Goal: Task Accomplishment & Management: Manage account settings

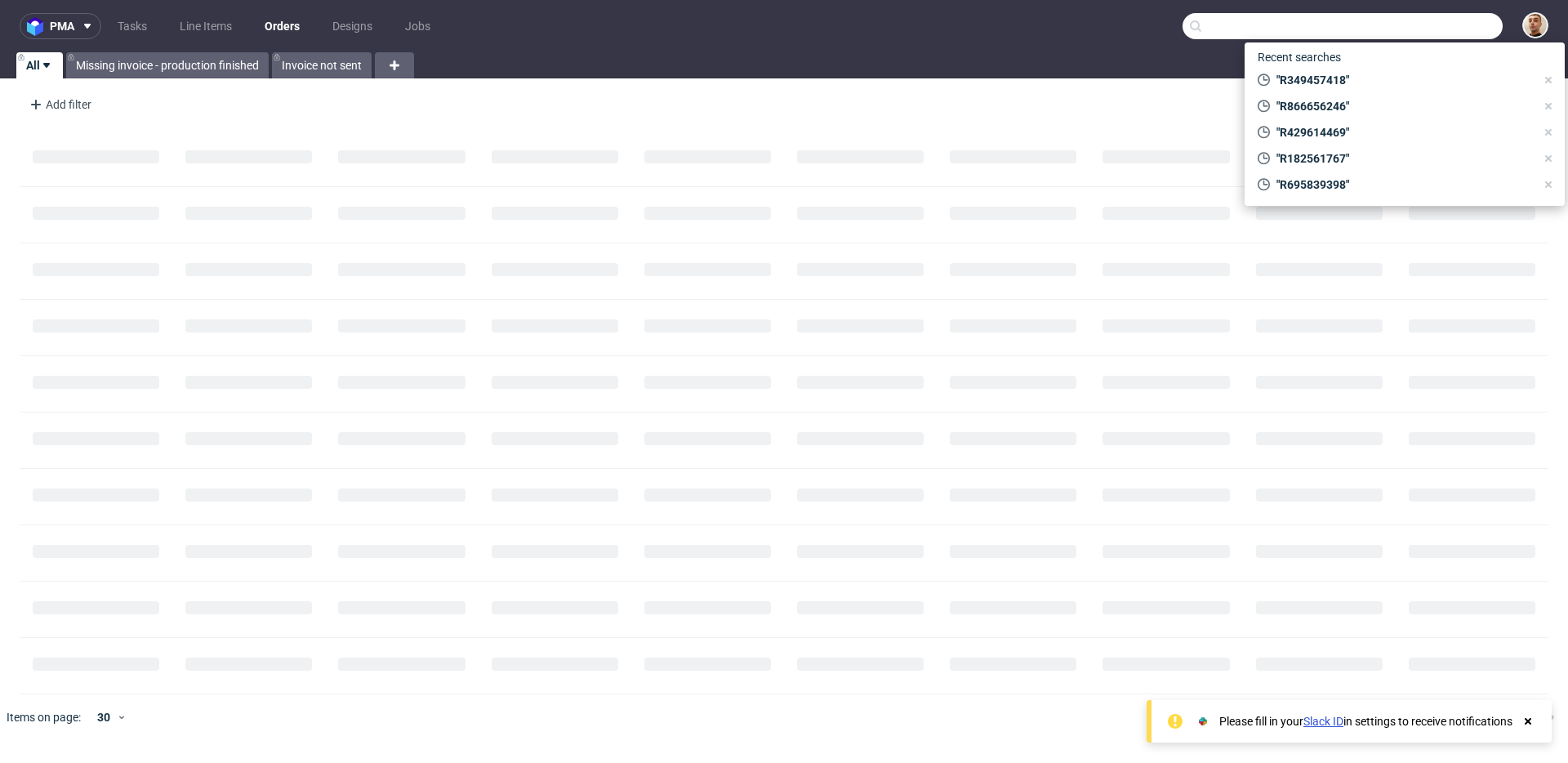
click at [1429, 37] on input "text" at bounding box center [1343, 26] width 320 height 26
paste input "R173933546"
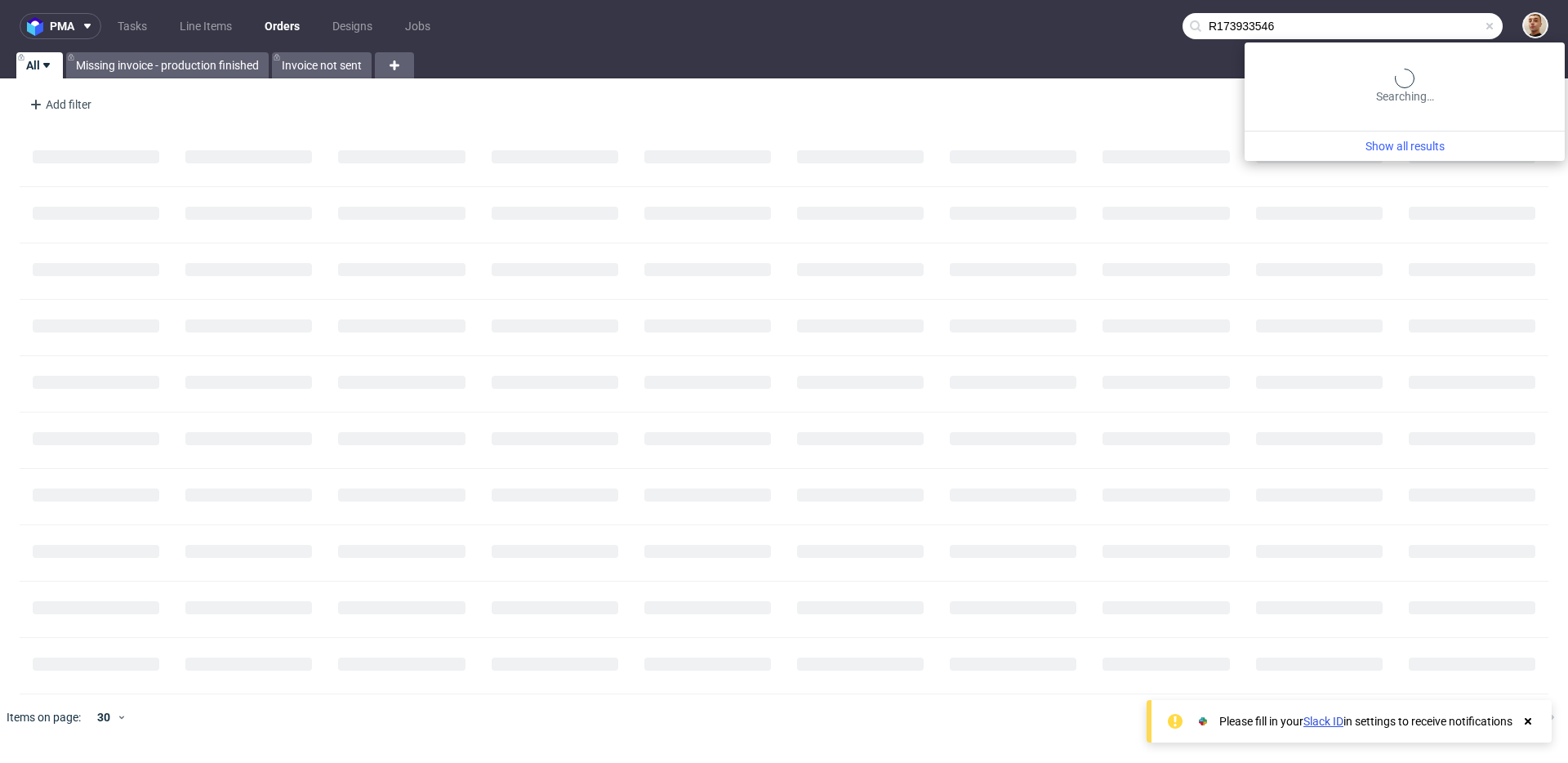
type input "R173933546"
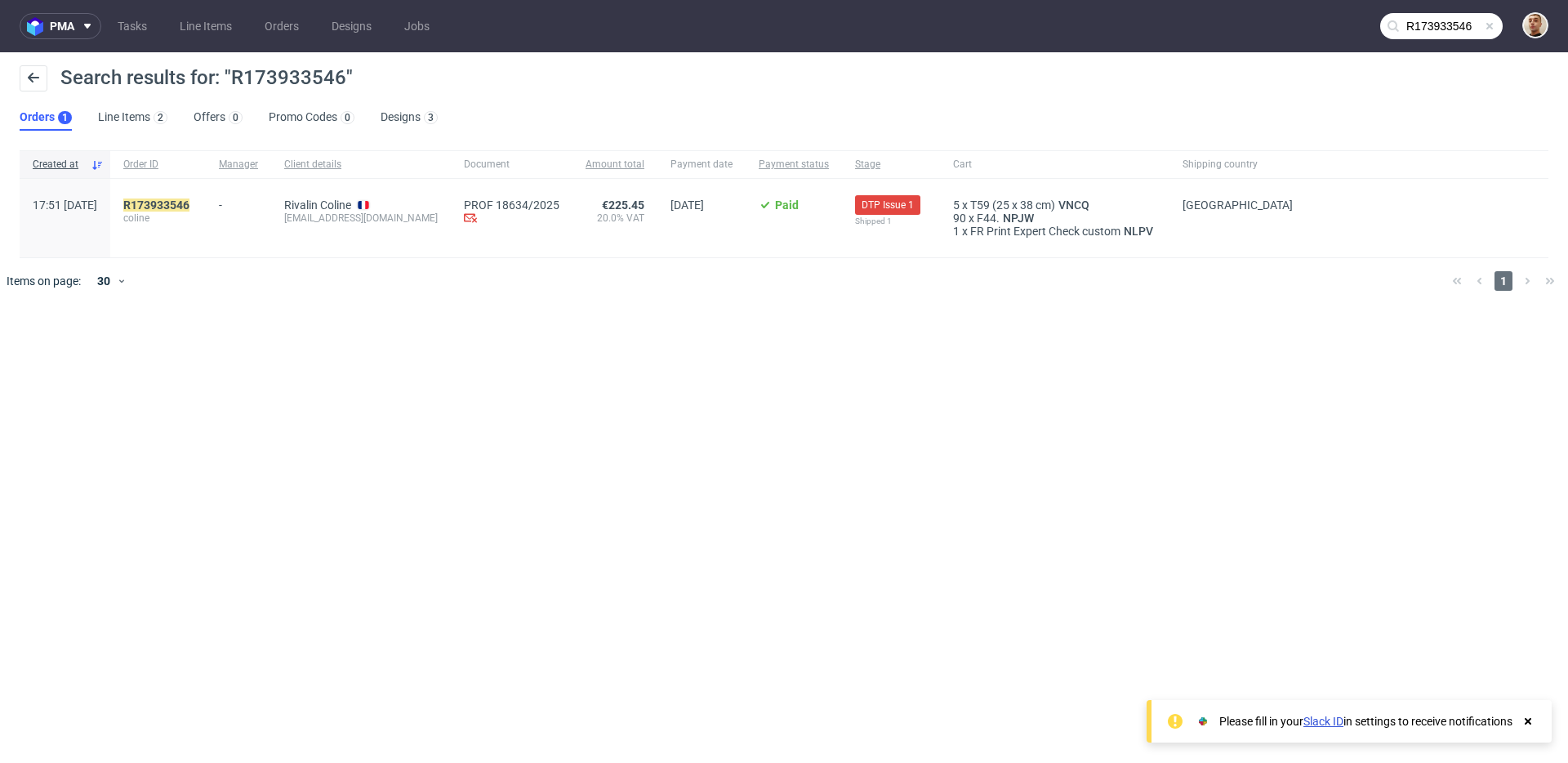
click at [206, 196] on div "R173933546 coline" at bounding box center [158, 217] width 96 height 78
click at [206, 197] on div "R173933546 coline" at bounding box center [158, 217] width 96 height 78
click at [189, 203] on mark "R173933546" at bounding box center [156, 205] width 66 height 13
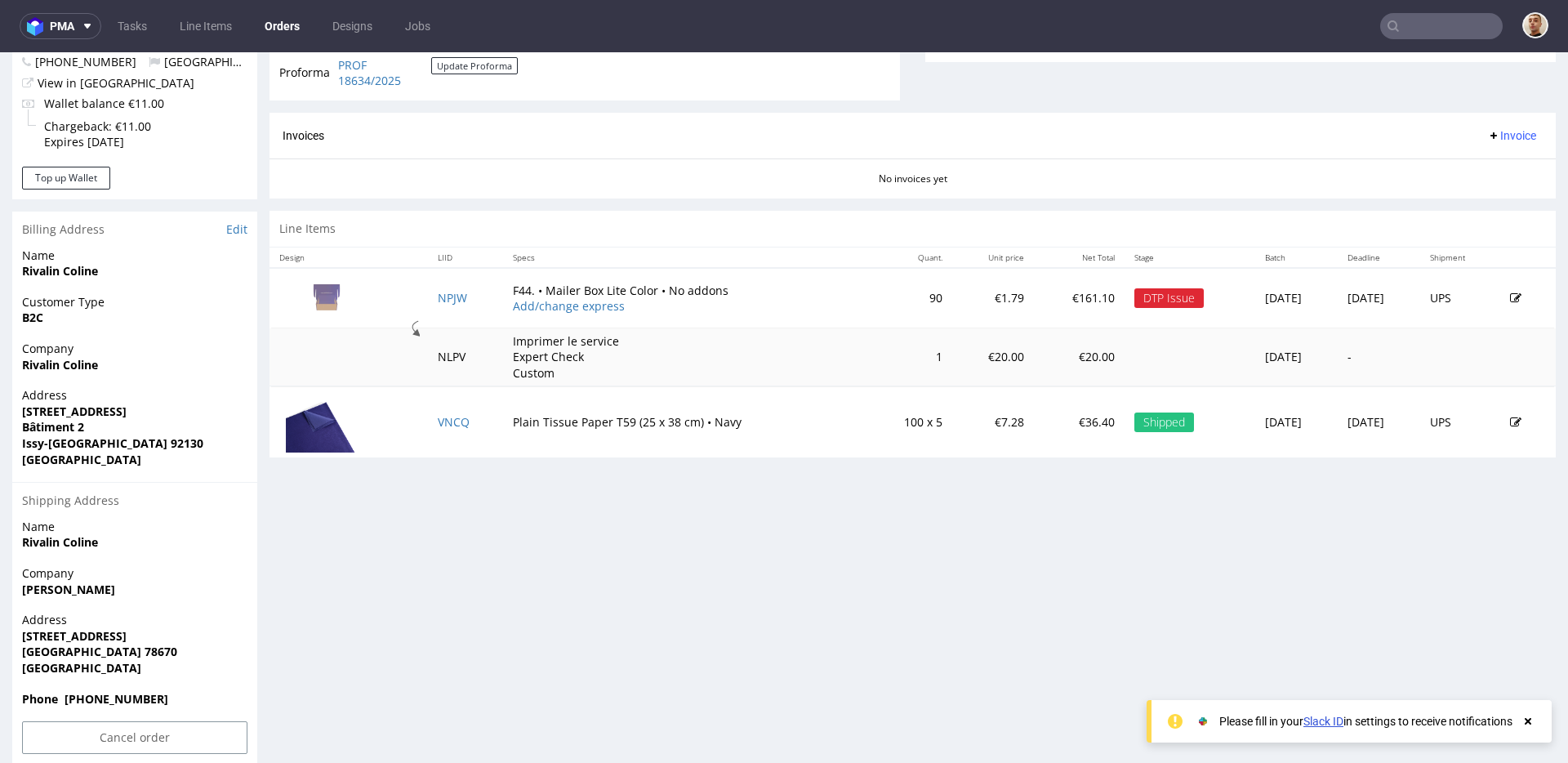
scroll to position [679, 0]
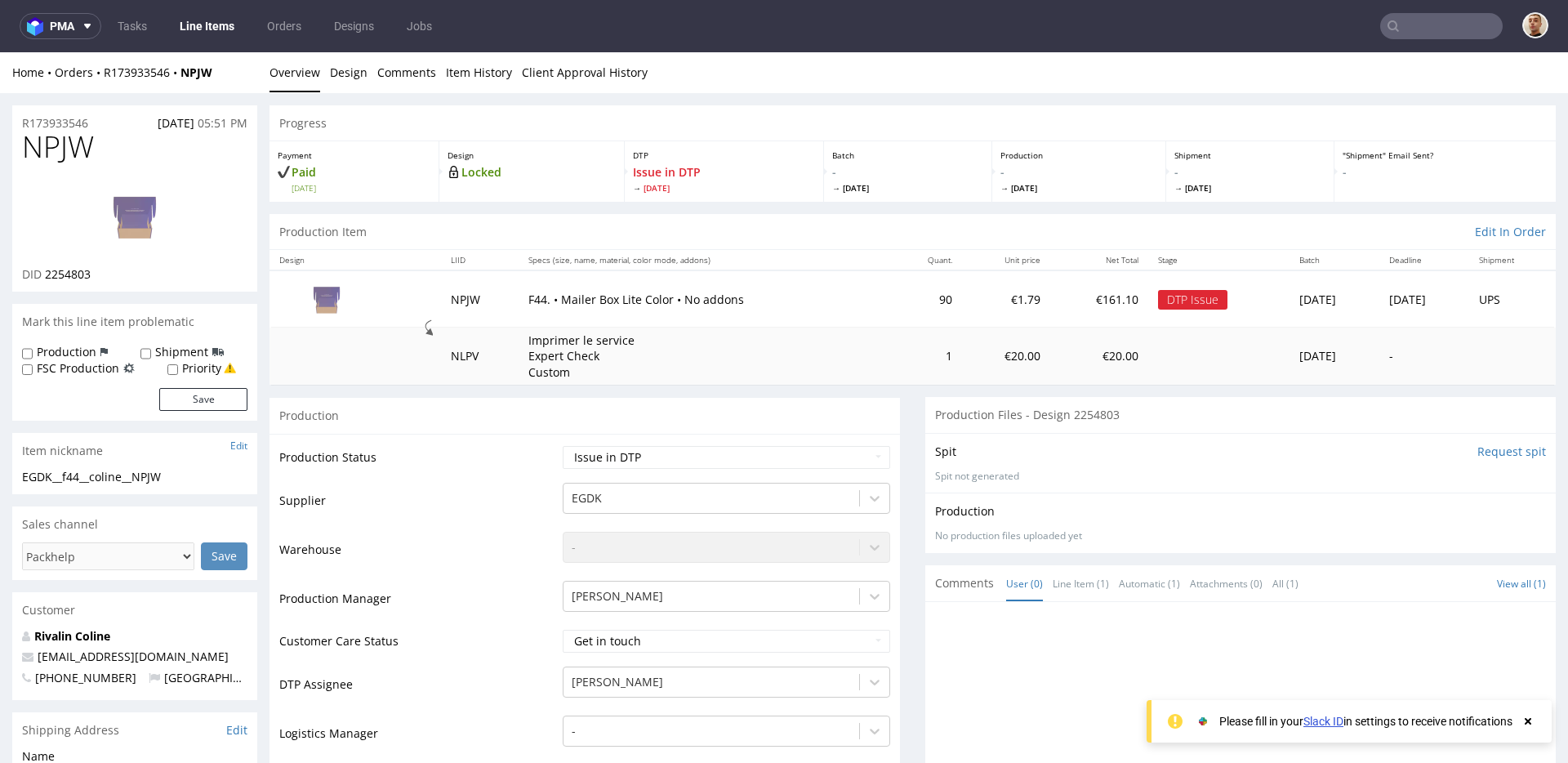
click at [150, 224] on img at bounding box center [135, 216] width 131 height 74
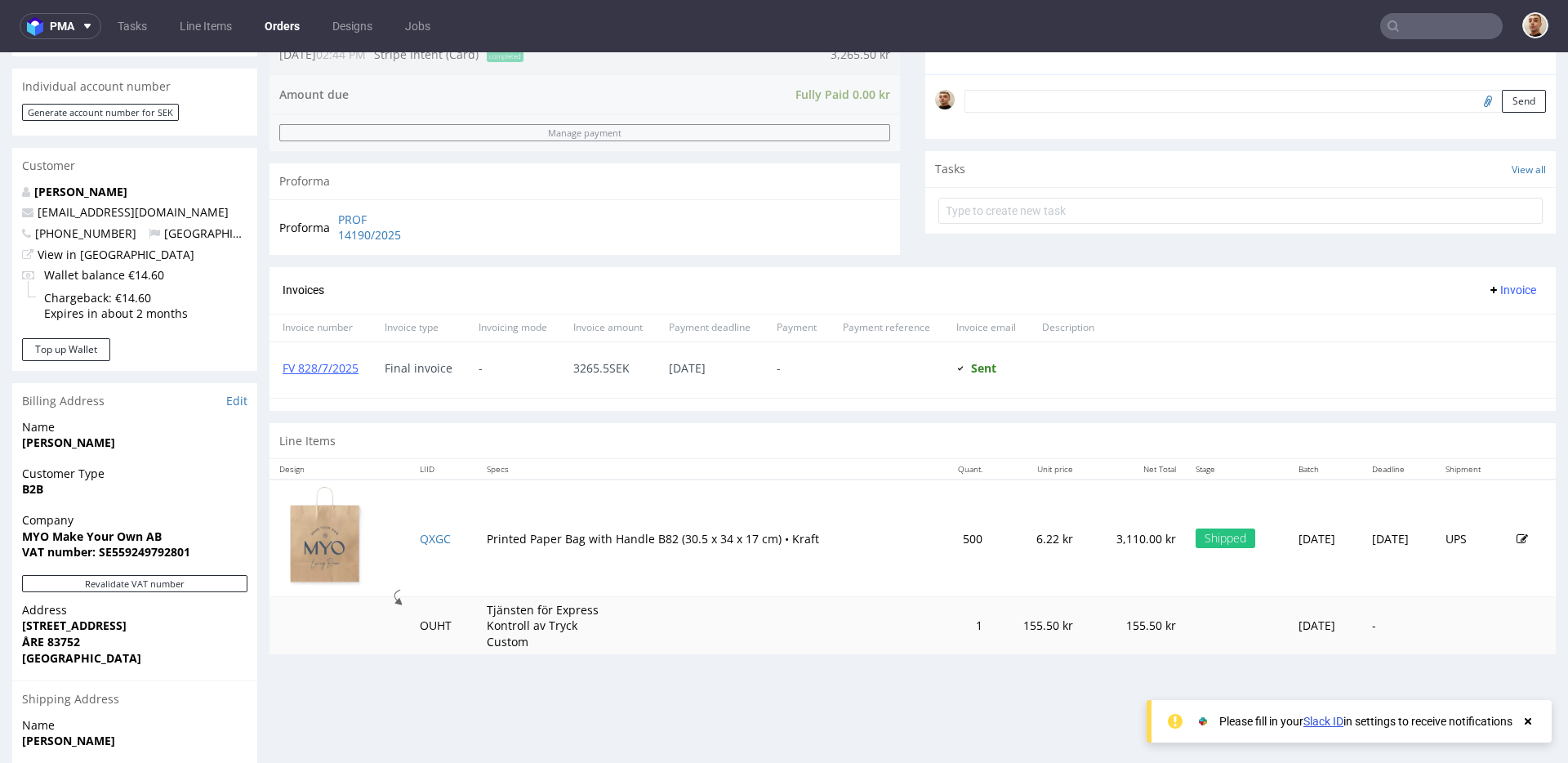
scroll to position [415, 0]
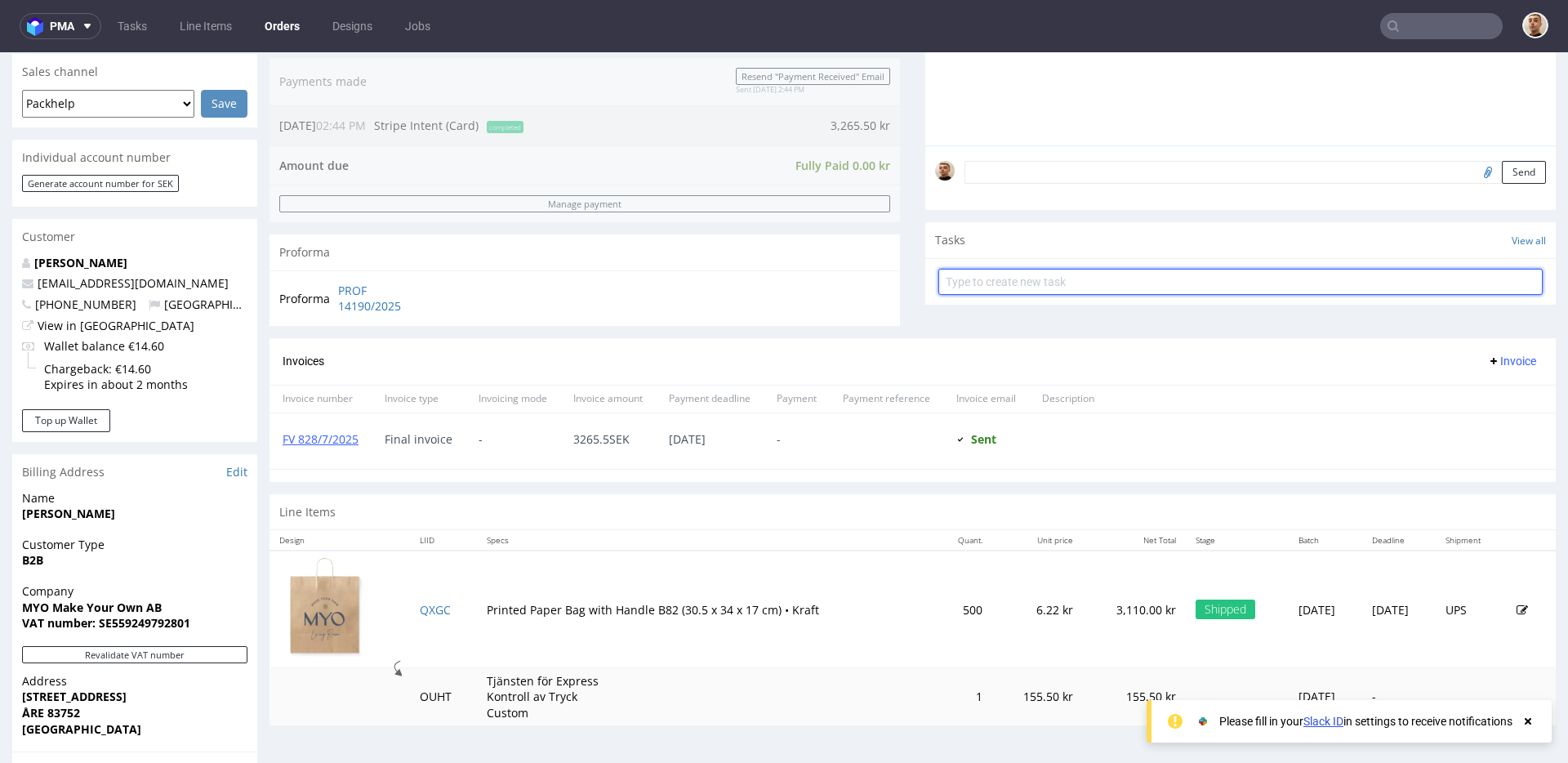
click at [971, 290] on input "text" at bounding box center [1240, 282] width 604 height 26
type input "refund"
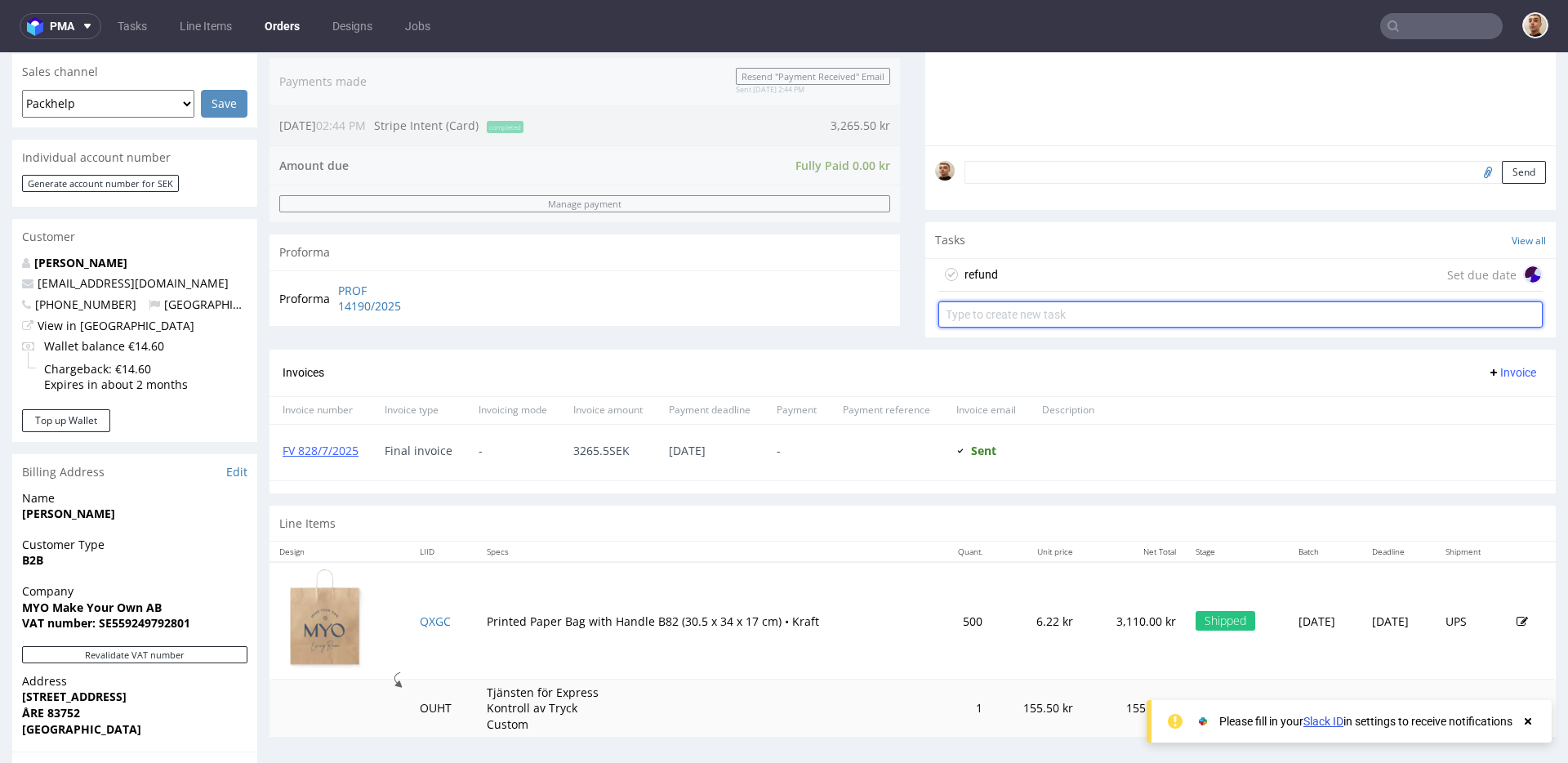
click at [1030, 310] on input "text" at bounding box center [1240, 314] width 604 height 26
type input "invoice's correction"
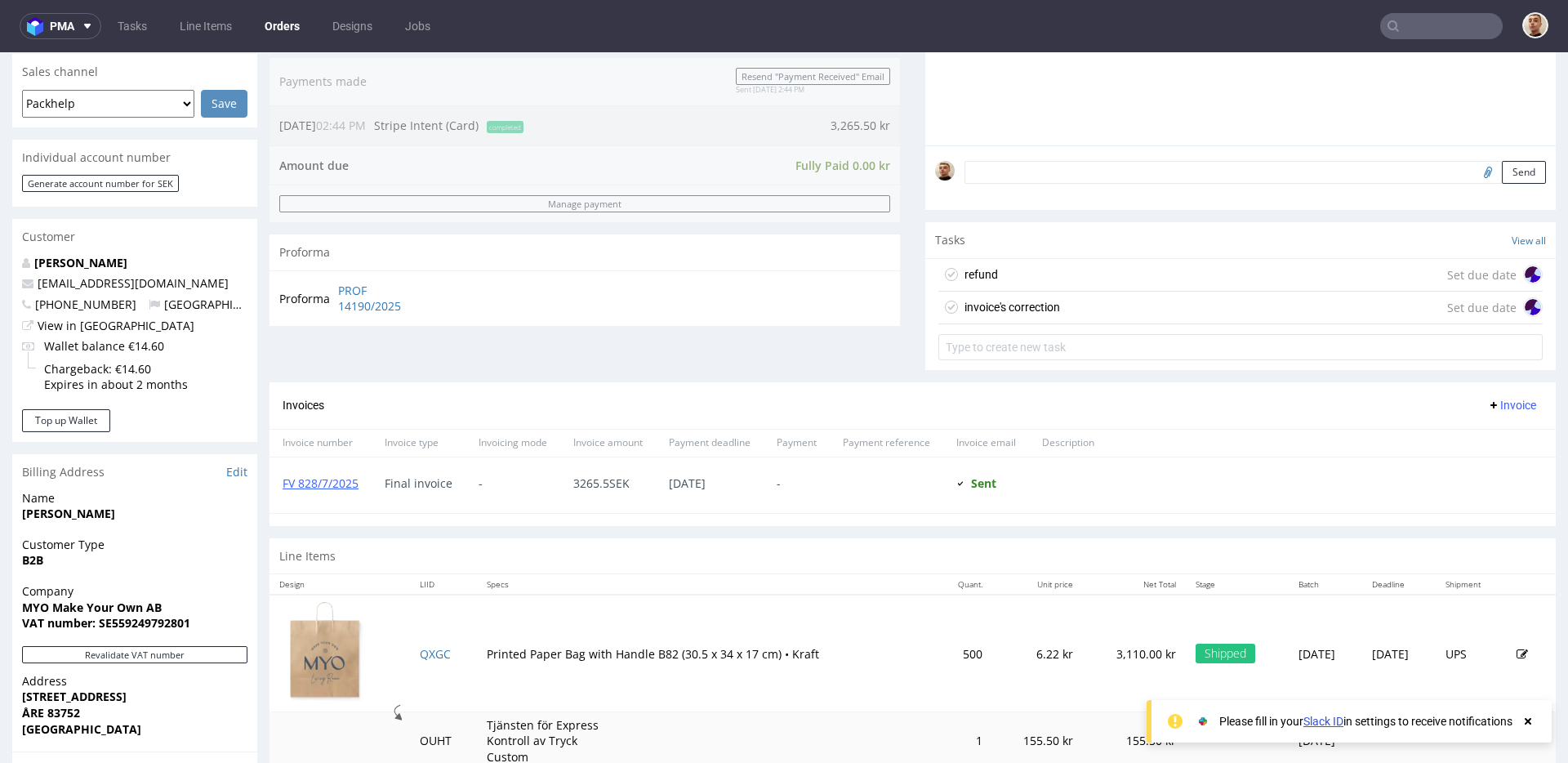
click at [1051, 277] on div "refund Set due date" at bounding box center [1240, 275] width 604 height 33
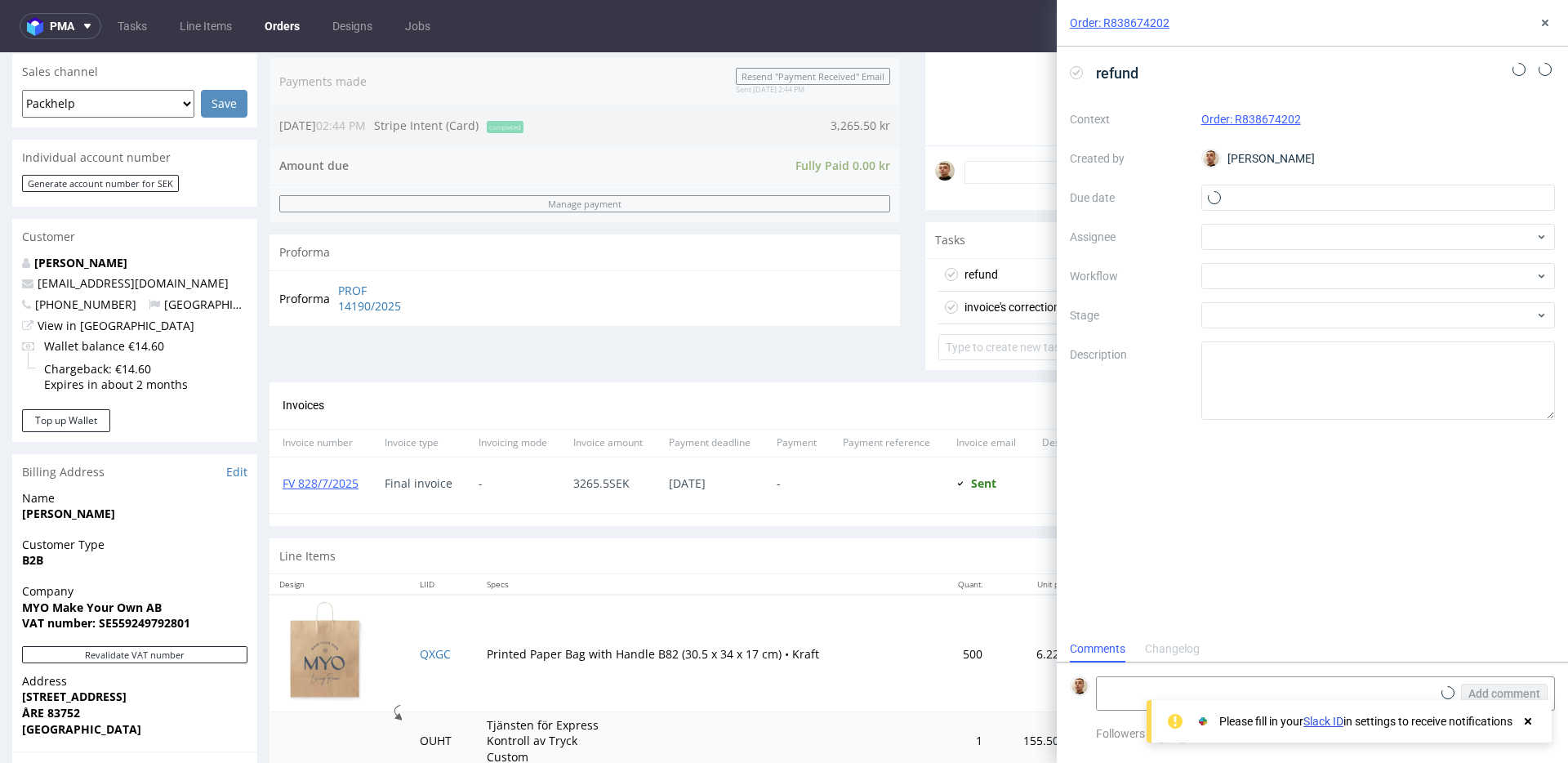
scroll to position [13, 0]
click at [1337, 194] on input "text" at bounding box center [1378, 198] width 355 height 26
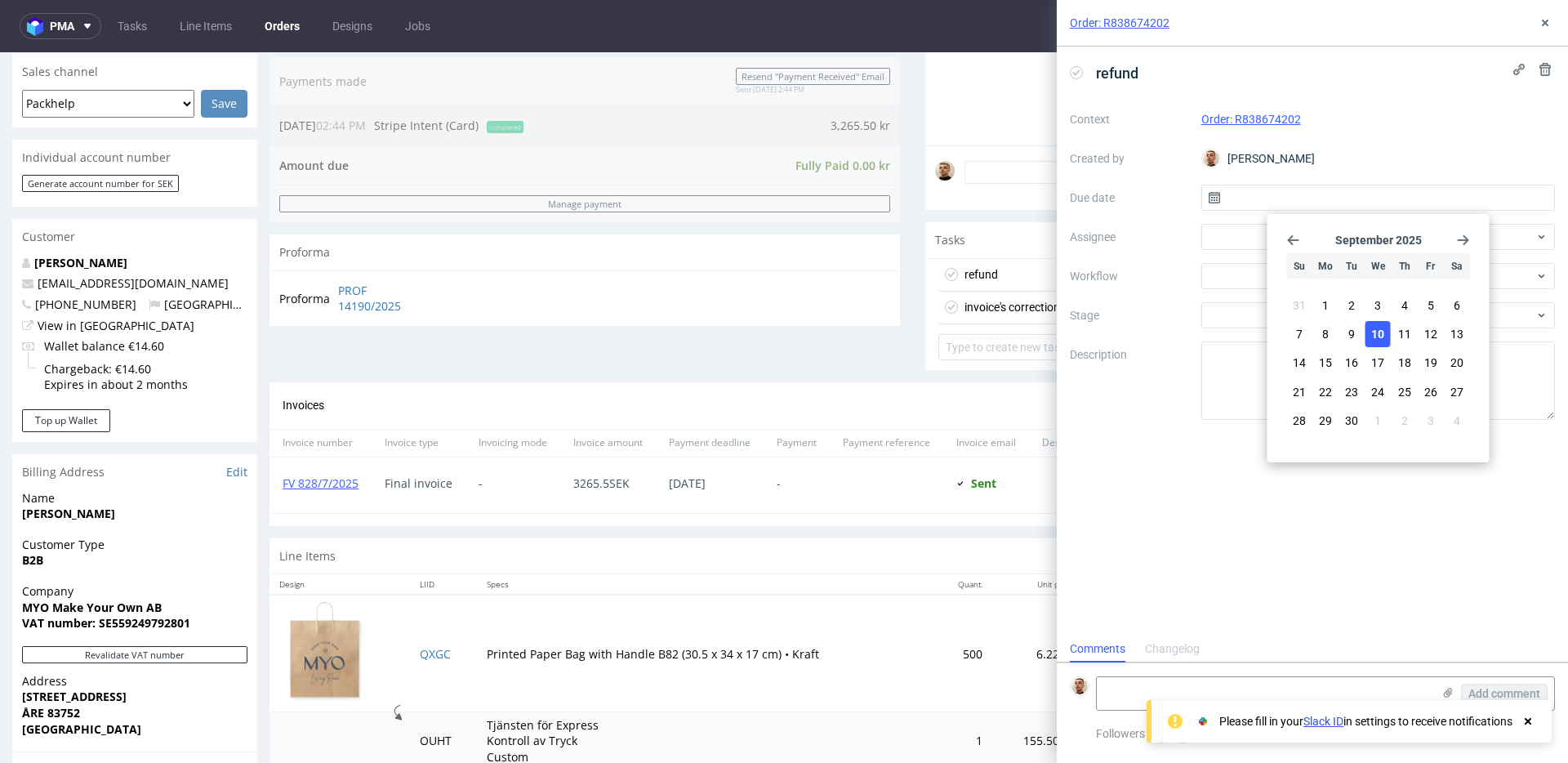
click at [1370, 335] on button "10" at bounding box center [1378, 334] width 26 height 26
type input "10/09/2025"
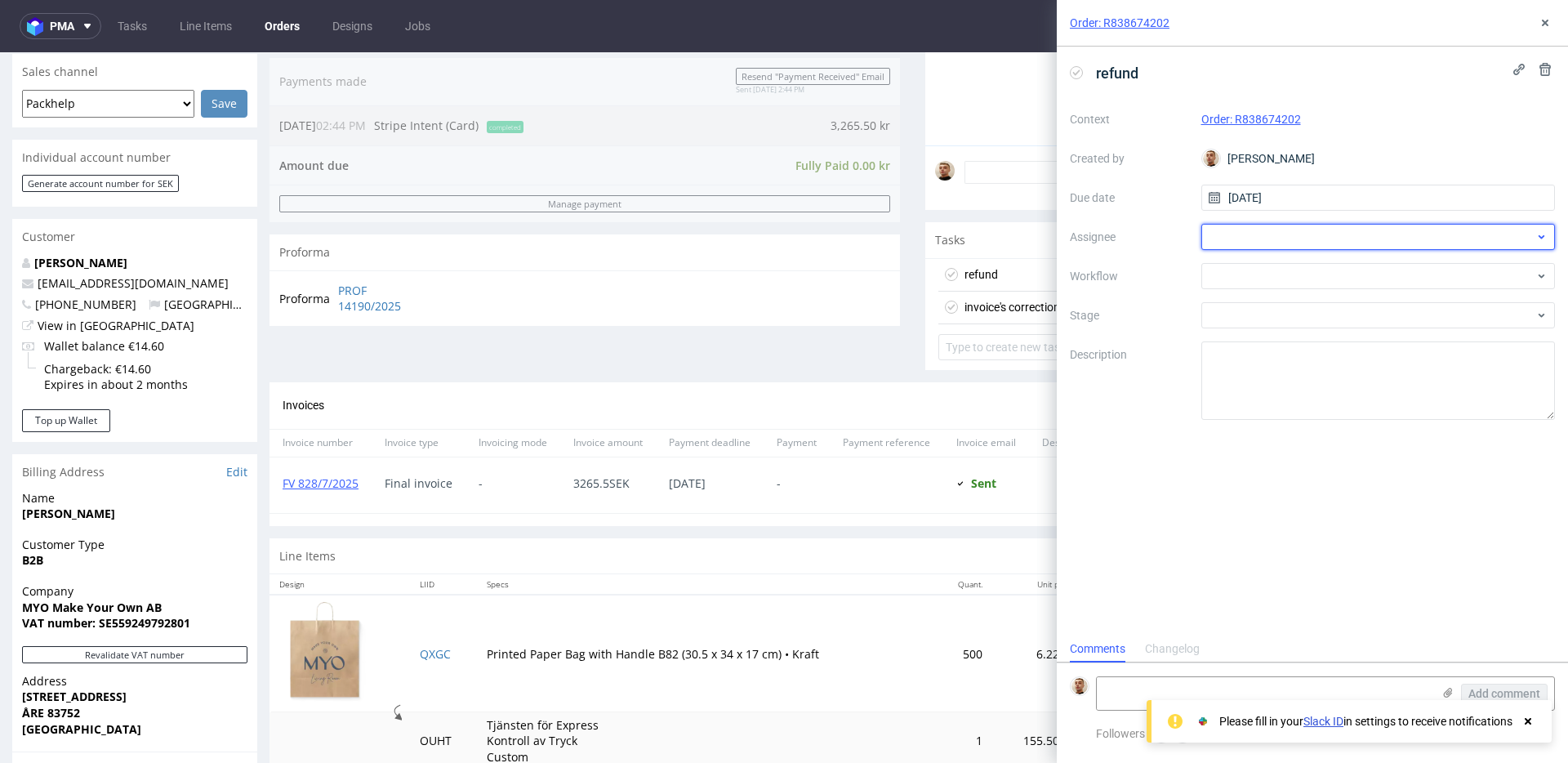
click at [1308, 237] on div at bounding box center [1378, 237] width 355 height 26
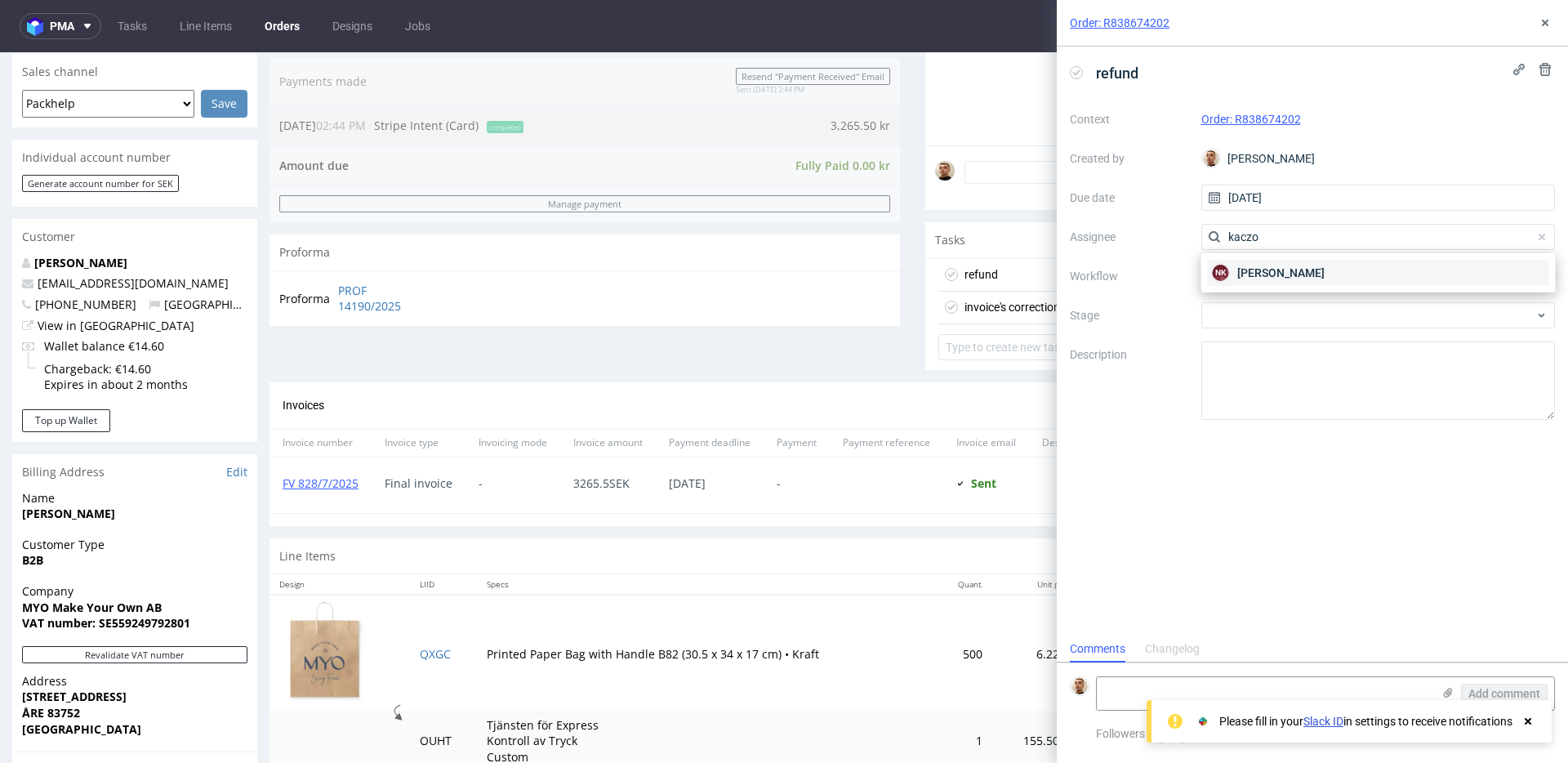
type input "kaczo"
click at [1300, 276] on span "Natalia Kaczorowska" at bounding box center [1280, 273] width 87 height 17
click at [1300, 276] on div at bounding box center [1378, 276] width 355 height 26
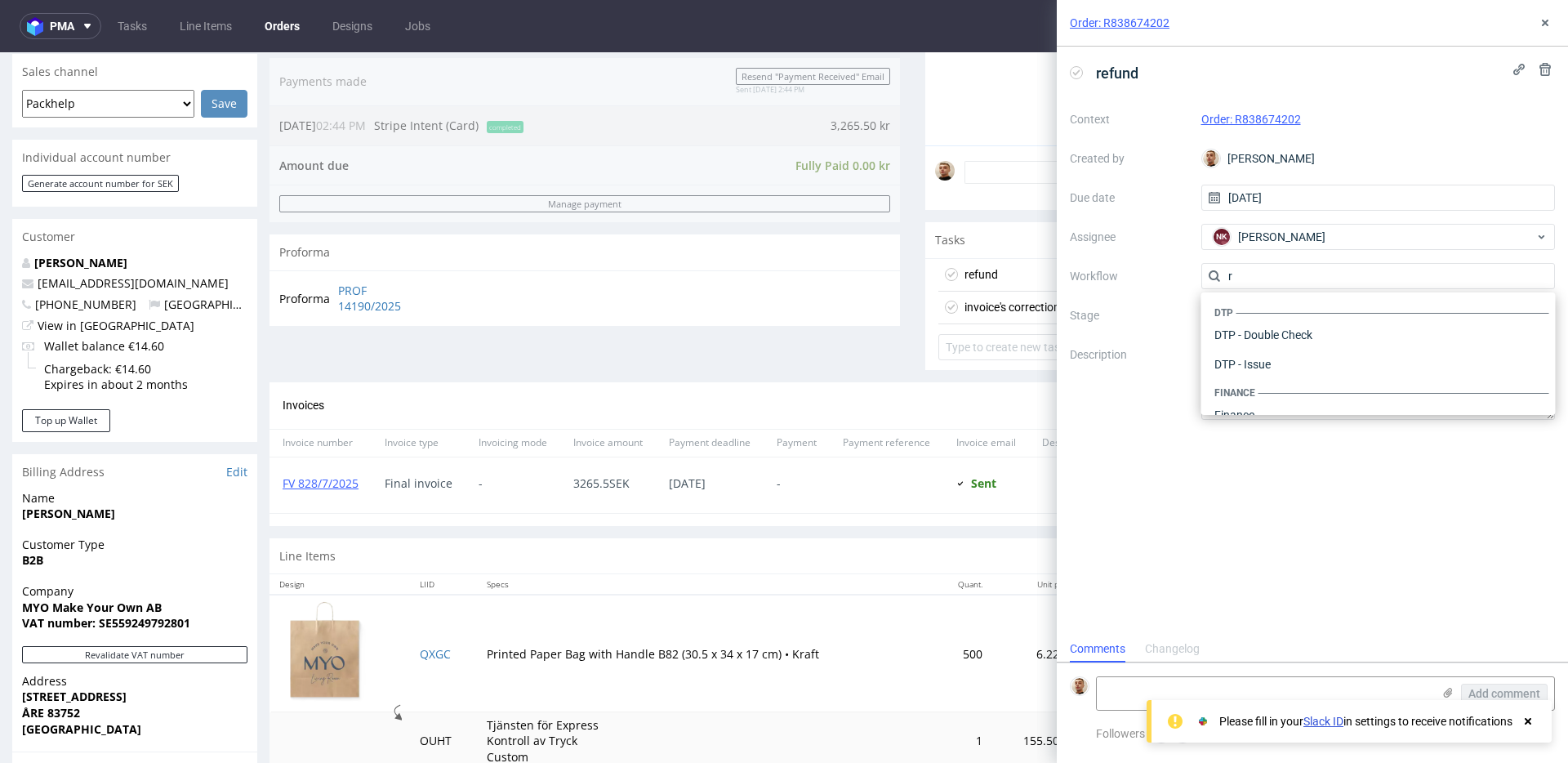
scroll to position [88, 0]
type input "refund"
click at [1293, 367] on div "Finance - Refunds - Stripe" at bounding box center [1379, 363] width 341 height 29
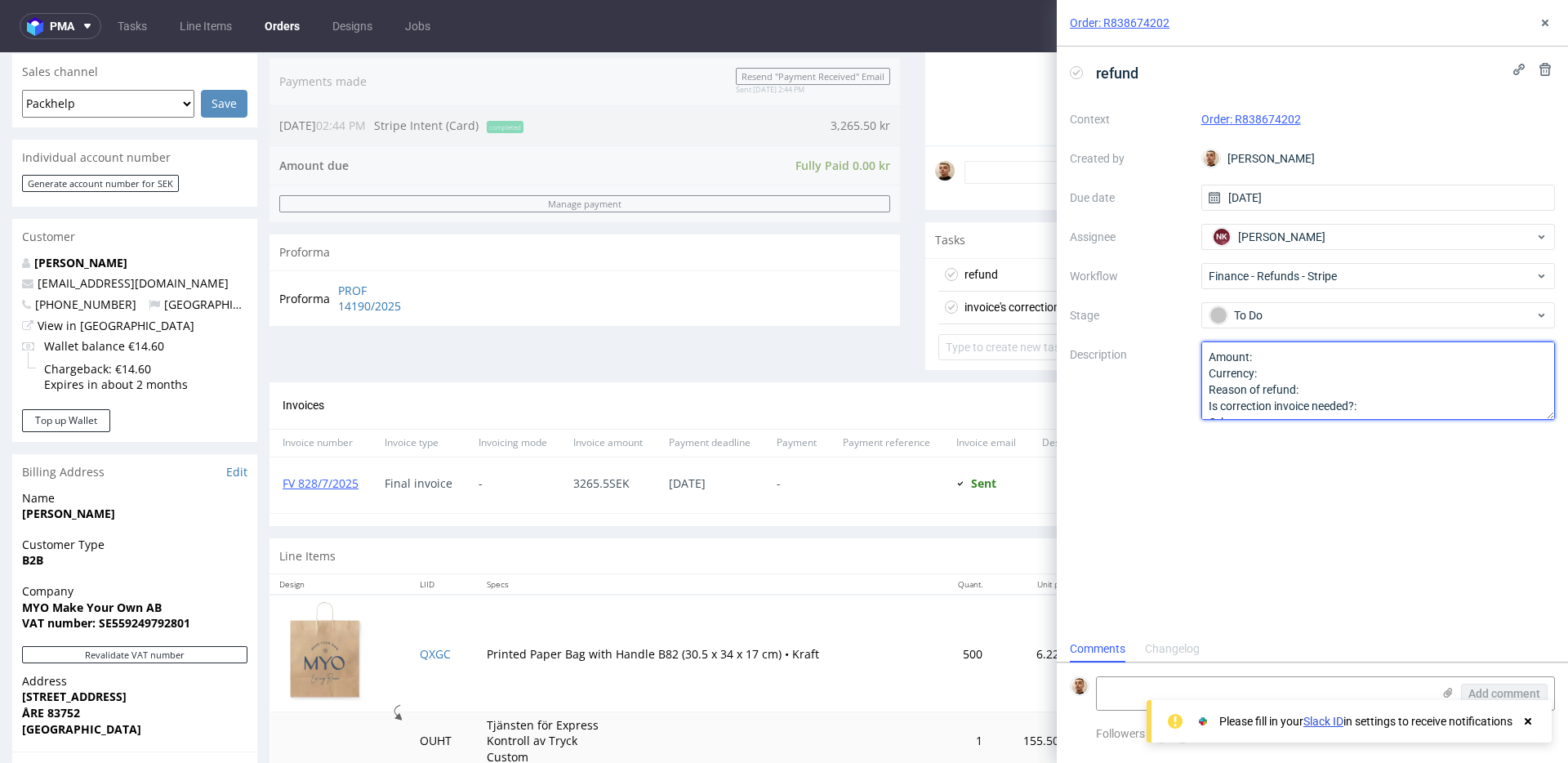
click at [1290, 355] on textarea "Amount: Currency: Reason of refund: Is correction invoice needed?: Other:" at bounding box center [1378, 380] width 355 height 78
click at [1290, 374] on textarea "Amount: Currency: Reason of refund: Is correction invoice needed?: Other:" at bounding box center [1378, 380] width 355 height 78
click at [1347, 393] on textarea "Amount: Currency: Reason of refund: Is correction invoice needed?: Other:" at bounding box center [1378, 380] width 355 height 78
click at [1389, 404] on textarea "Amount: Currency: Reason of refund: Is correction invoice needed?: Other:" at bounding box center [1378, 380] width 355 height 78
type textarea "Amount: full ref Currency: SEK Reason of refund: complaint due to print color I…"
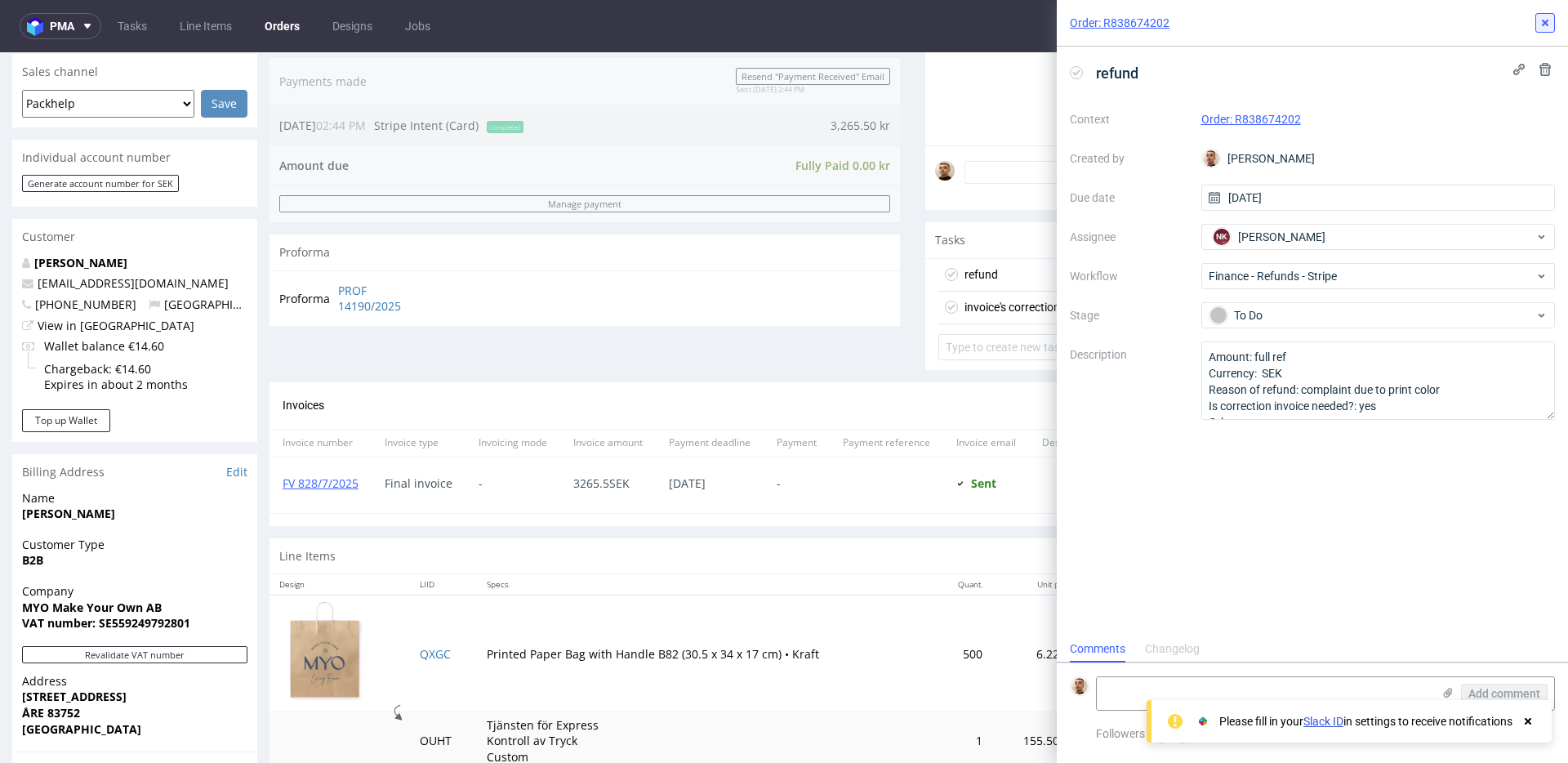
click at [1545, 25] on icon at bounding box center [1545, 23] width 13 height 13
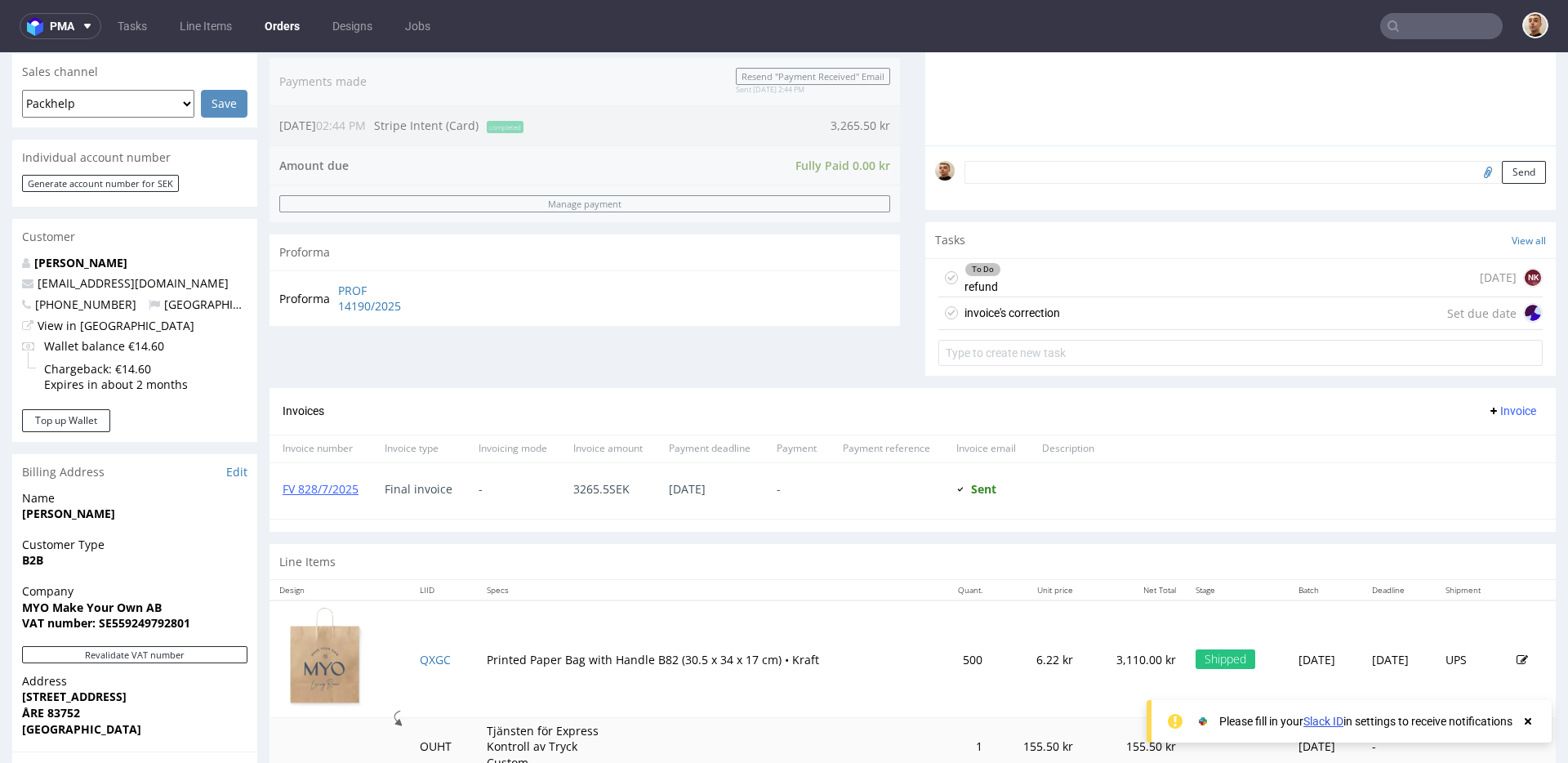
click at [1019, 304] on div "invoice's correction" at bounding box center [1012, 312] width 96 height 19
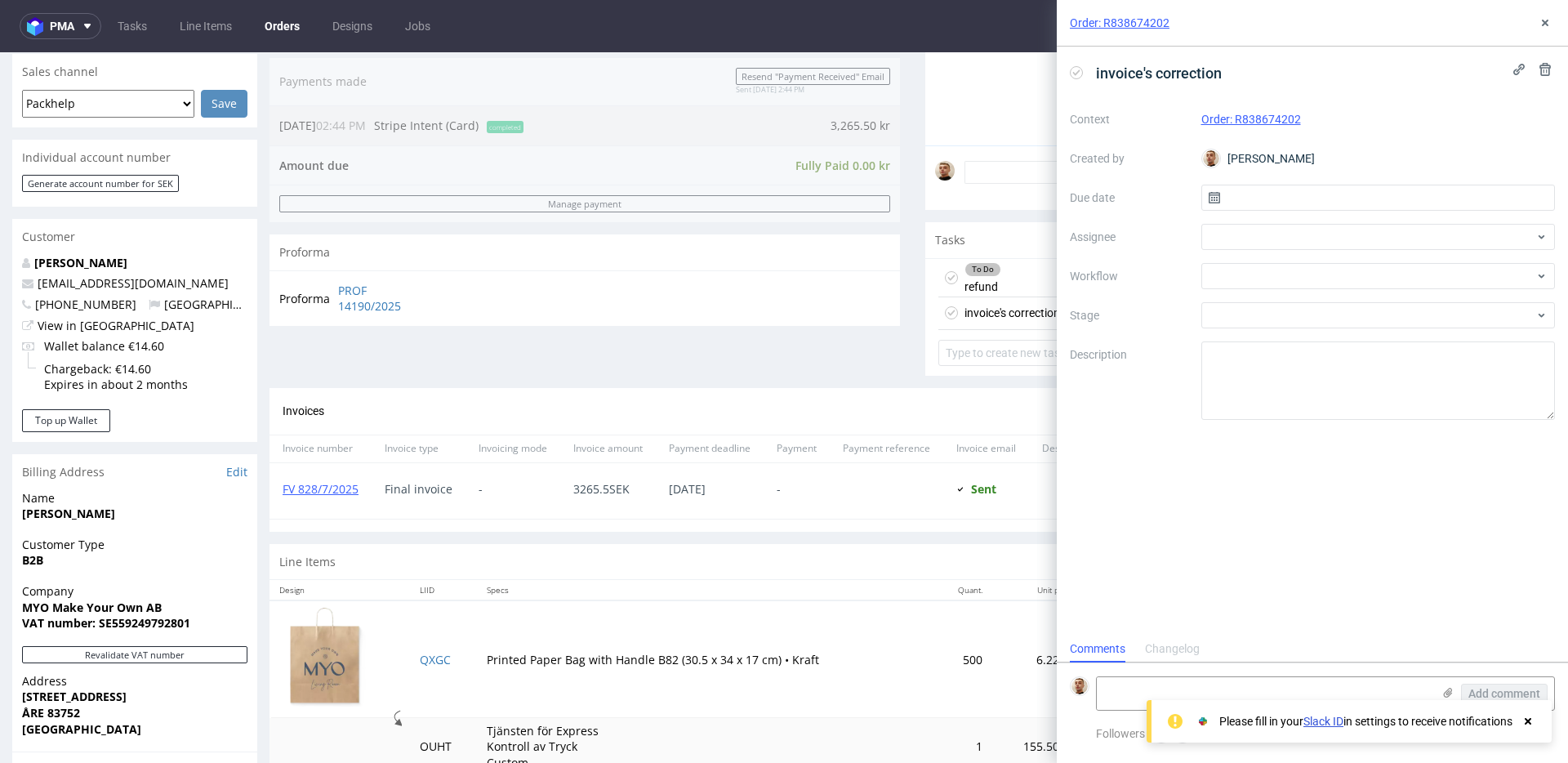
scroll to position [13, 0]
click at [1308, 185] on input "text" at bounding box center [1378, 198] width 355 height 26
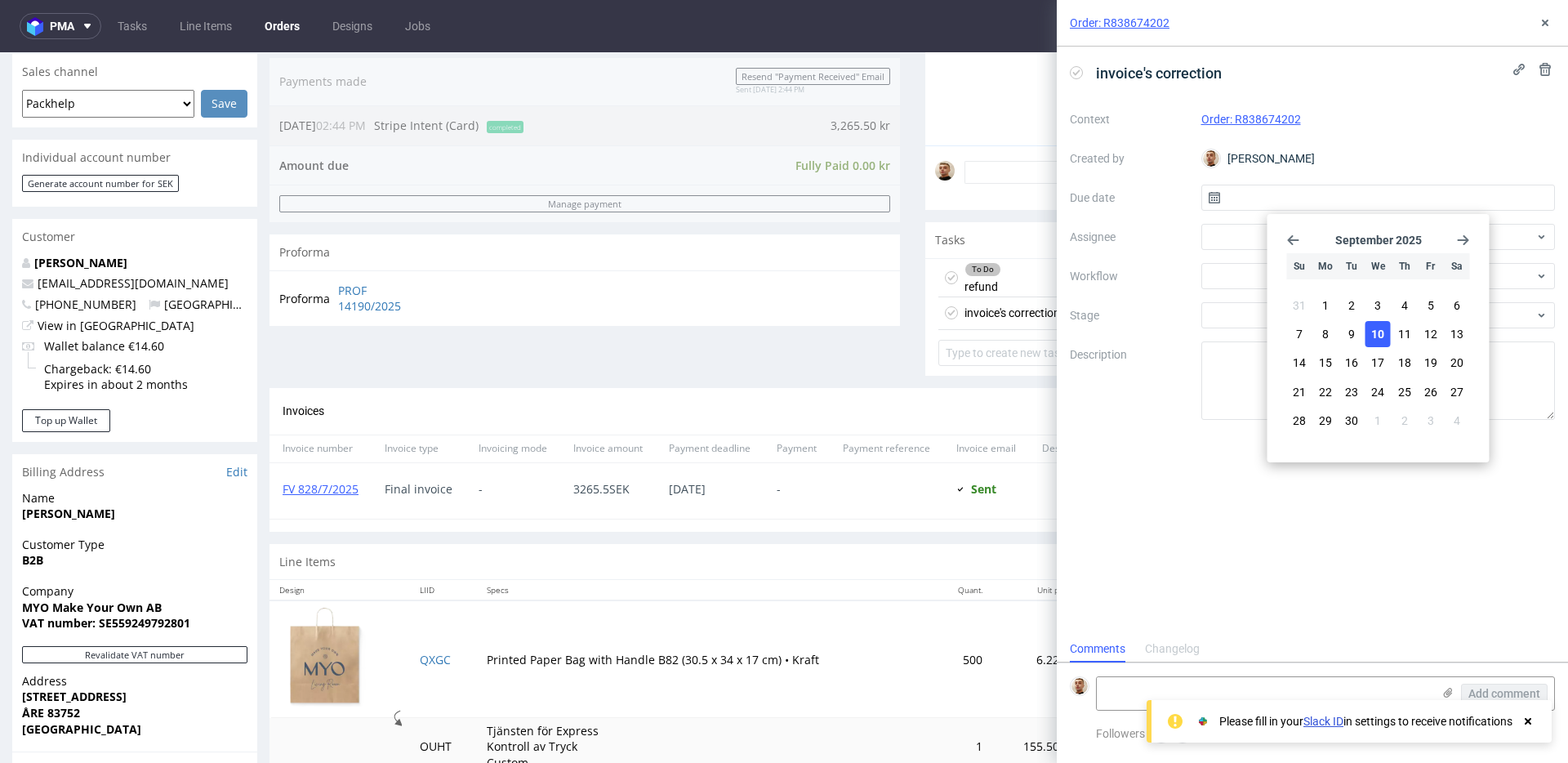
click at [1372, 326] on span "10" at bounding box center [1377, 334] width 13 height 17
type input "10/09/2025"
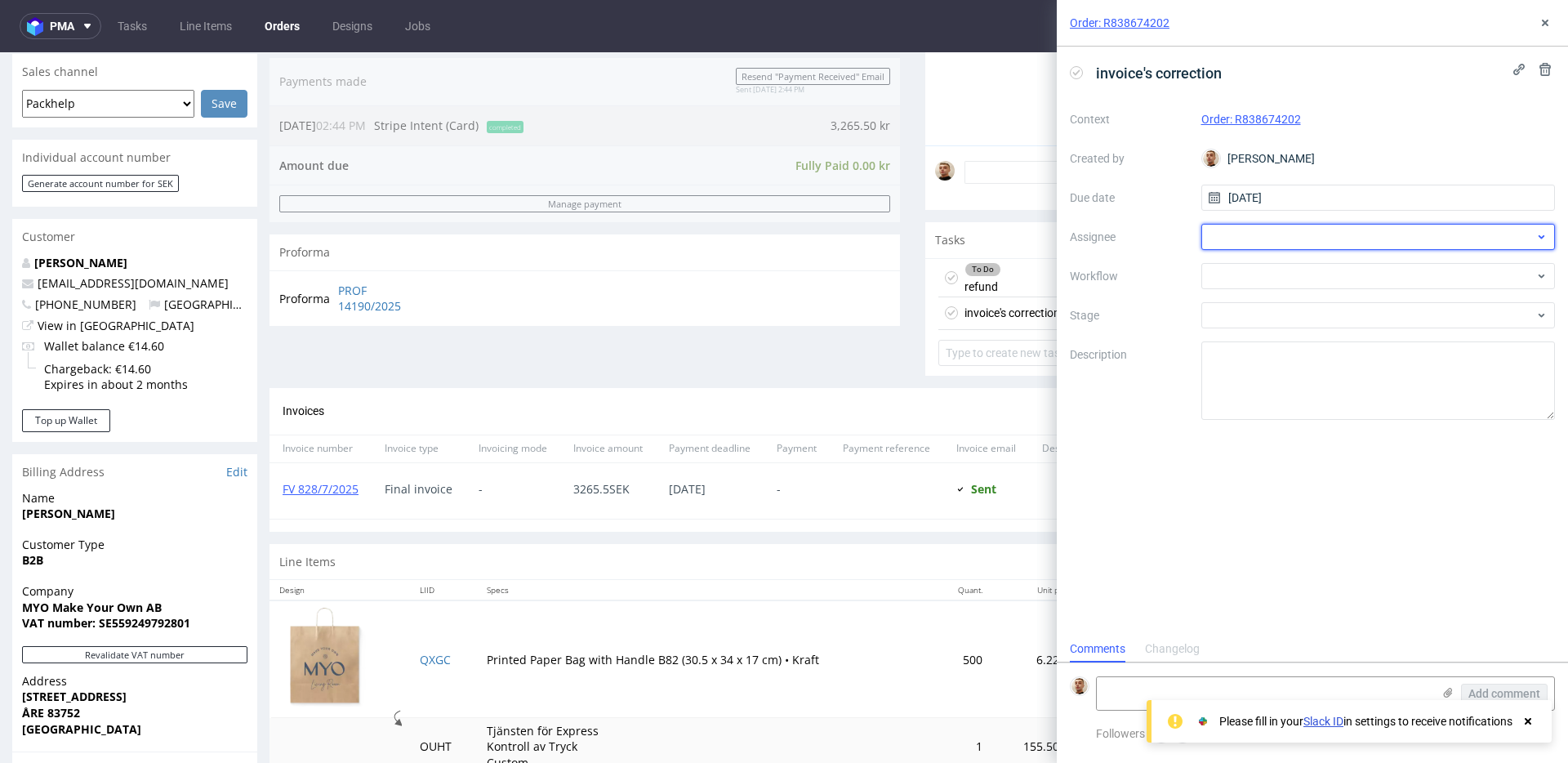
click at [1292, 232] on div at bounding box center [1378, 237] width 355 height 26
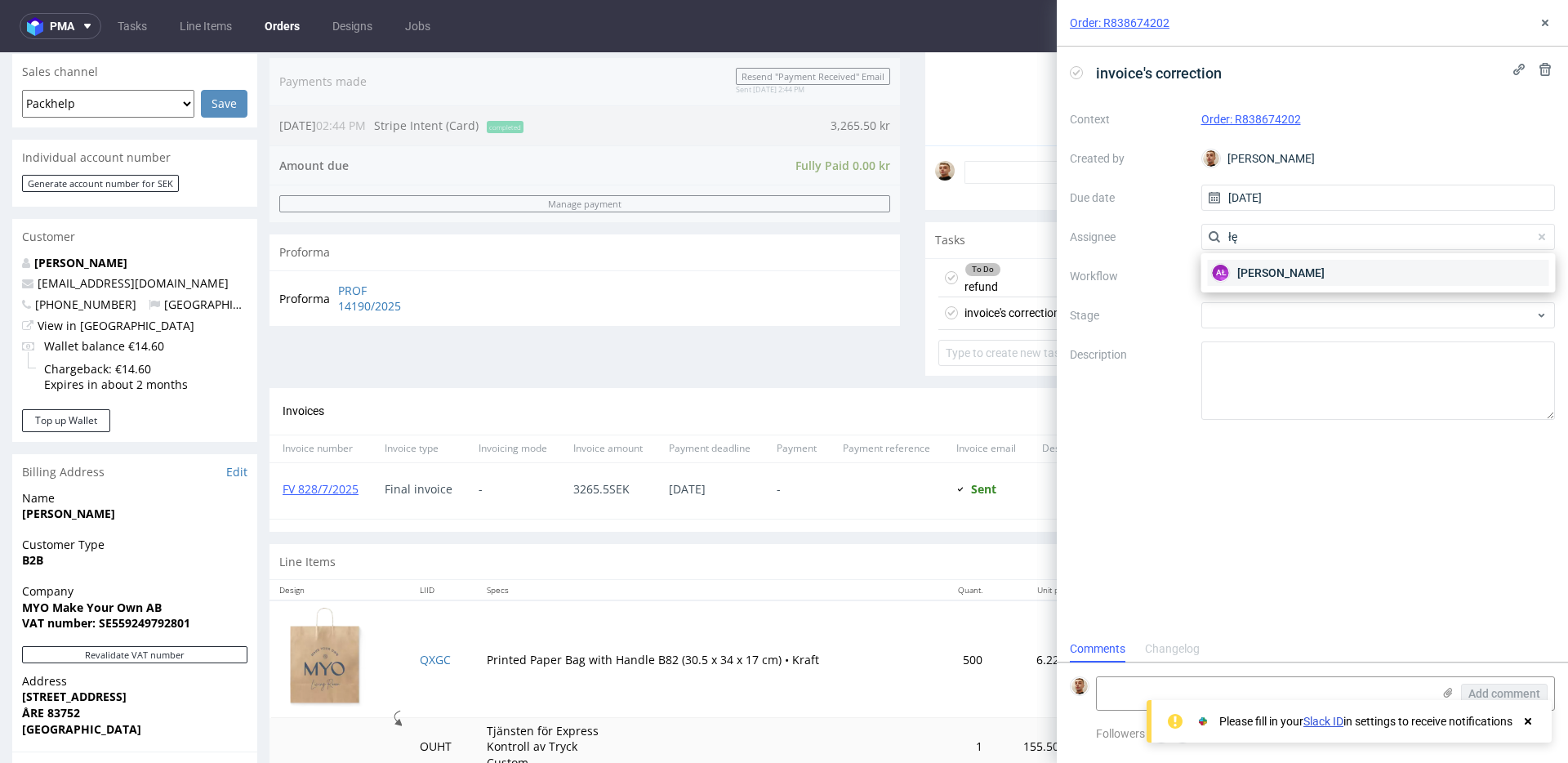
type input "łę"
click at [1279, 263] on div "AŁ Aleksandra Łętowska" at bounding box center [1379, 273] width 341 height 26
click at [1273, 279] on div at bounding box center [1378, 276] width 355 height 26
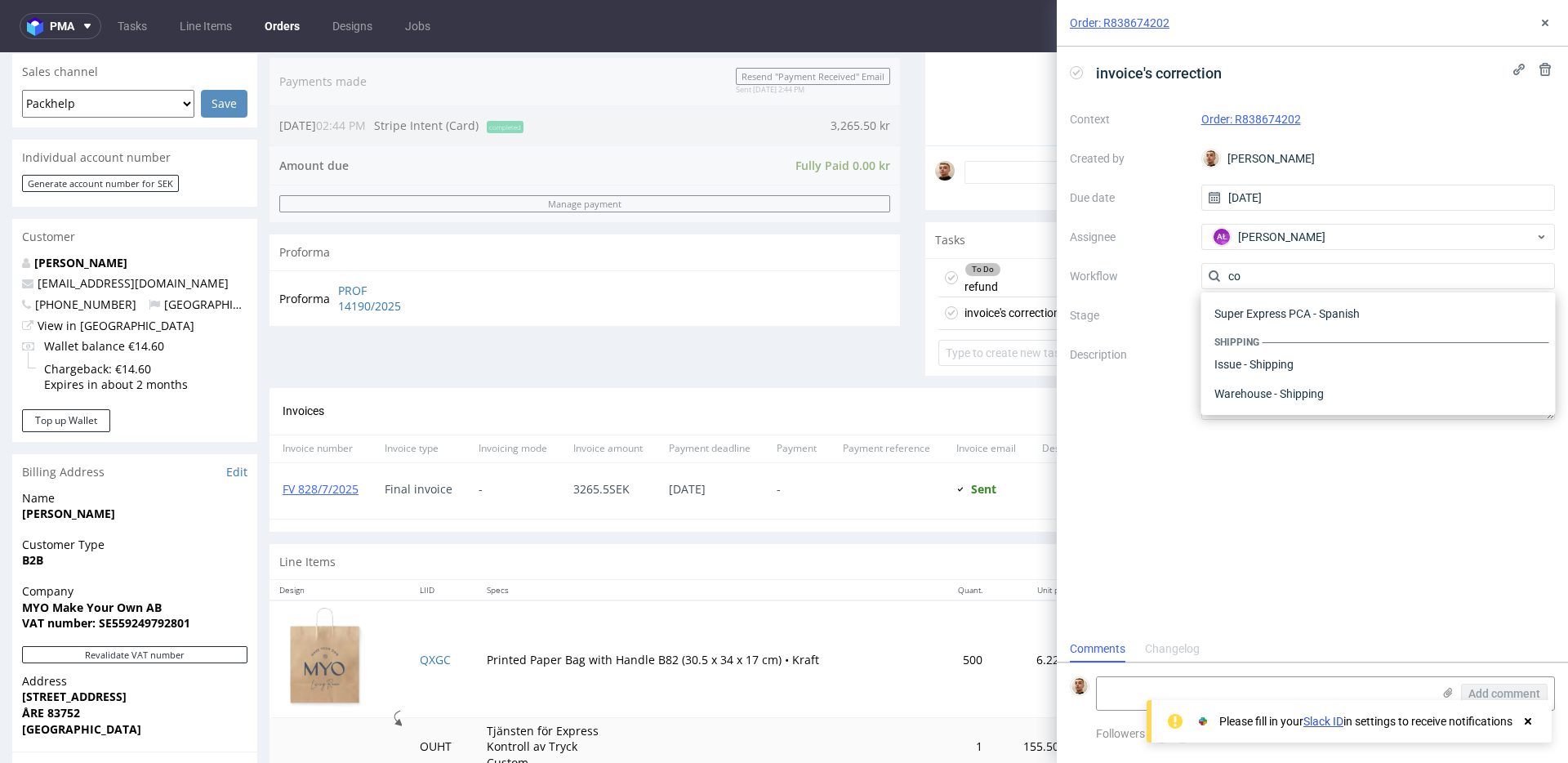
scroll to position [0, 0]
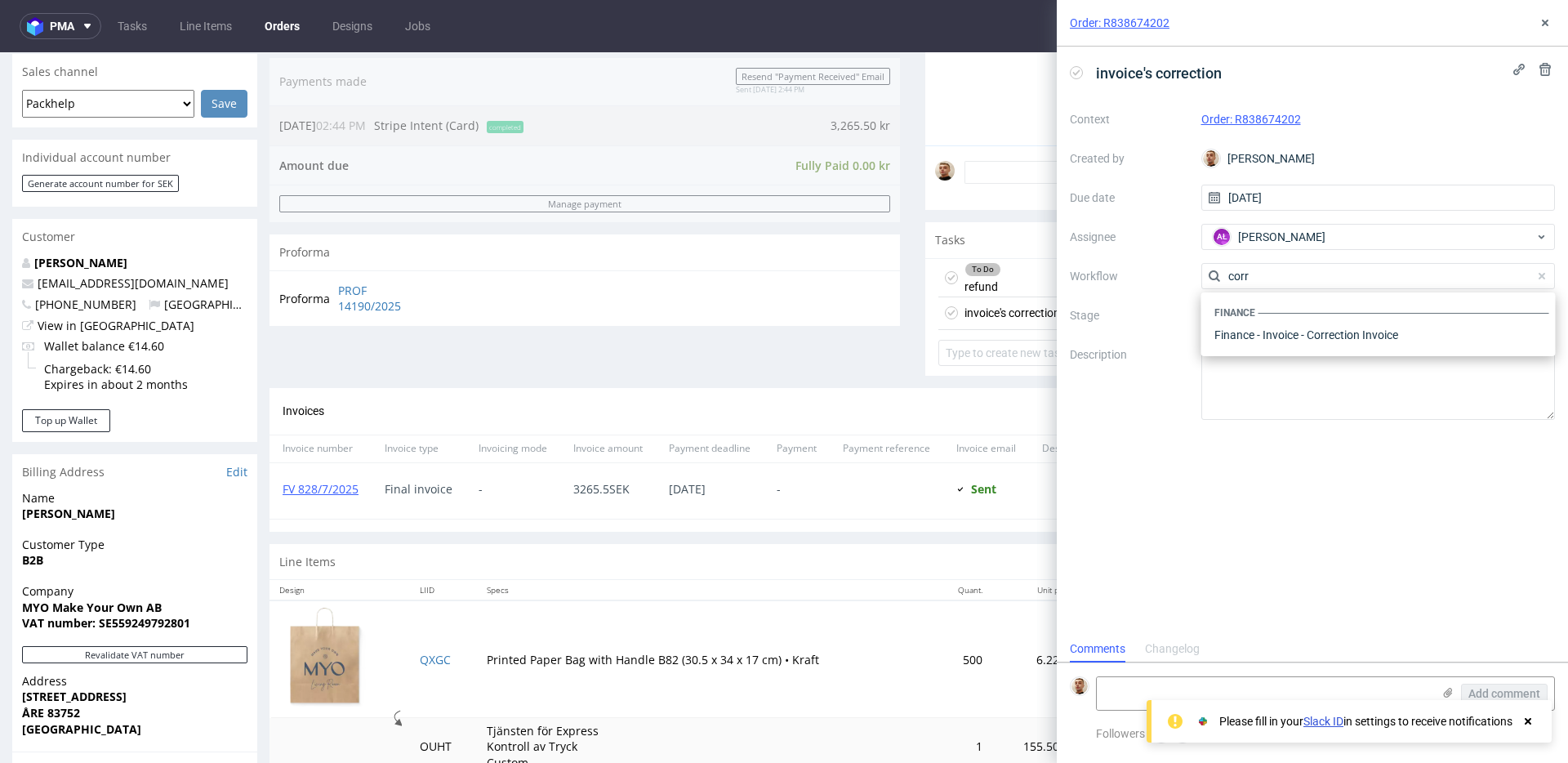
type input "corr"
click at [1255, 319] on div "Finance" at bounding box center [1379, 312] width 341 height 15
click at [1255, 330] on div "Finance - Invoice - Correction Invoice" at bounding box center [1379, 334] width 341 height 29
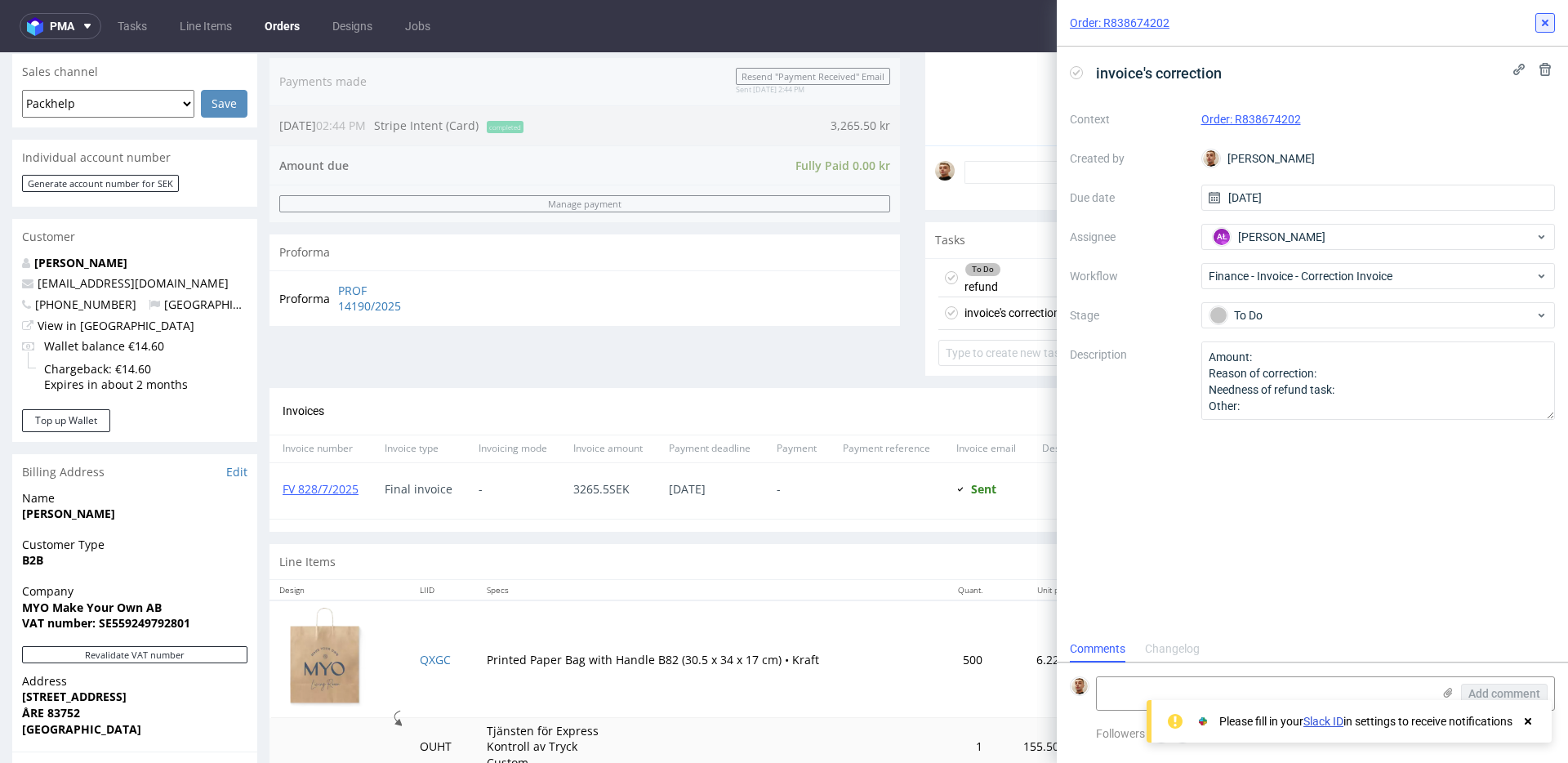
click at [1551, 24] on icon at bounding box center [1545, 23] width 13 height 13
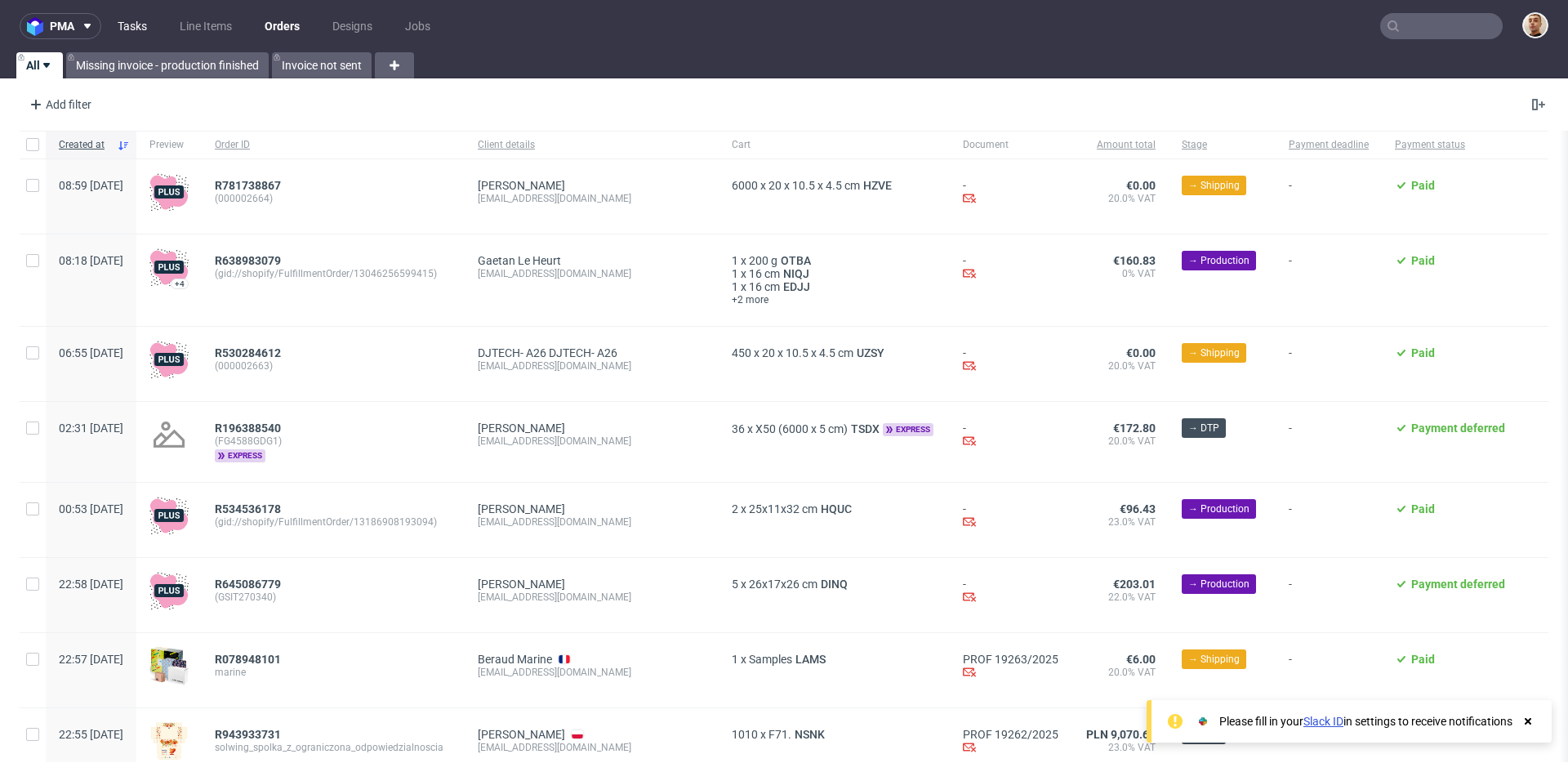
click at [152, 31] on link "Tasks" at bounding box center [133, 26] width 49 height 26
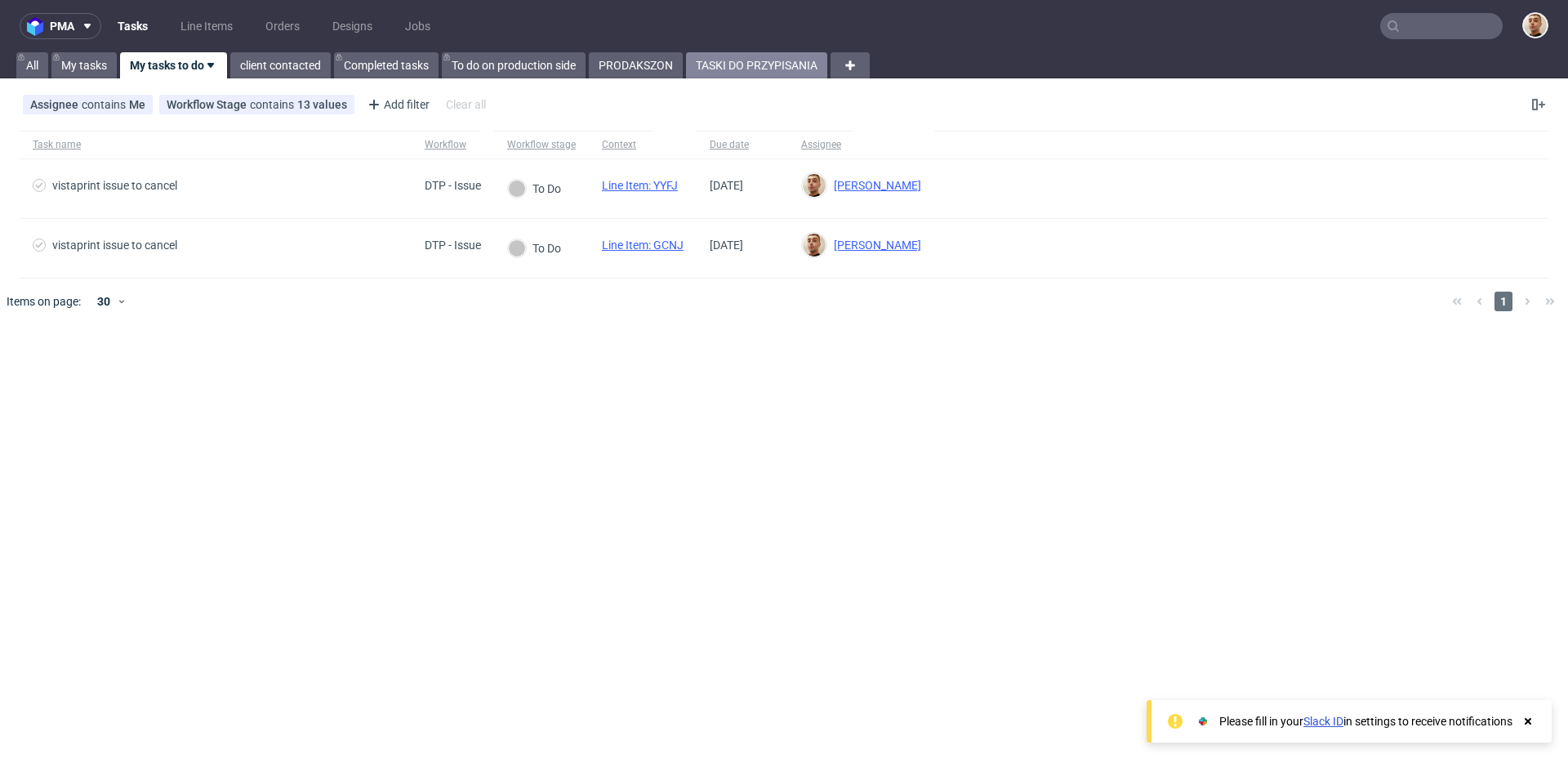
click at [738, 73] on link "TASKI DO PRZYPISANIA" at bounding box center [757, 65] width 142 height 26
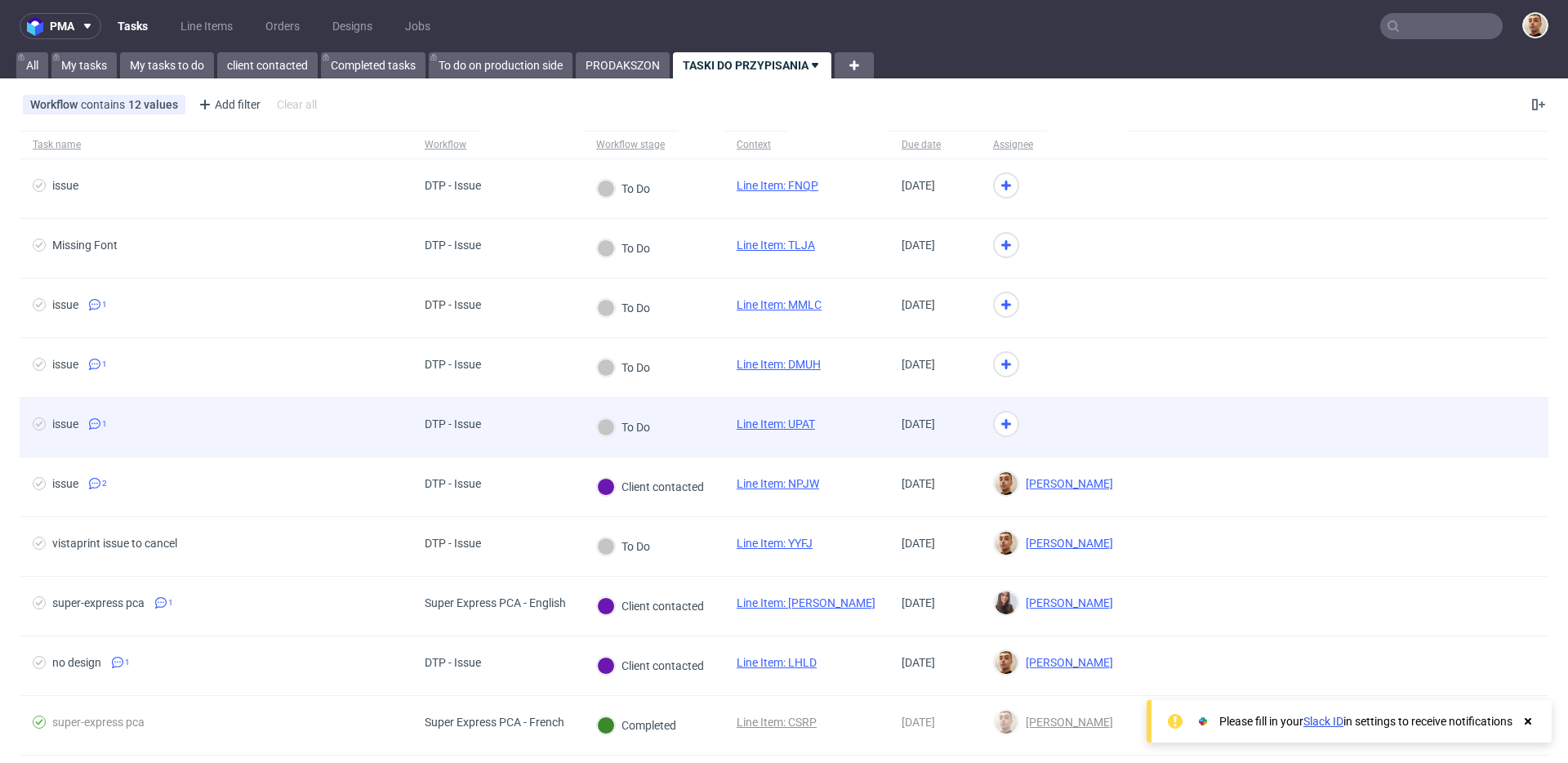
click at [676, 418] on div "To Do" at bounding box center [654, 428] width 141 height 60
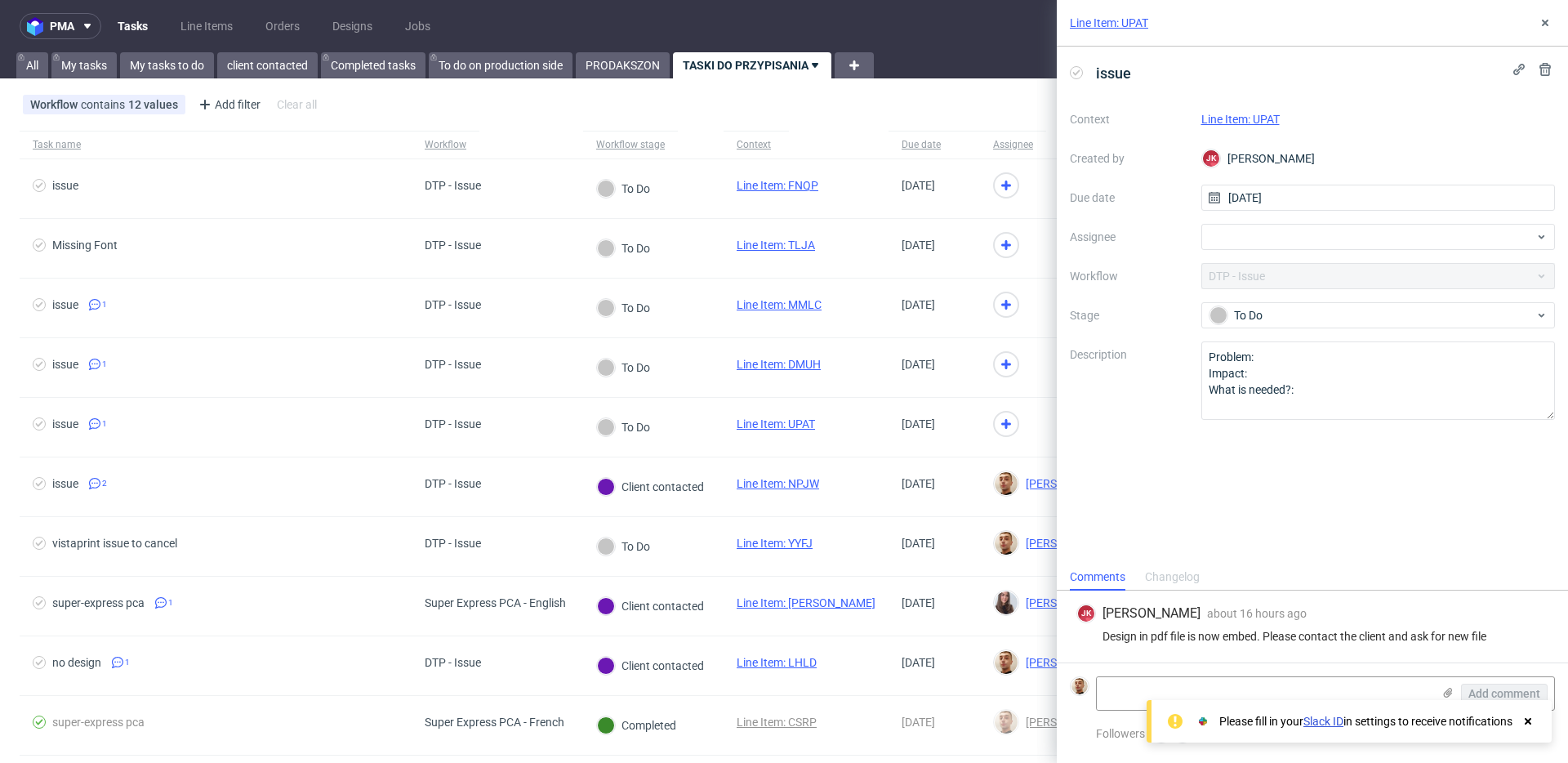
click at [1252, 121] on link "Line Item: UPAT" at bounding box center [1240, 119] width 78 height 13
click at [1293, 243] on div at bounding box center [1378, 237] width 355 height 26
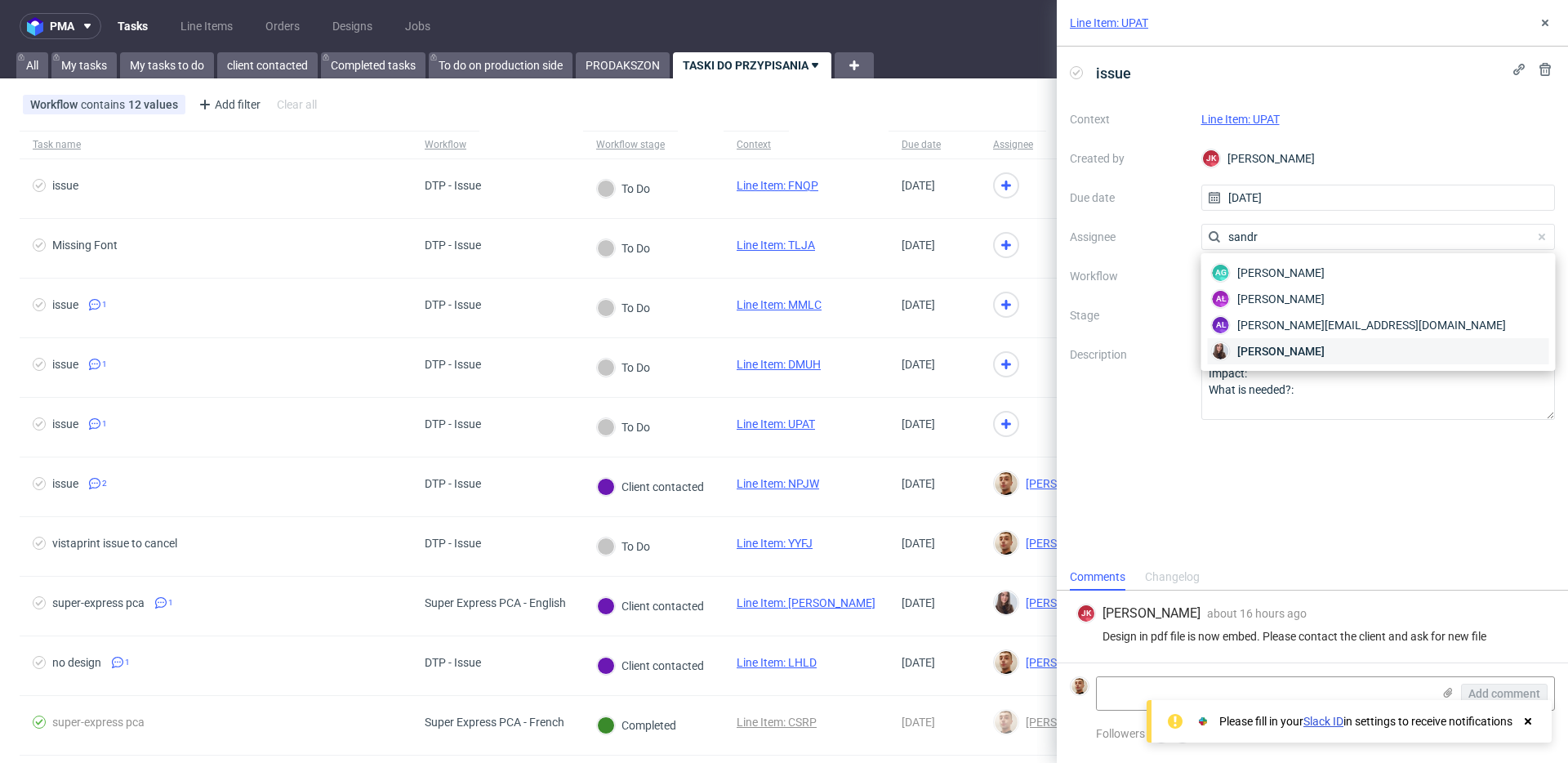
type input "sandr"
click at [1271, 341] on div "Sandra Beśka" at bounding box center [1379, 351] width 341 height 26
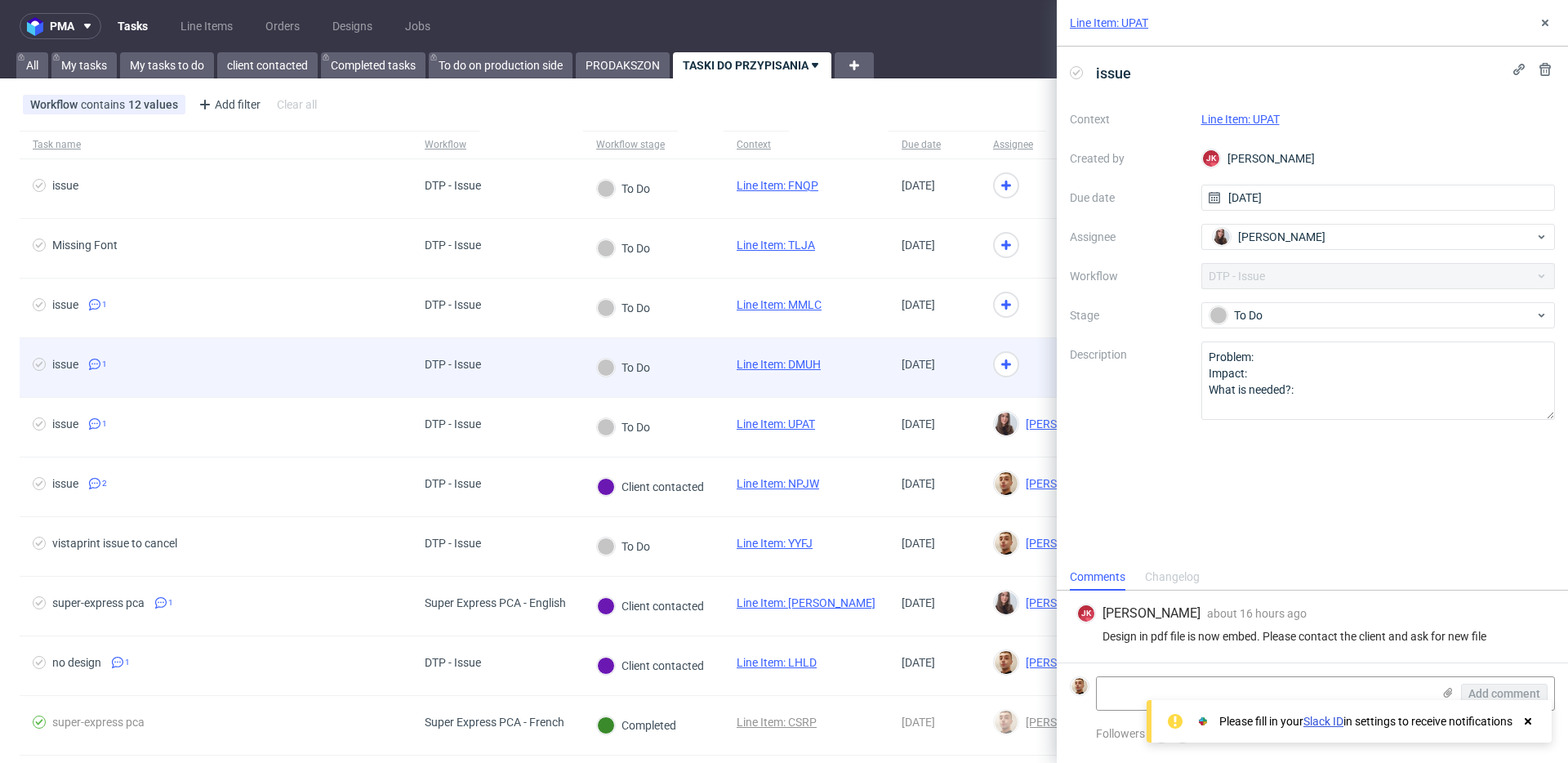
click at [1019, 386] on div at bounding box center [1053, 368] width 146 height 60
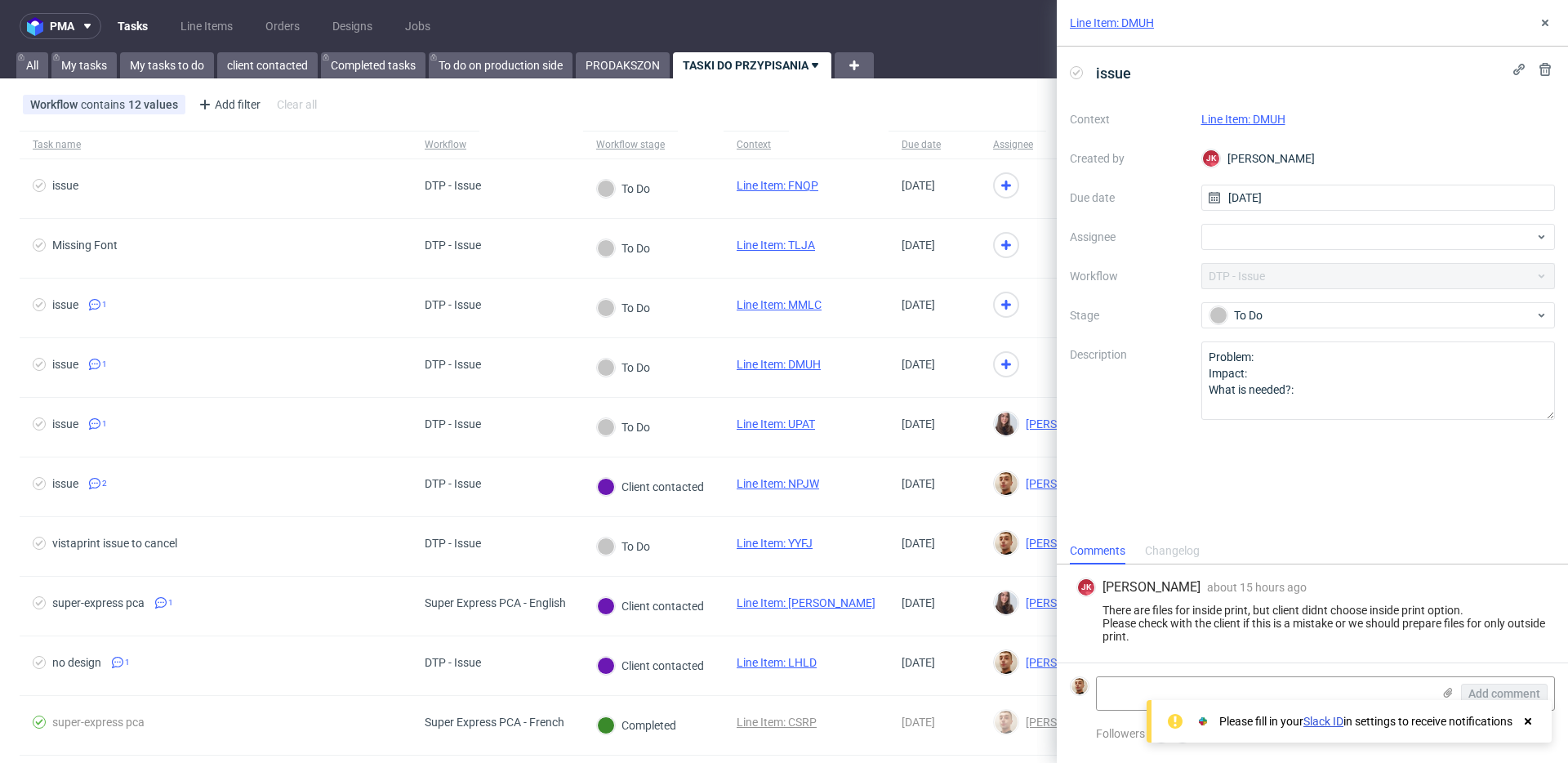
click at [1246, 120] on link "Line Item: DMUH" at bounding box center [1243, 119] width 84 height 13
click at [1255, 238] on div at bounding box center [1378, 237] width 355 height 26
type input "bart"
click at [1255, 275] on span "Bartłomiej Leśniczuk" at bounding box center [1280, 273] width 87 height 17
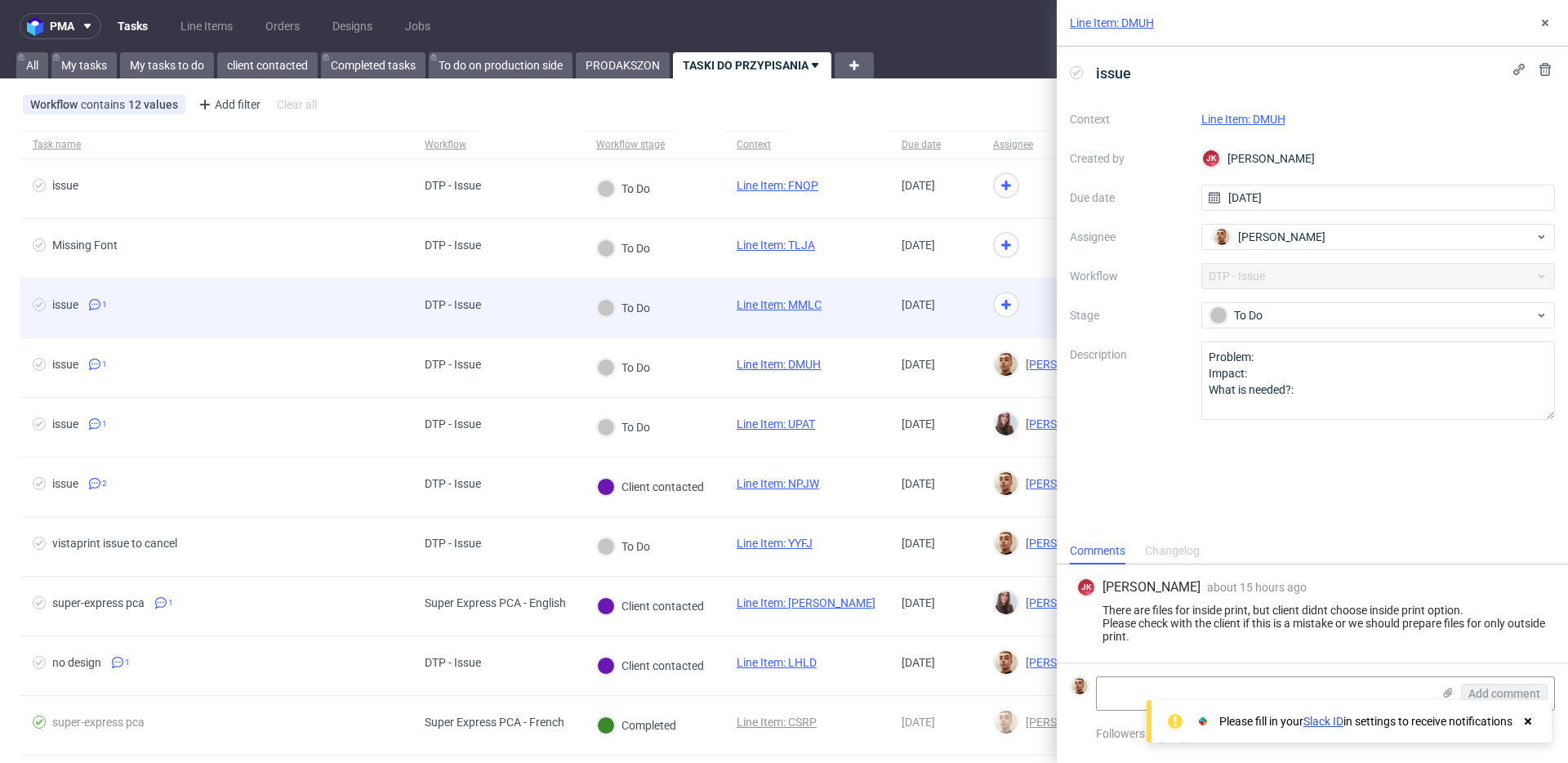
click at [1012, 312] on div at bounding box center [1053, 309] width 146 height 60
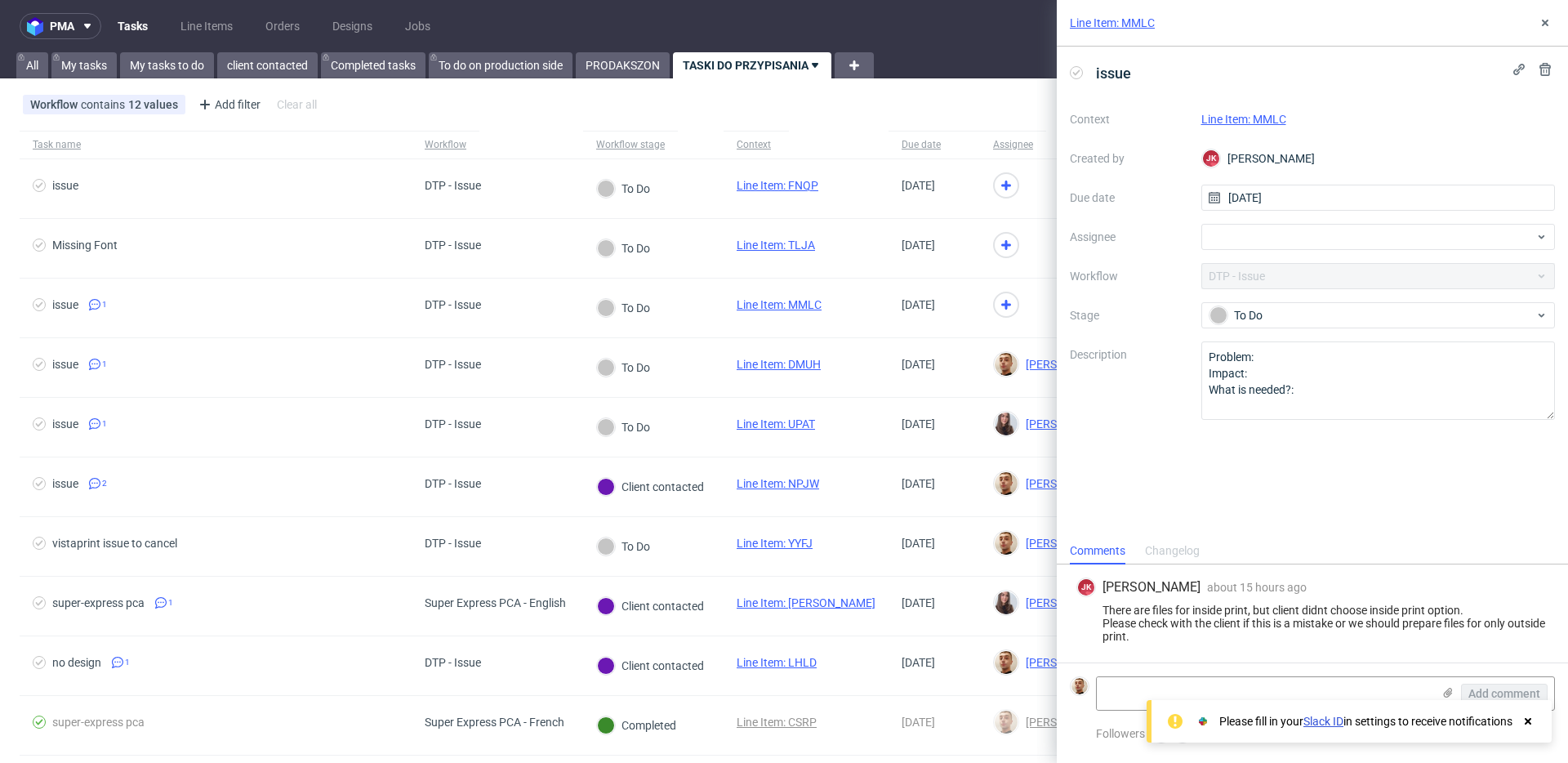
click at [1238, 123] on link "Line Item: MMLC" at bounding box center [1243, 119] width 85 height 13
click at [1320, 235] on div at bounding box center [1378, 237] width 355 height 26
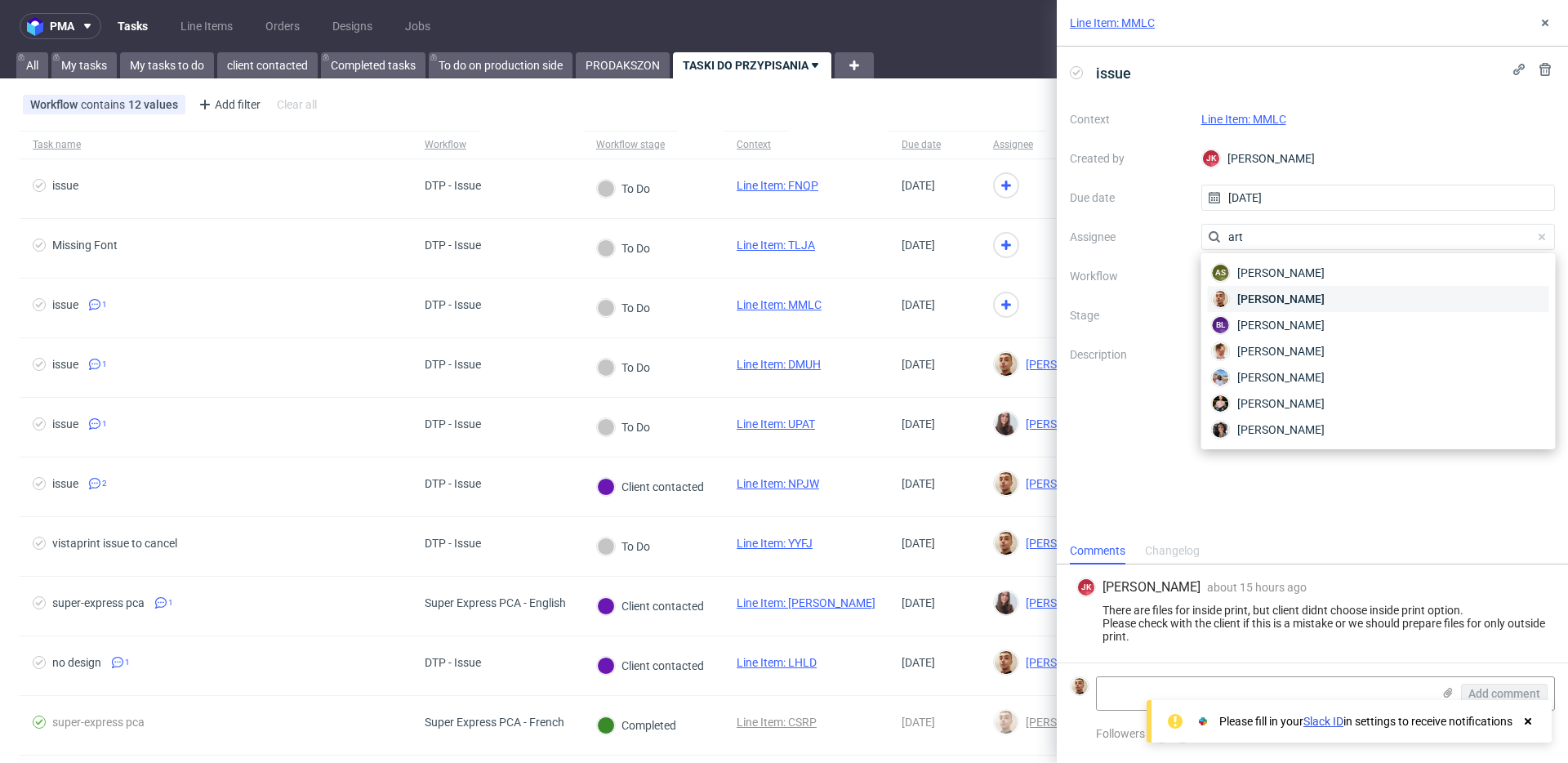
type input "art"
click at [1299, 288] on div "Bartłomiej Leśniczuk" at bounding box center [1379, 299] width 341 height 26
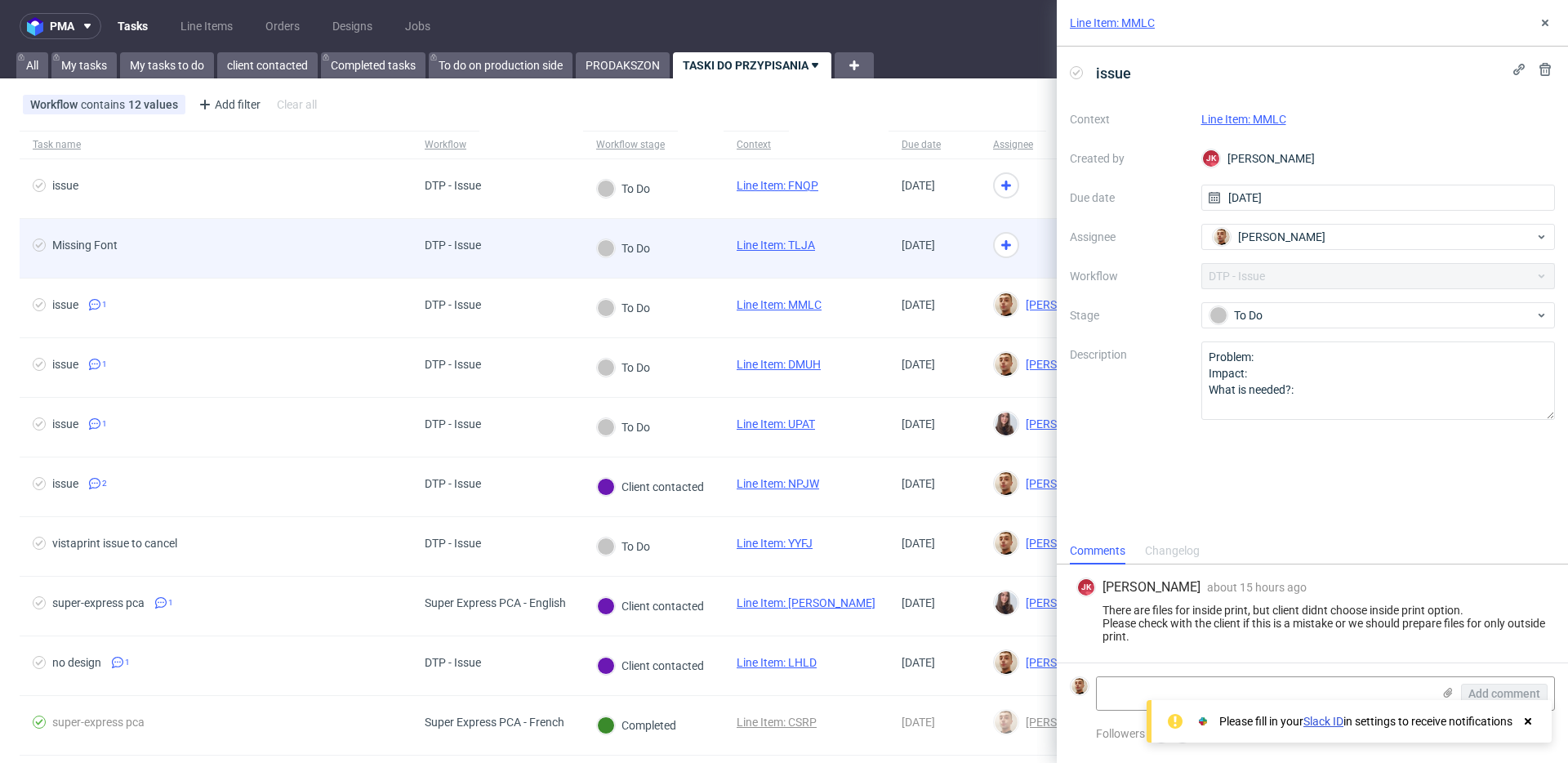
click at [1007, 259] on div at bounding box center [1053, 249] width 146 height 60
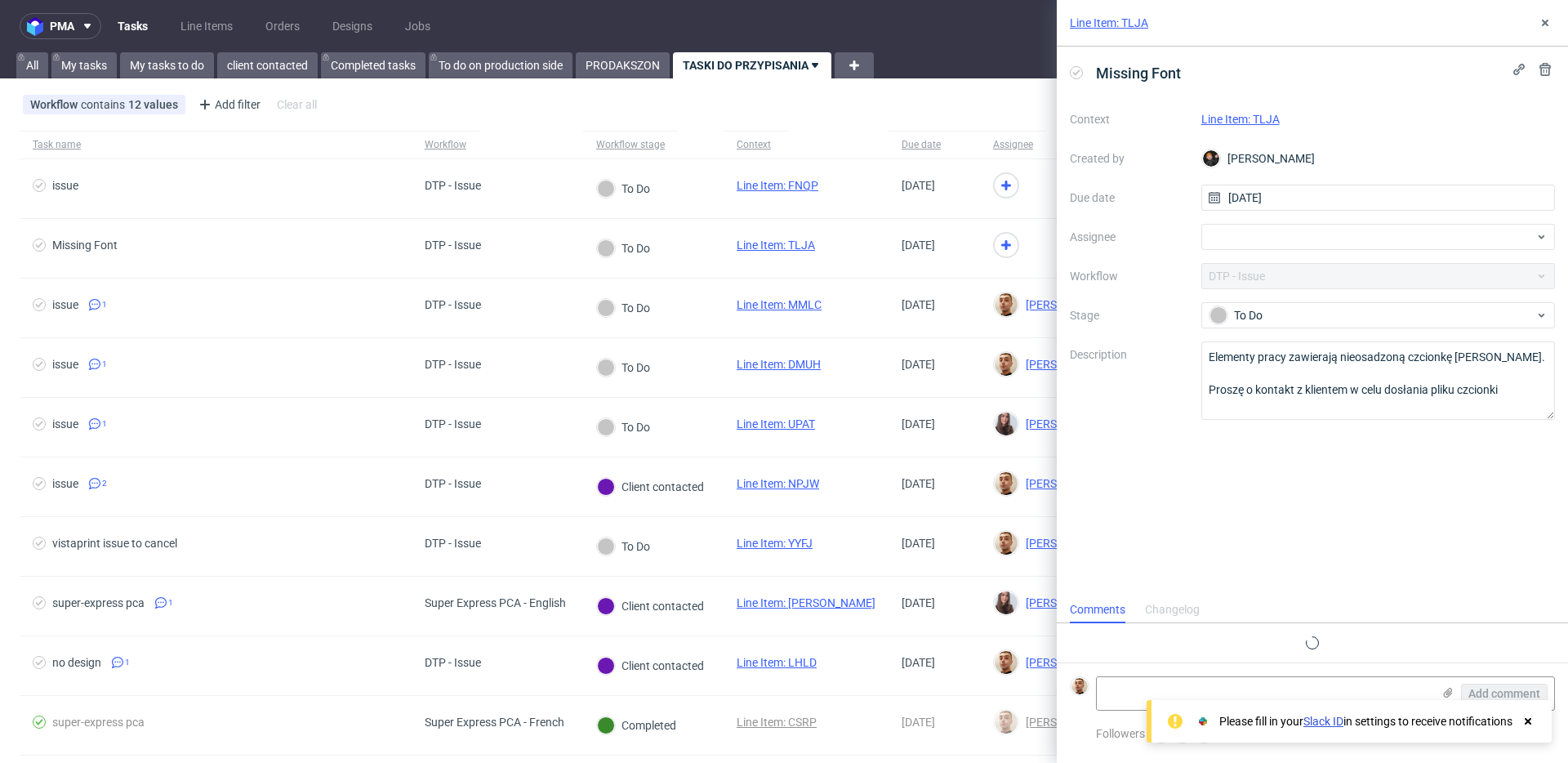
scroll to position [13, 0]
click at [1230, 125] on link "Line Item: TLJA" at bounding box center [1240, 119] width 78 height 13
click at [1251, 242] on div at bounding box center [1378, 237] width 355 height 26
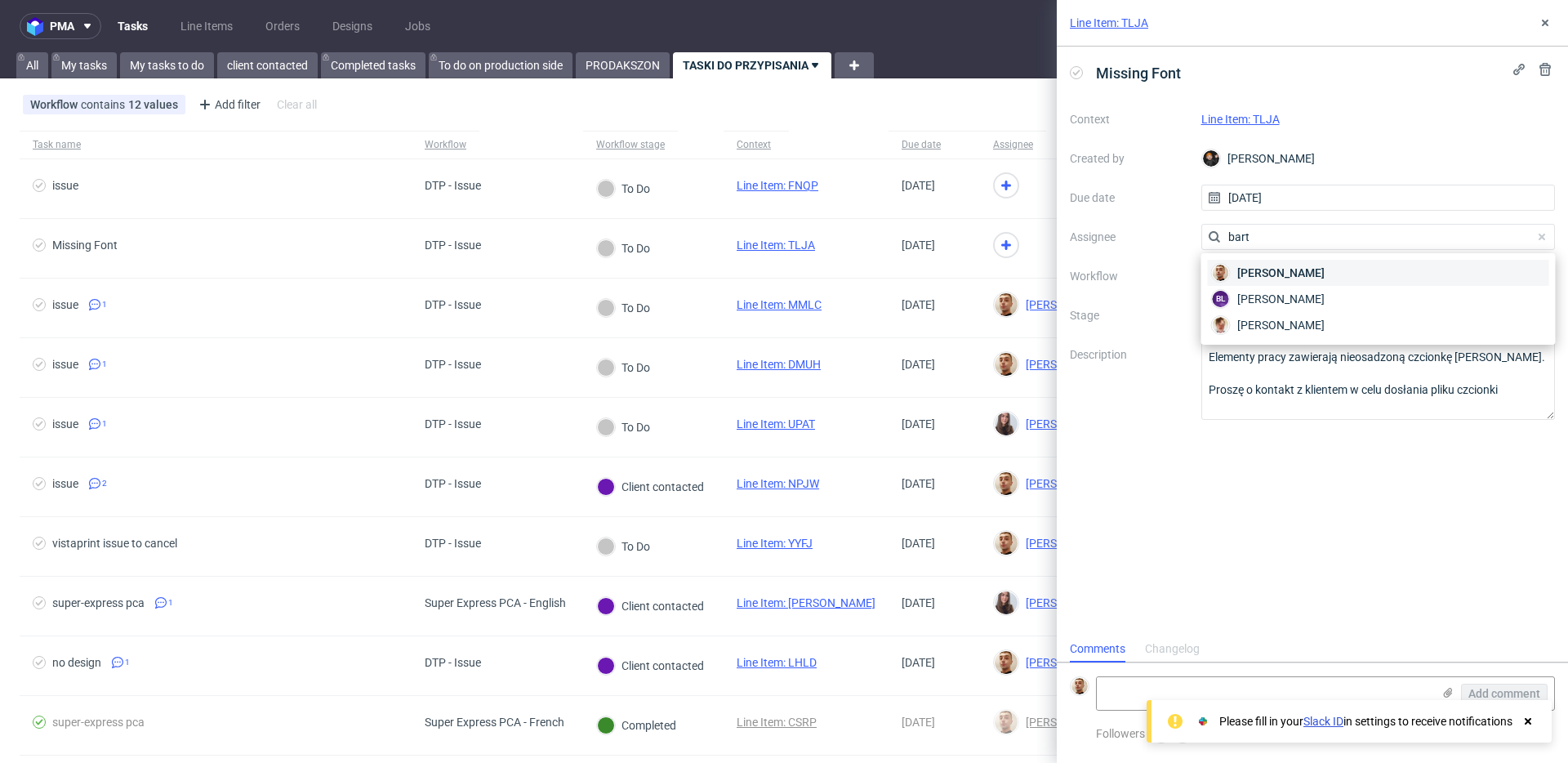
type input "bart"
click at [1253, 275] on span "Bartłomiej Leśniczuk" at bounding box center [1280, 273] width 87 height 17
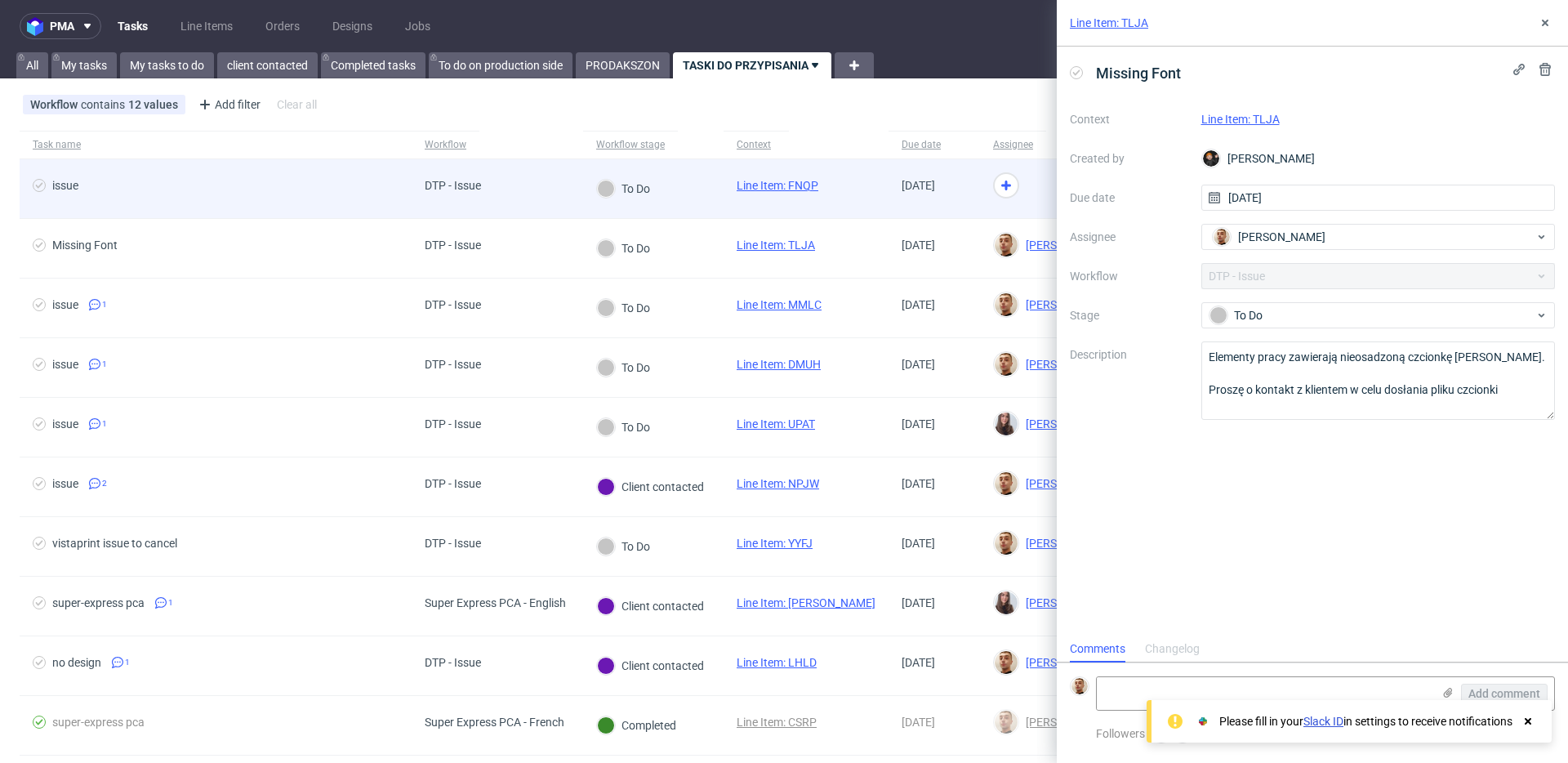
click at [1026, 197] on div at bounding box center [1053, 189] width 146 height 60
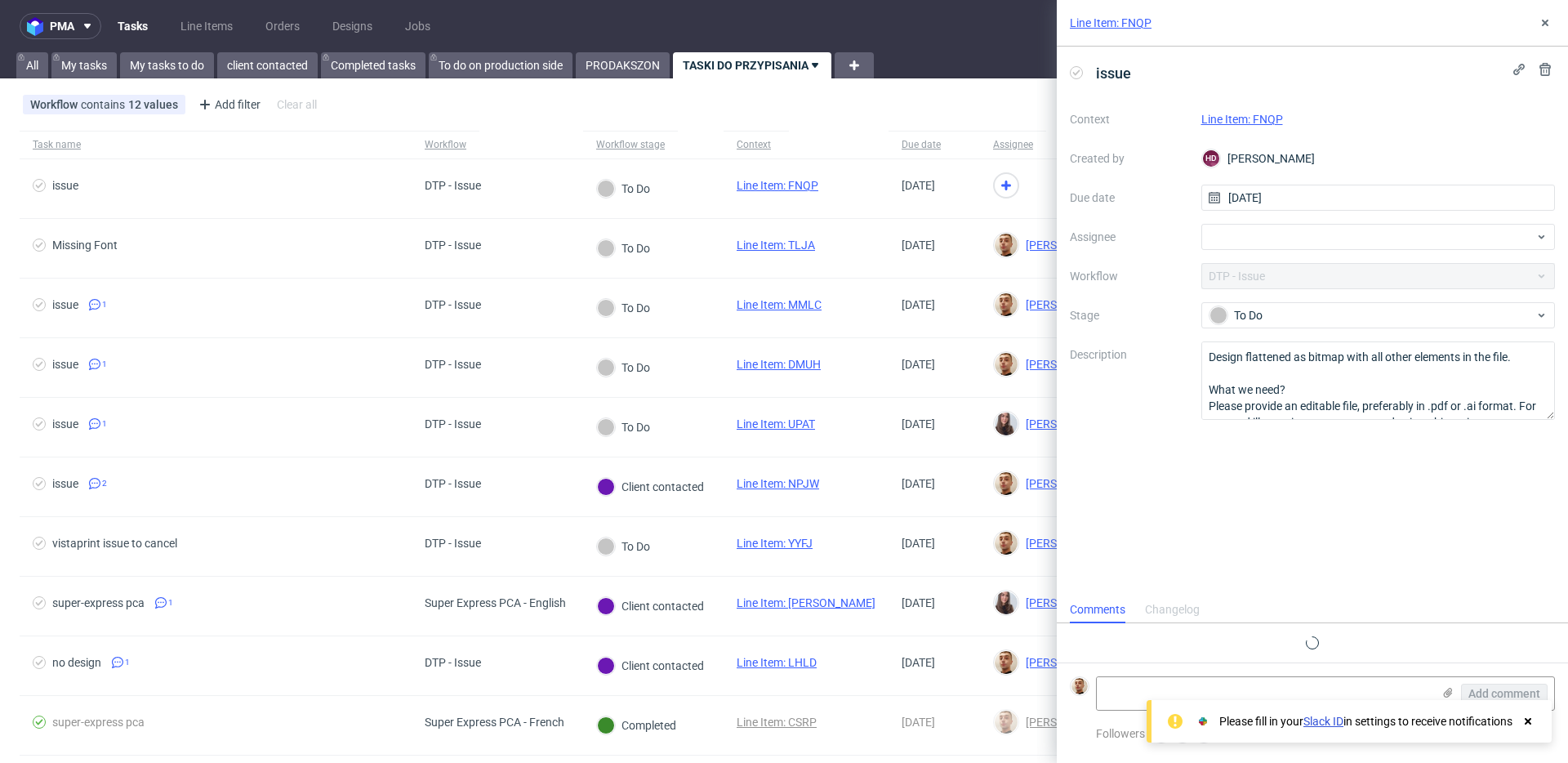
scroll to position [13, 0]
click at [1246, 120] on link "Line Item: FNQP" at bounding box center [1242, 119] width 82 height 13
click at [1225, 231] on div at bounding box center [1378, 237] width 355 height 26
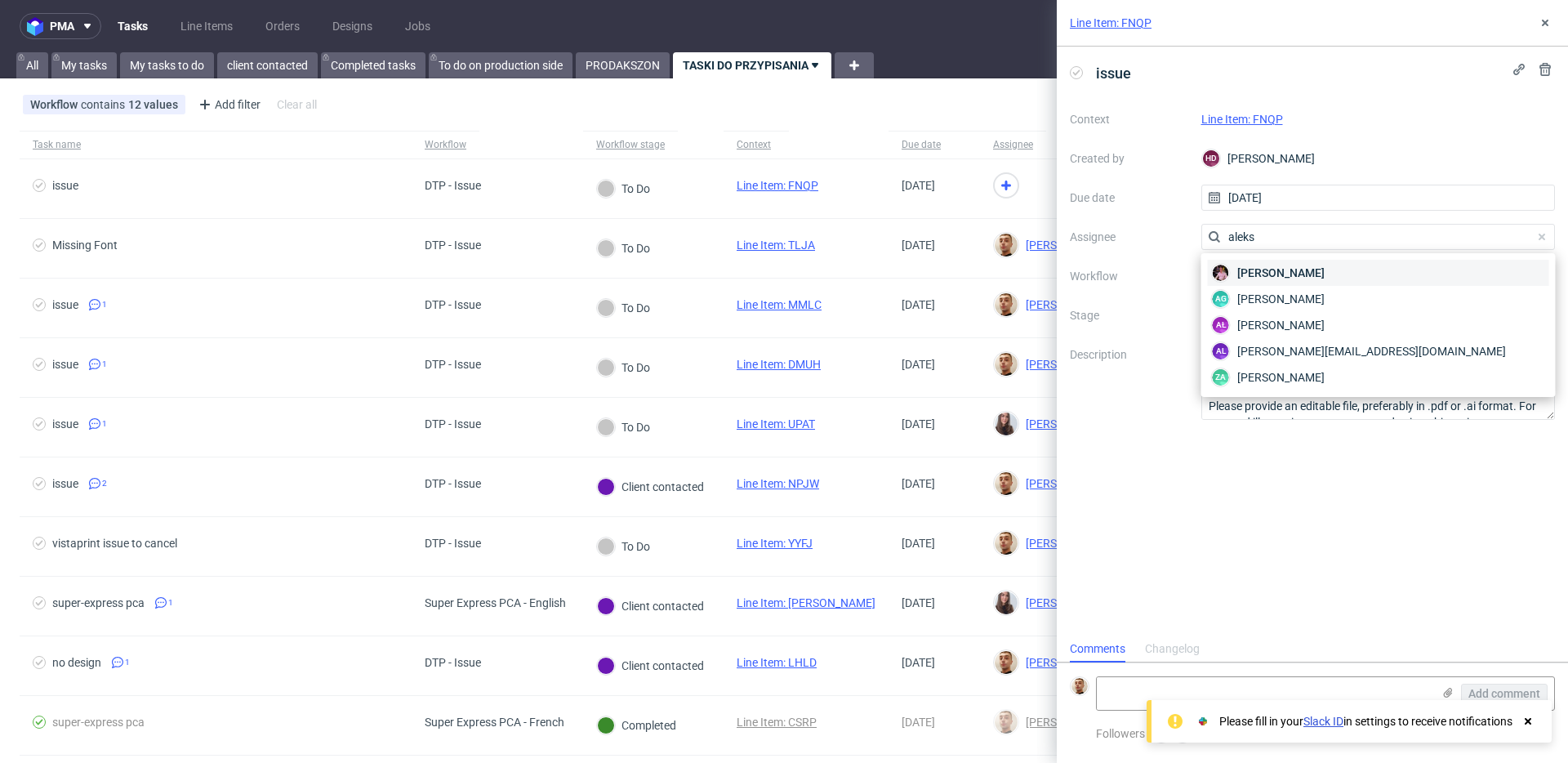
type input "aleks"
click at [1242, 273] on span "Aleks Ziemkowski" at bounding box center [1280, 273] width 87 height 17
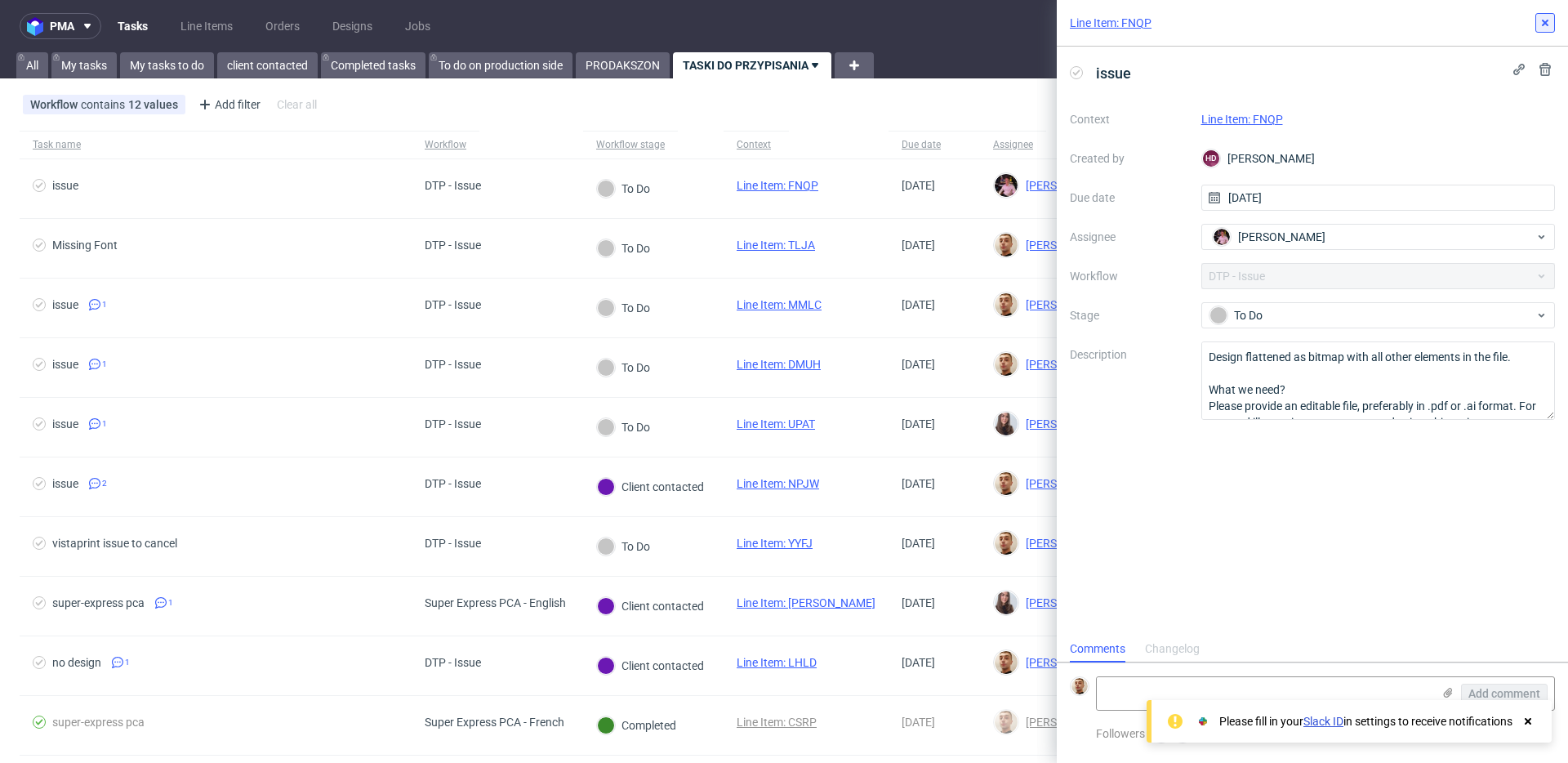
click at [1544, 17] on icon at bounding box center [1545, 23] width 13 height 13
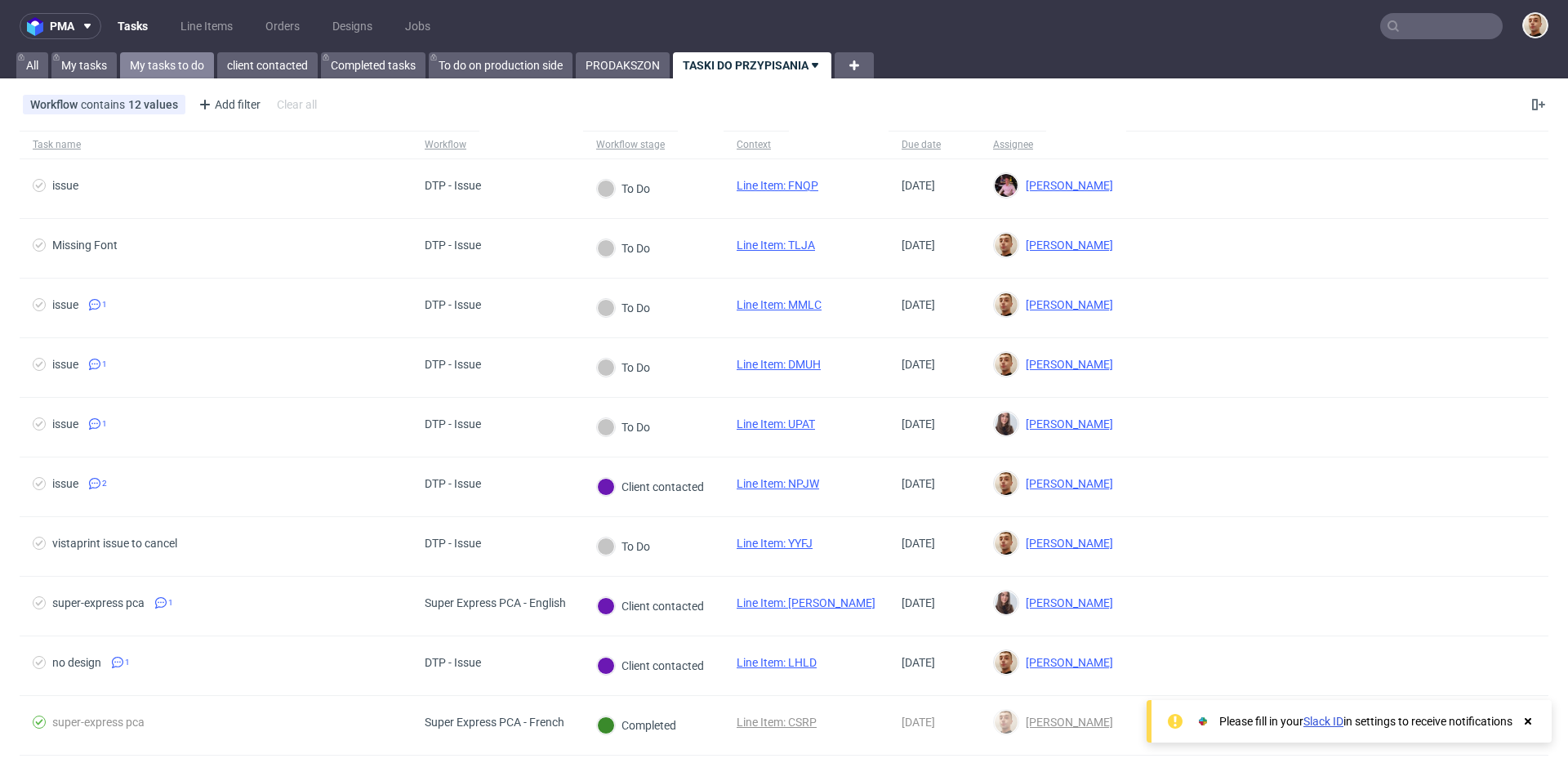
click at [212, 65] on link "My tasks to do" at bounding box center [166, 65] width 94 height 26
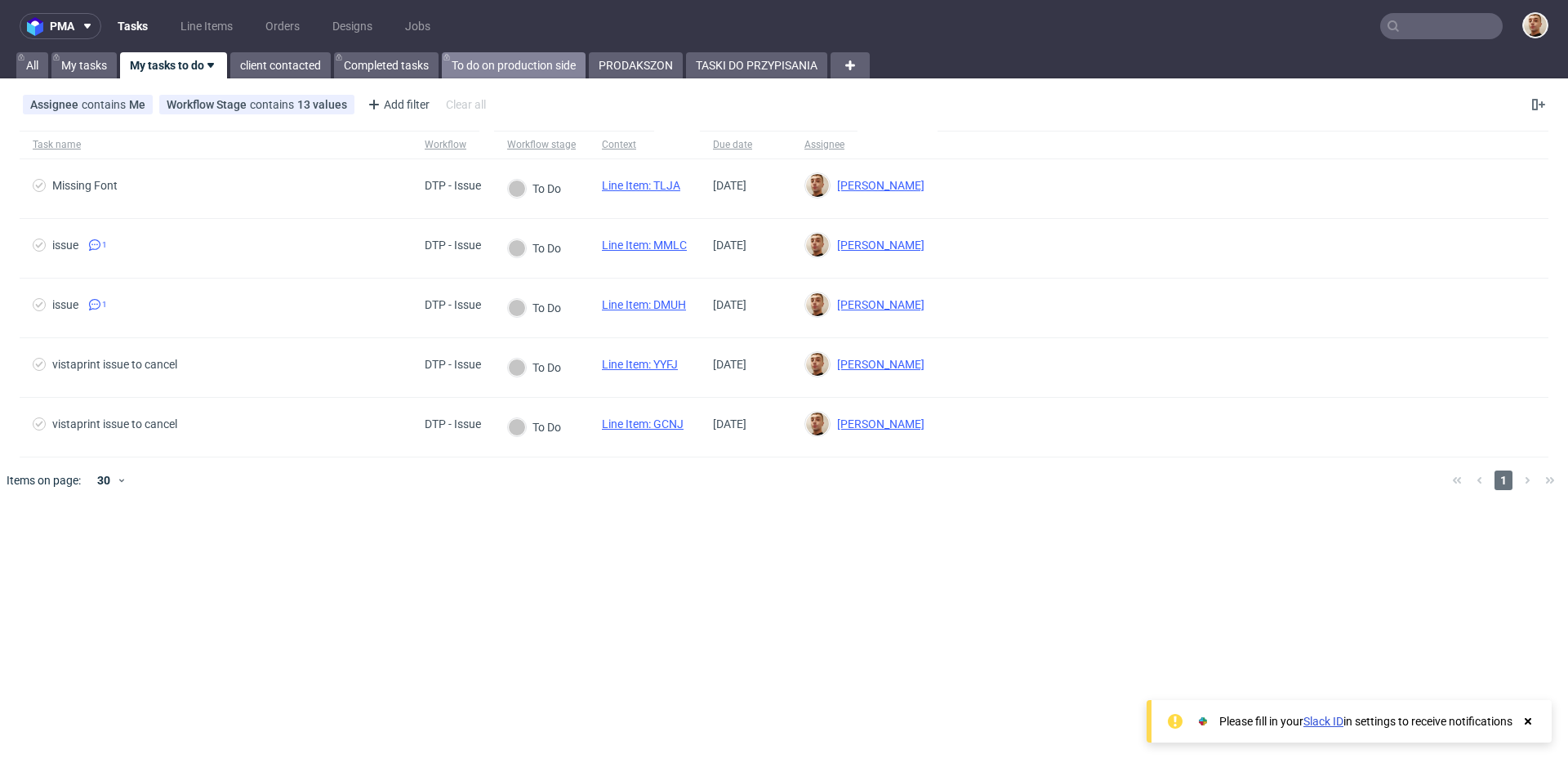
click at [469, 70] on link "To do on production side" at bounding box center [513, 65] width 143 height 26
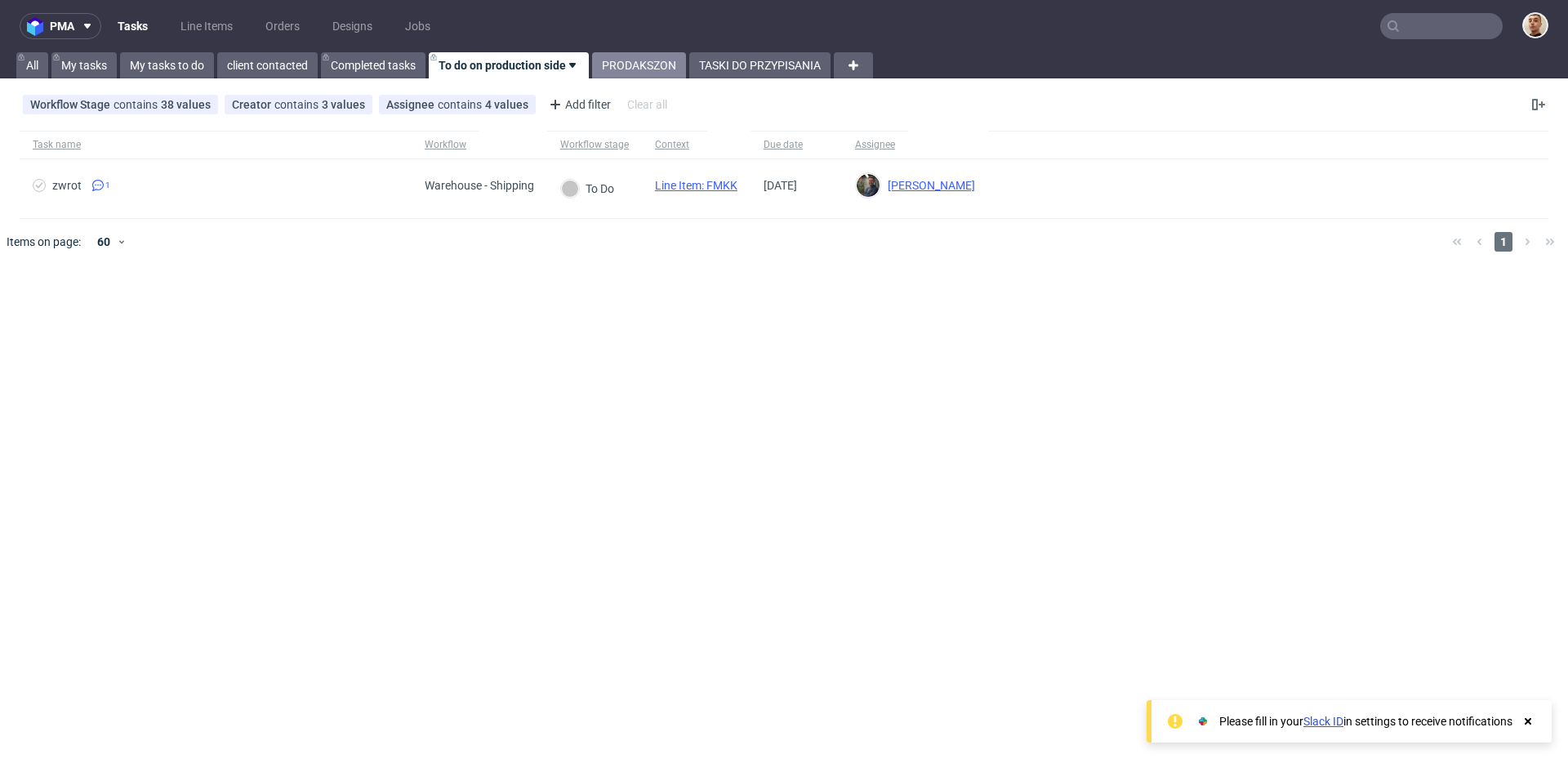
click at [642, 58] on link "PRODAKSZON" at bounding box center [639, 65] width 94 height 26
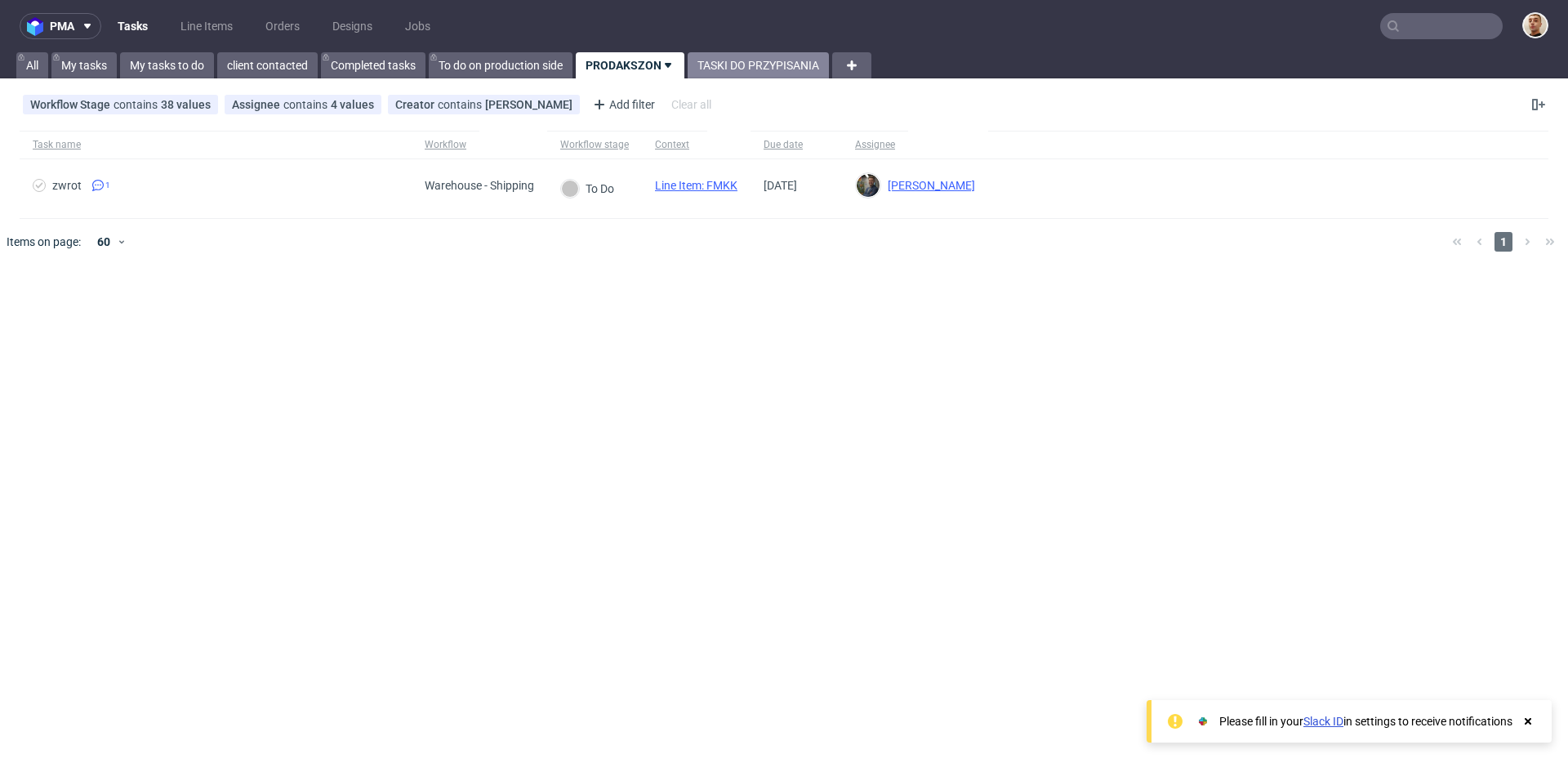
click at [729, 59] on link "TASKI DO PRZYPISANIA" at bounding box center [758, 65] width 142 height 26
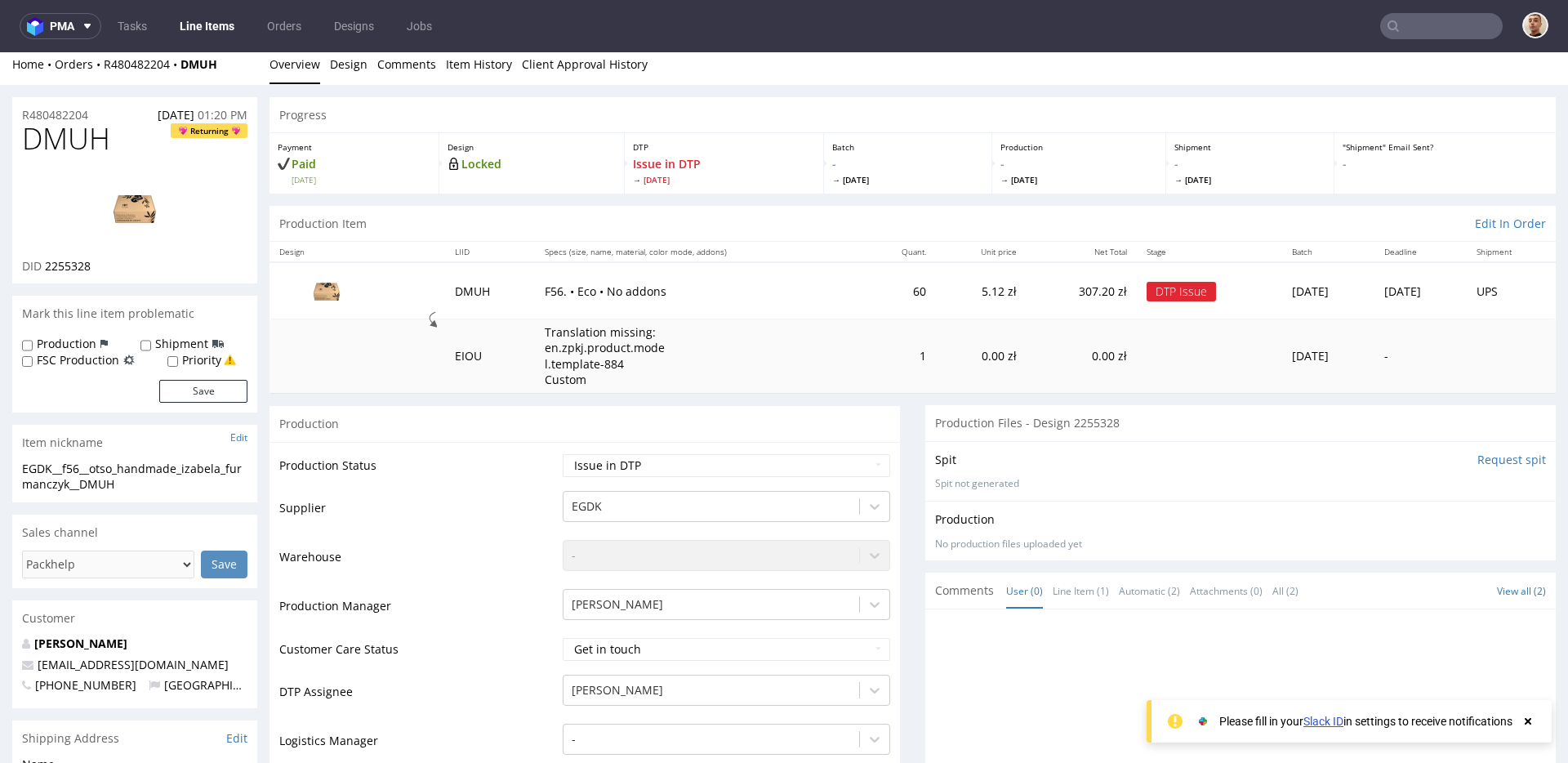
scroll to position [4, 0]
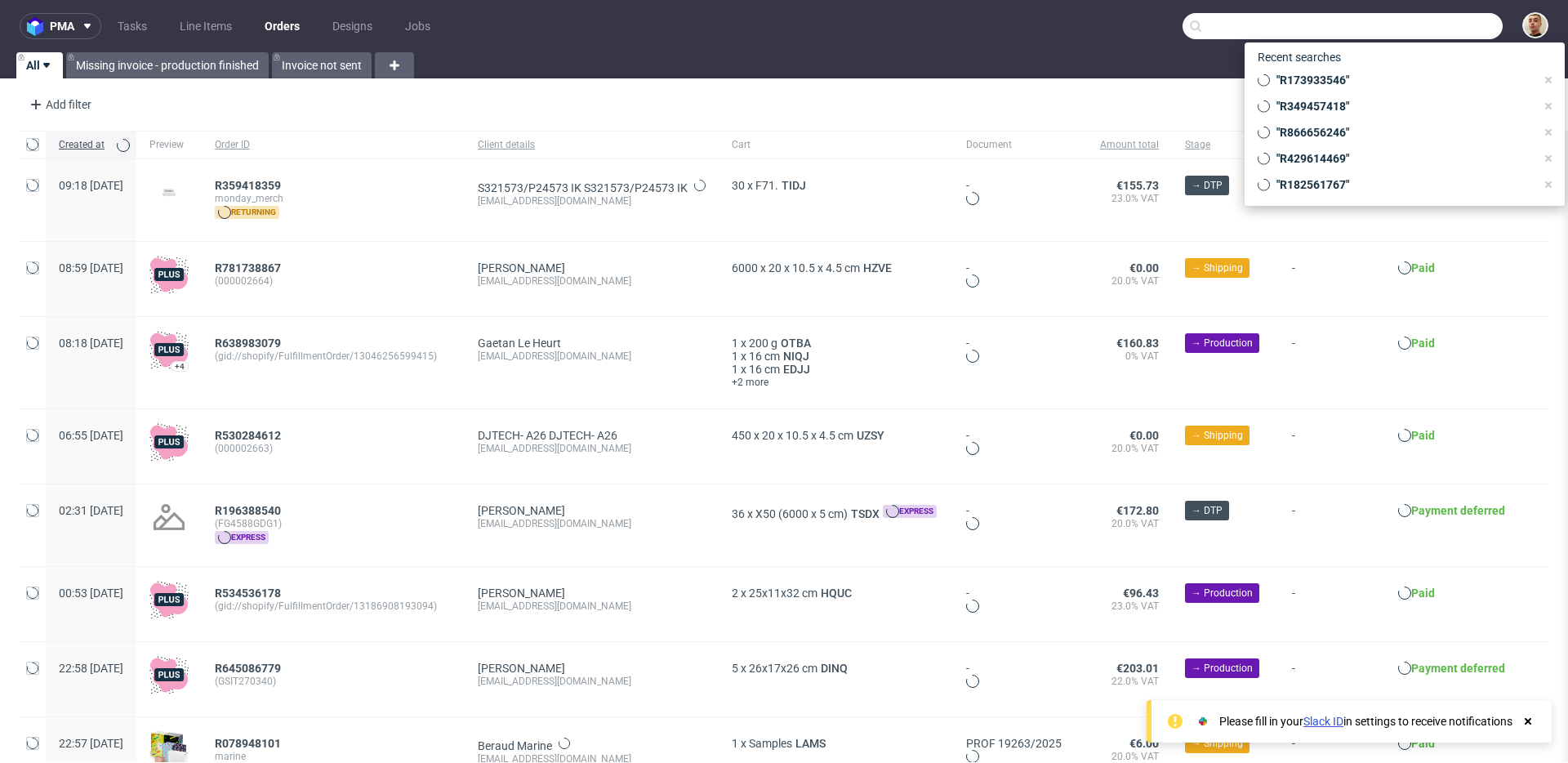
click at [1439, 25] on input "text" at bounding box center [1343, 26] width 320 height 26
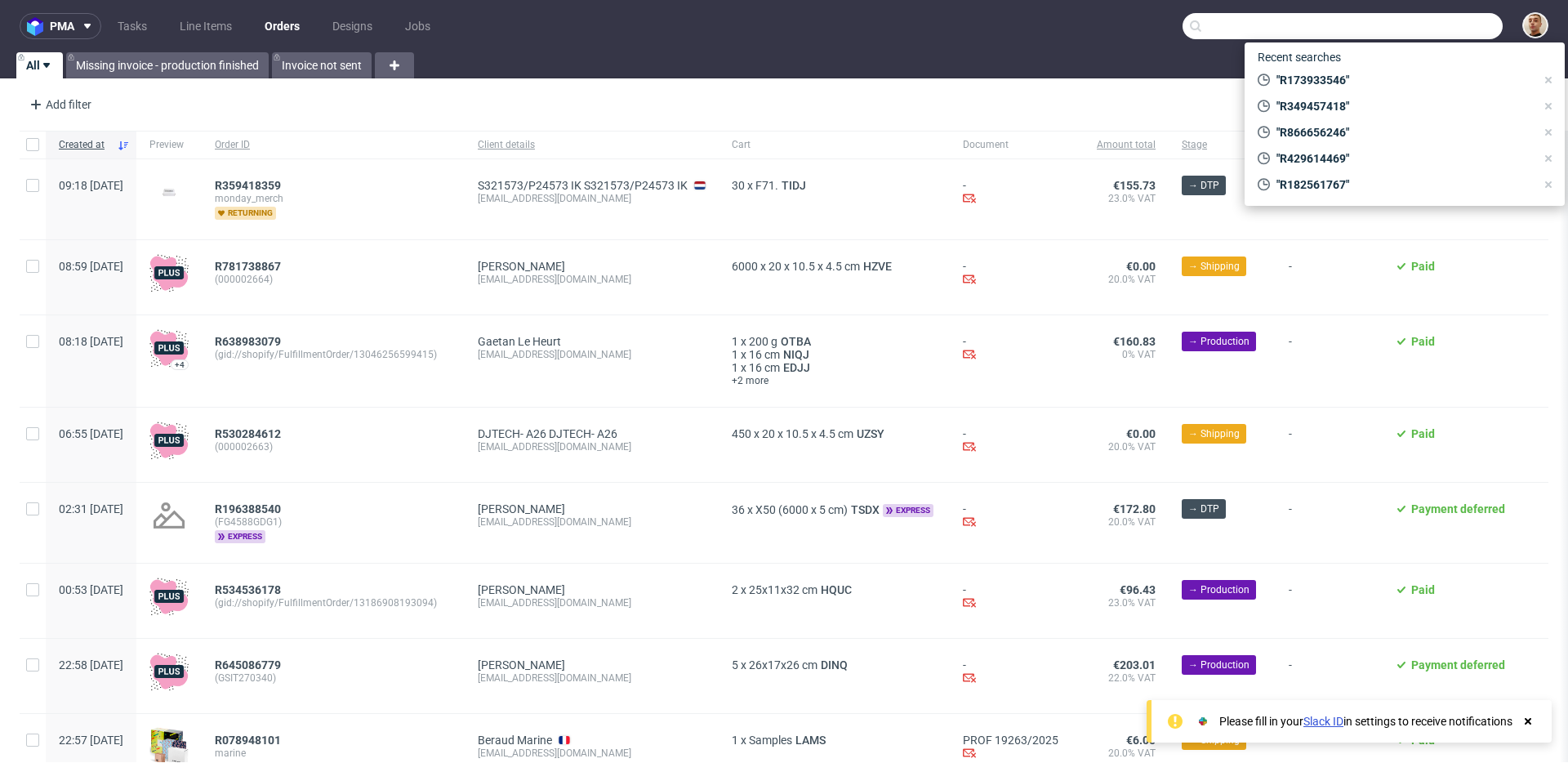
paste input "R412713664"
type input "R412713664"
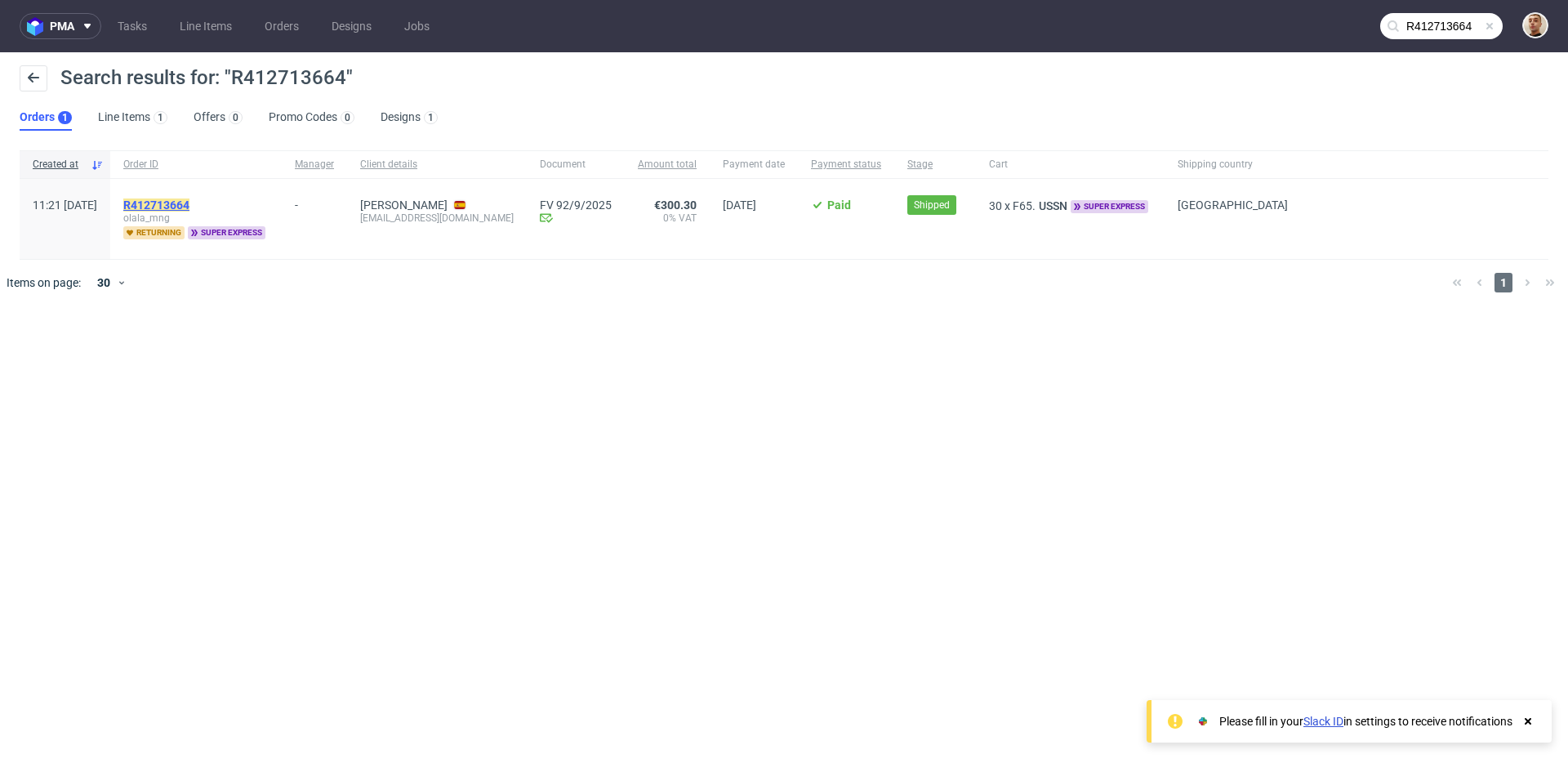
click at [189, 202] on mark "R412713664" at bounding box center [156, 205] width 66 height 13
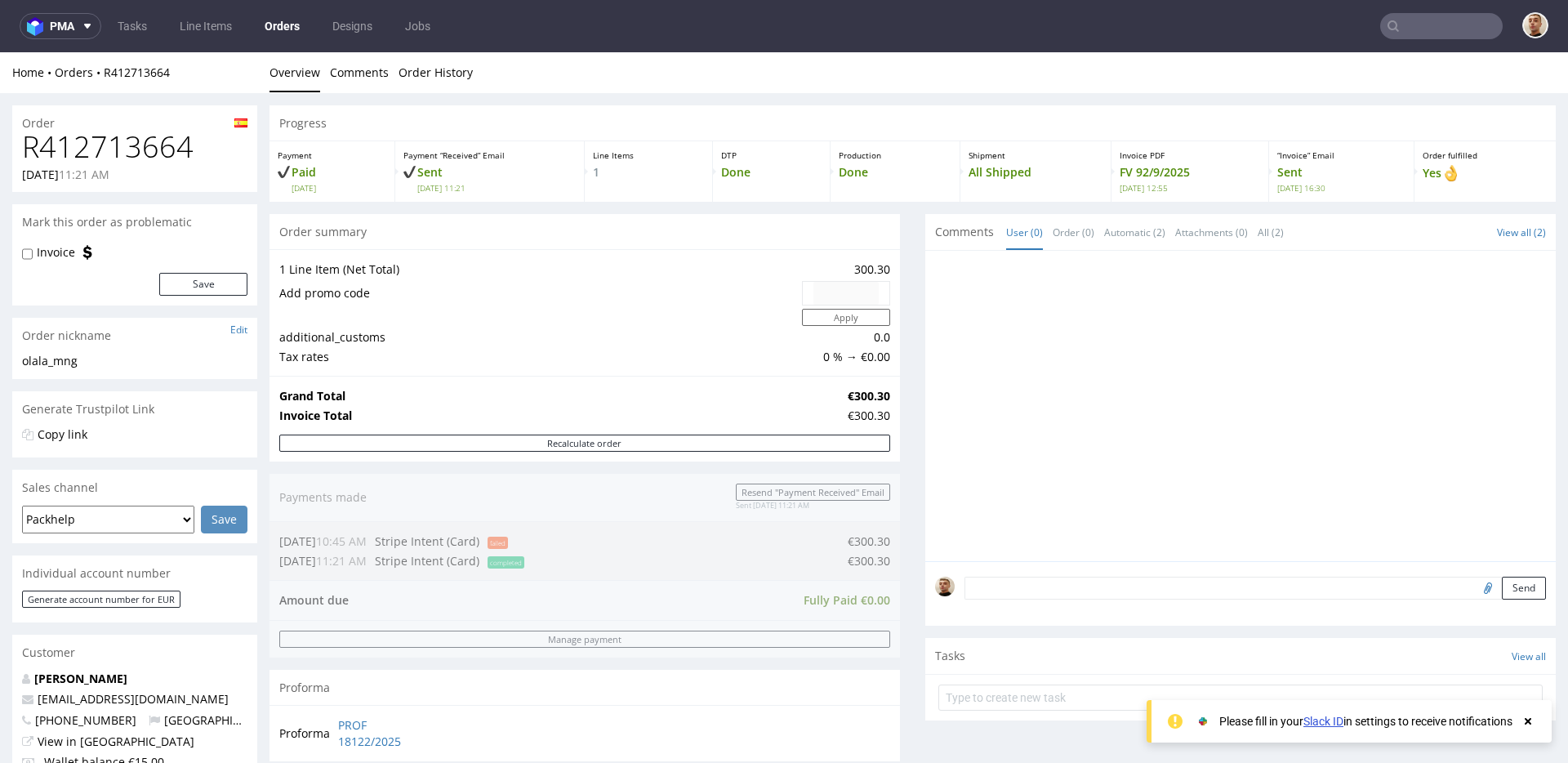
scroll to position [723, 0]
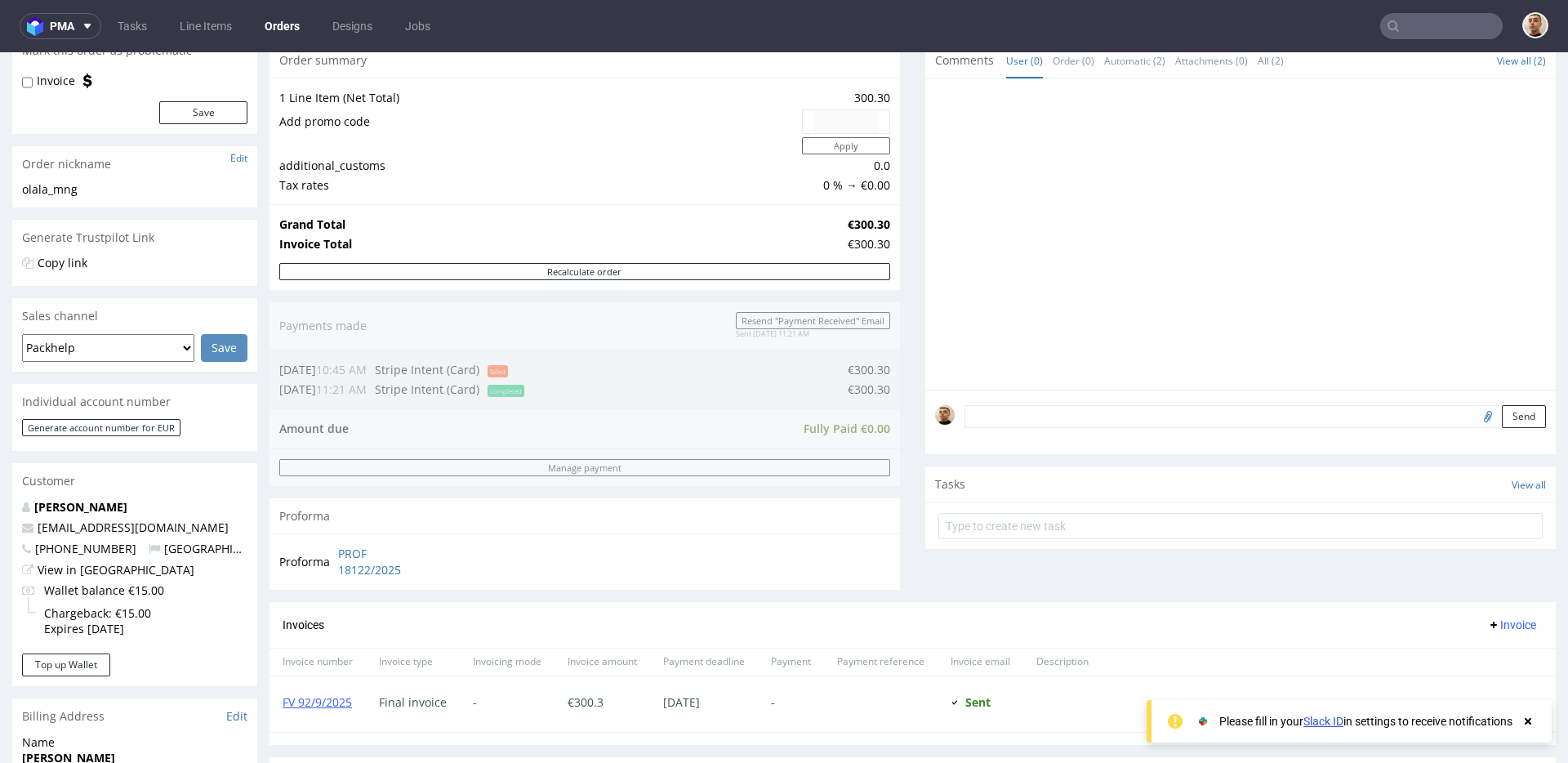
scroll to position [50, 0]
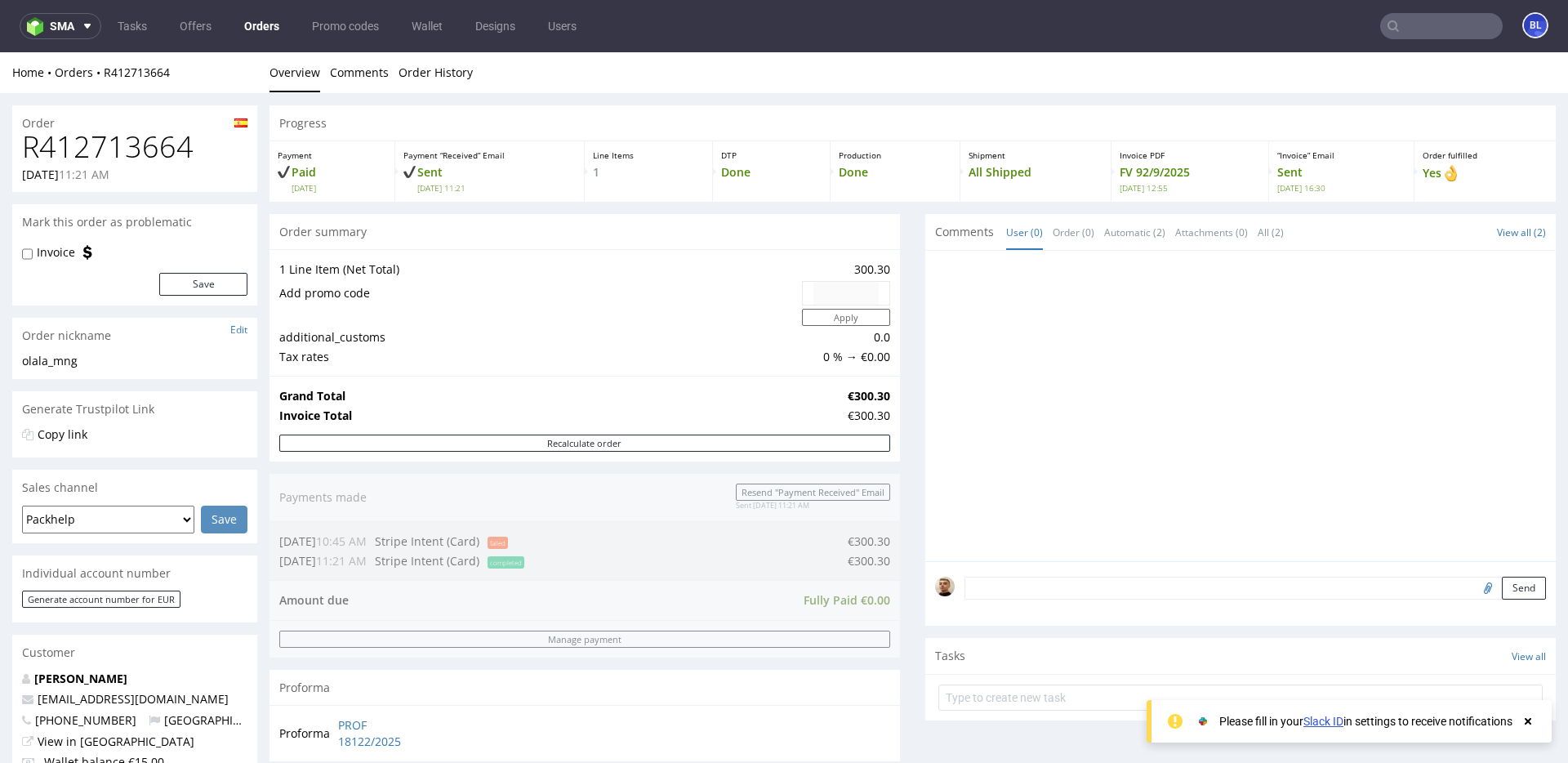
click at [117, 135] on h1 "R412713664" at bounding box center [135, 147] width 225 height 33
copy h1 "R412713664"
click at [98, 131] on h1 "R412713664" at bounding box center [135, 147] width 225 height 33
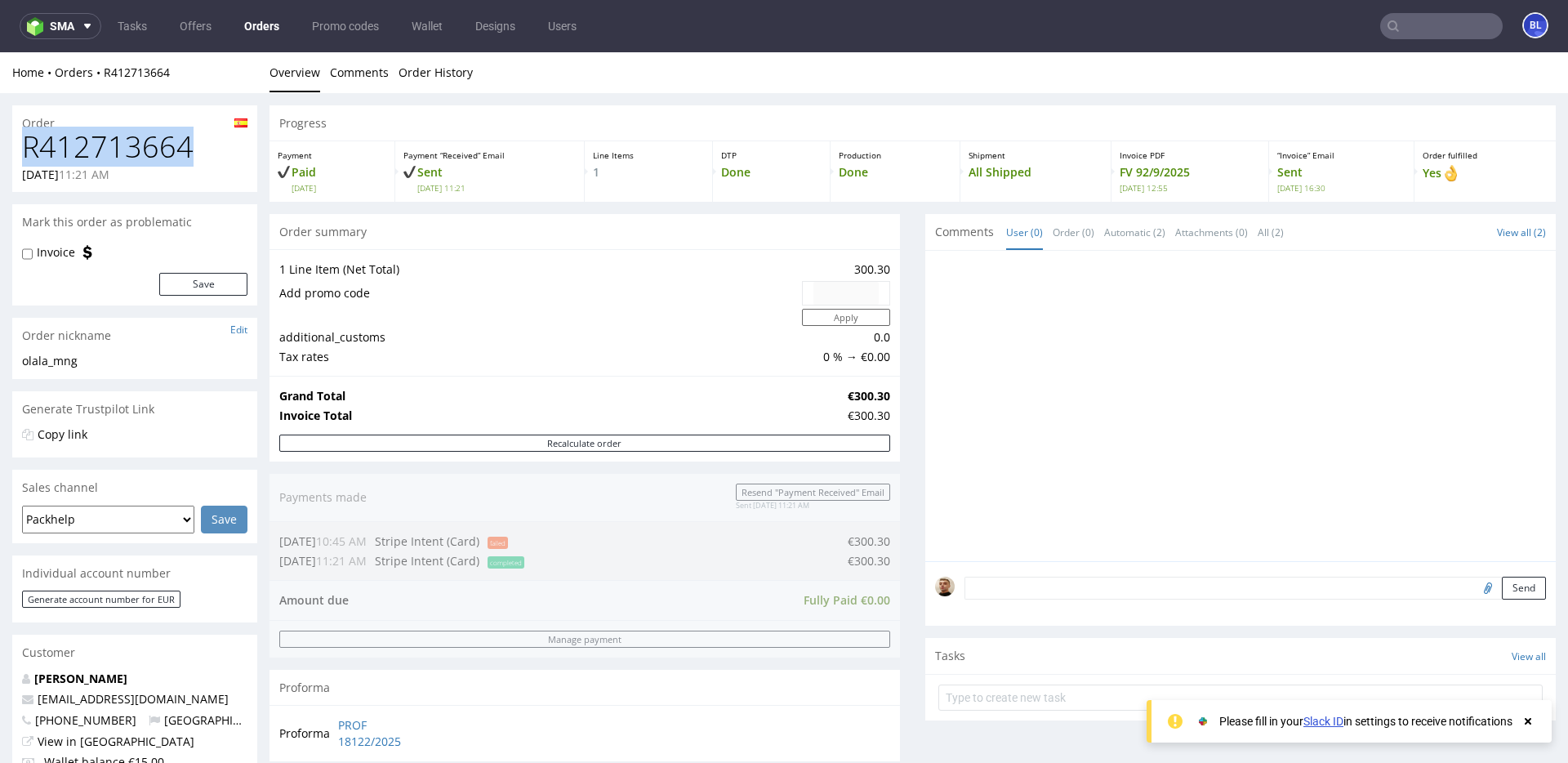
copy h1 "R412713664"
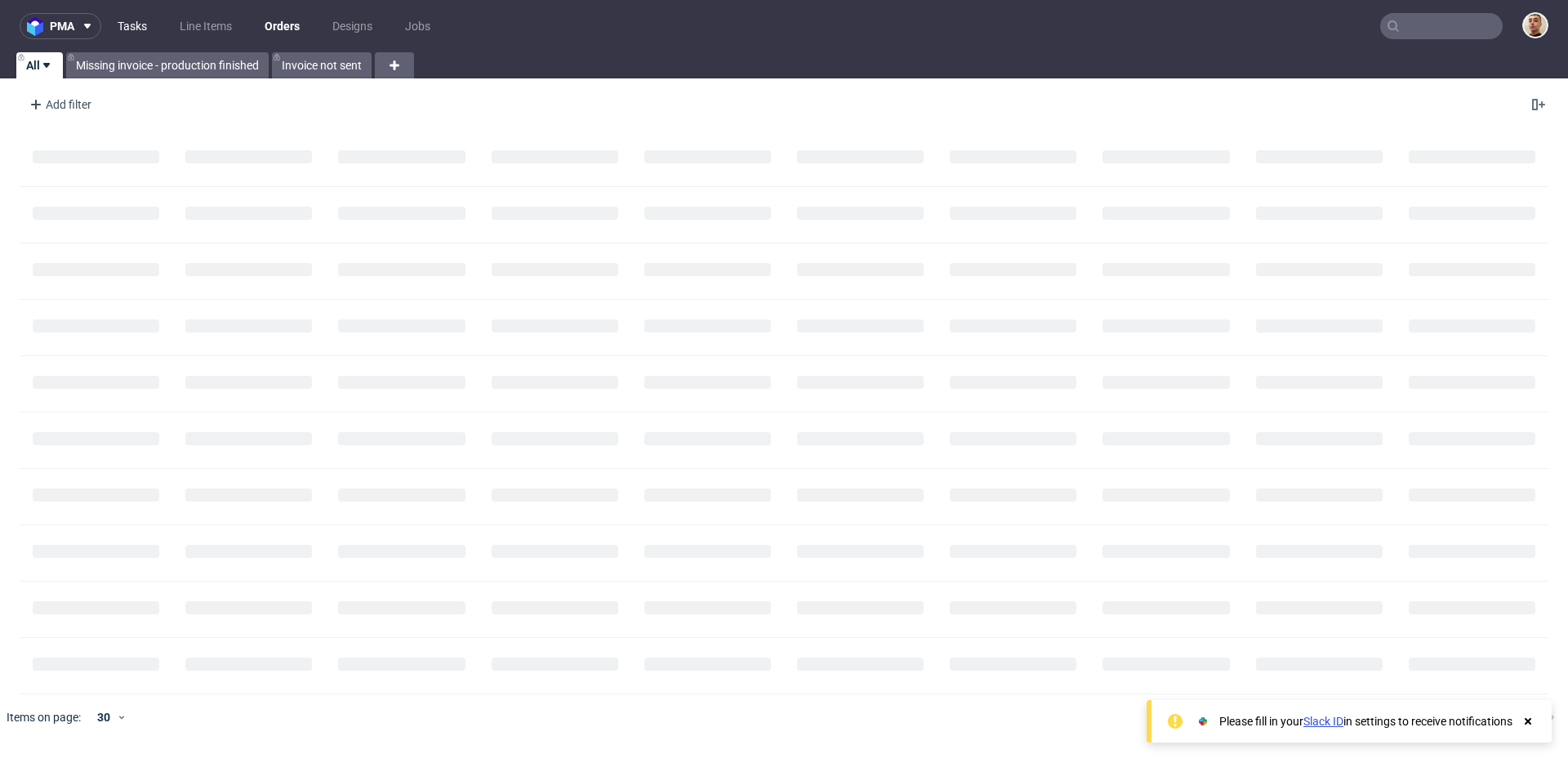
click at [125, 27] on link "Tasks" at bounding box center [133, 26] width 49 height 26
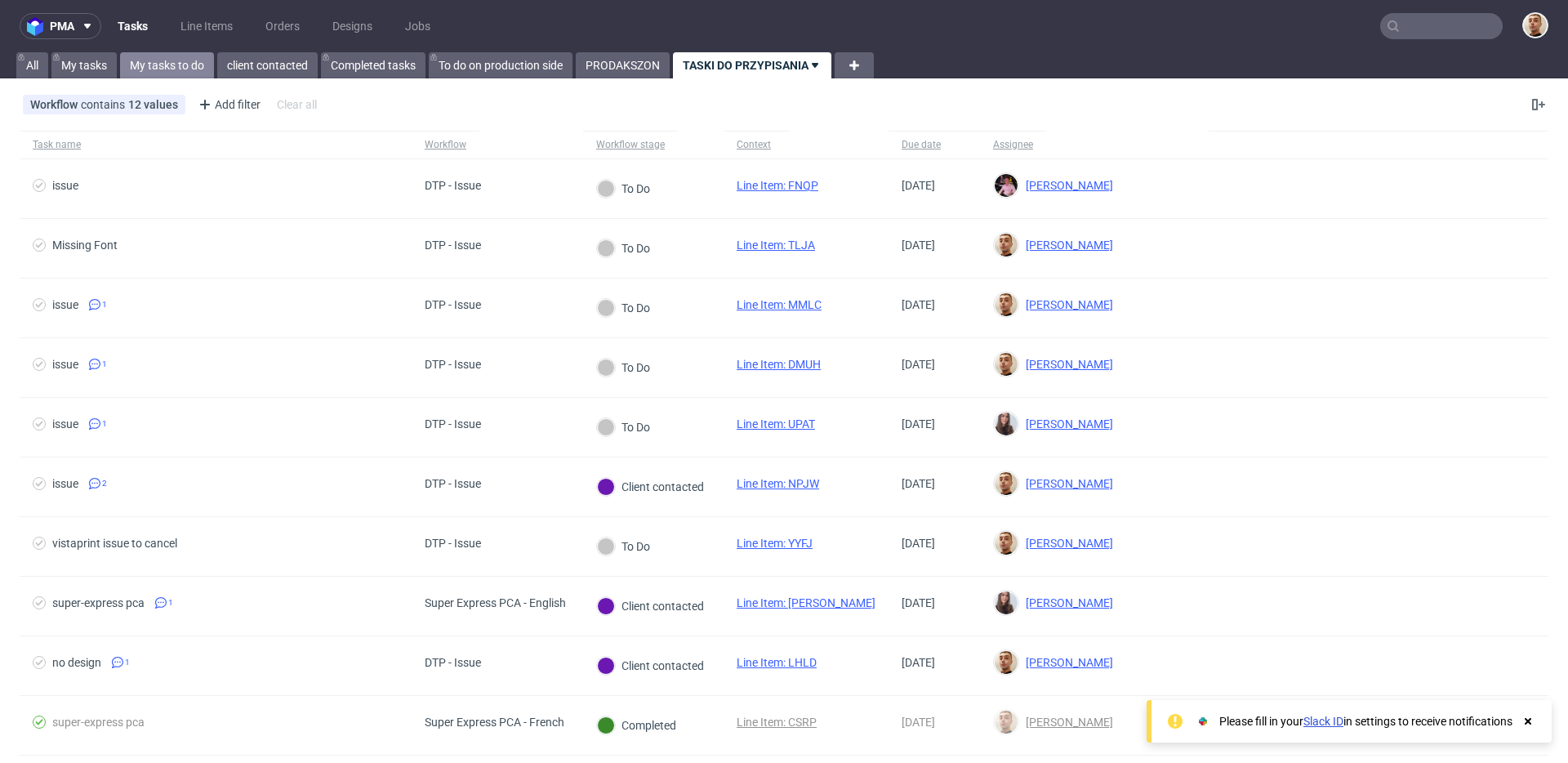
click at [192, 70] on link "My tasks to do" at bounding box center [166, 65] width 94 height 26
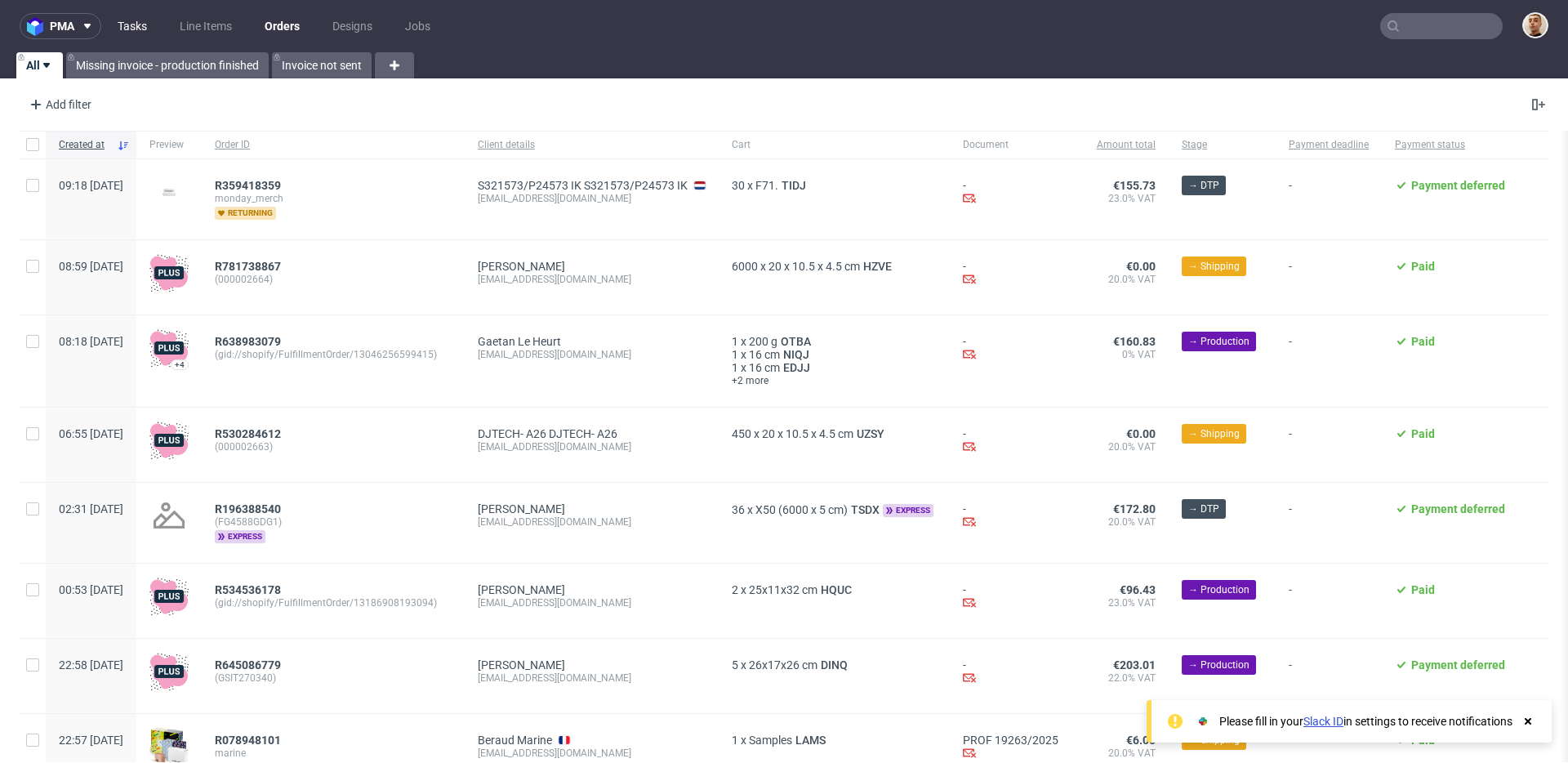
click at [130, 21] on link "Tasks" at bounding box center [133, 26] width 49 height 26
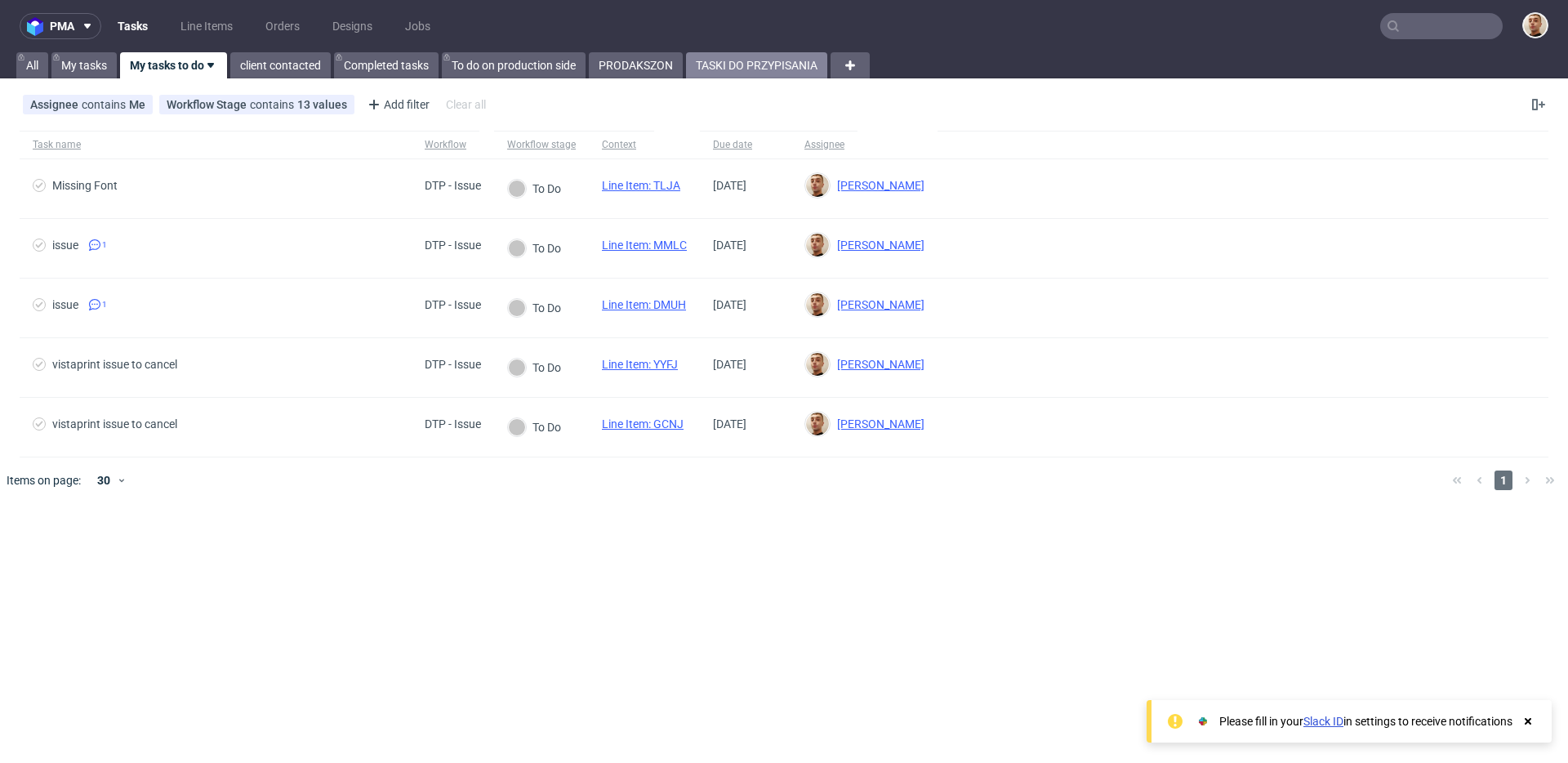
click at [758, 69] on link "TASKI DO PRZYPISANIA" at bounding box center [757, 65] width 142 height 26
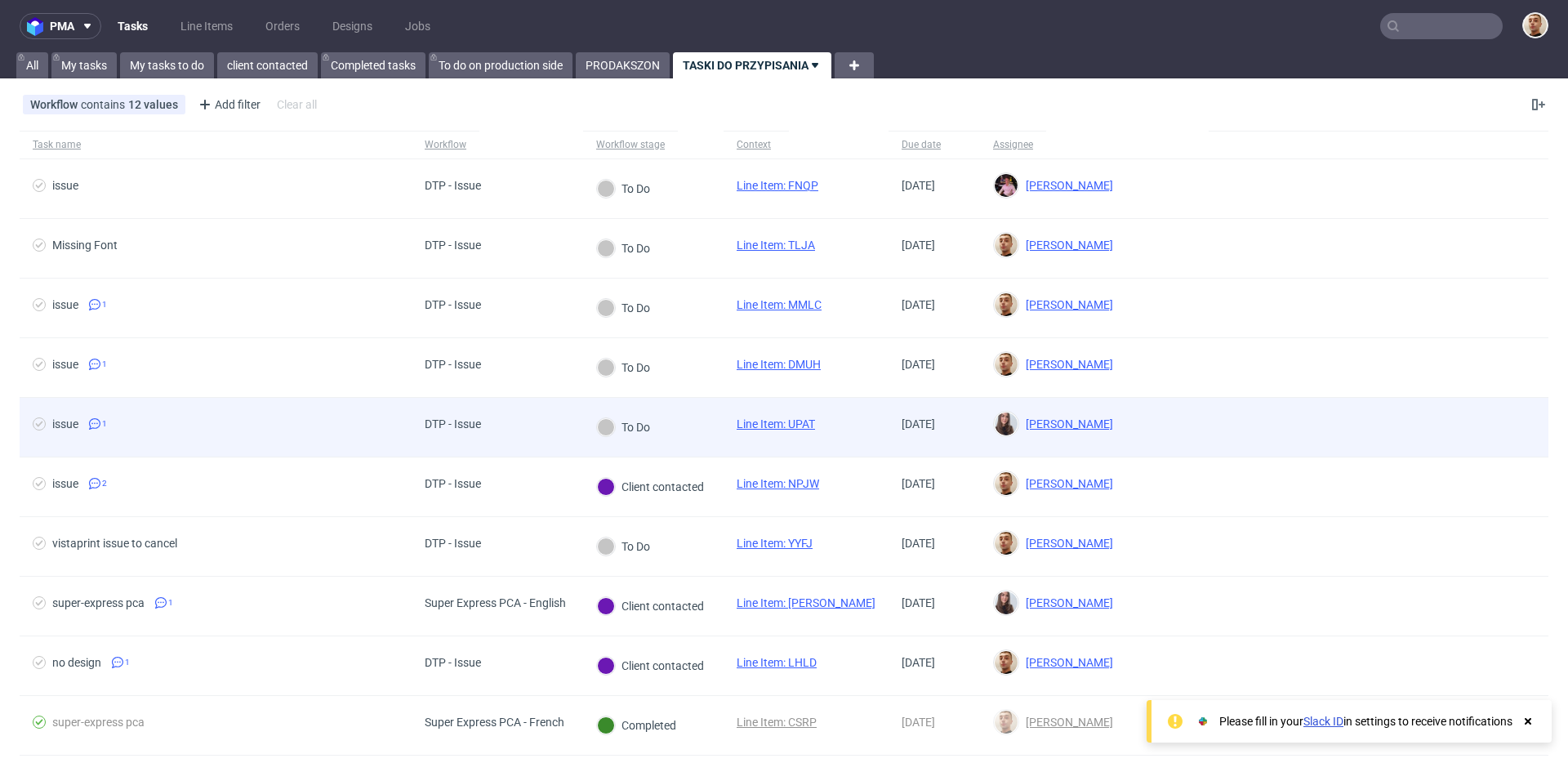
click at [463, 436] on span "DTP - Issue" at bounding box center [453, 427] width 56 height 19
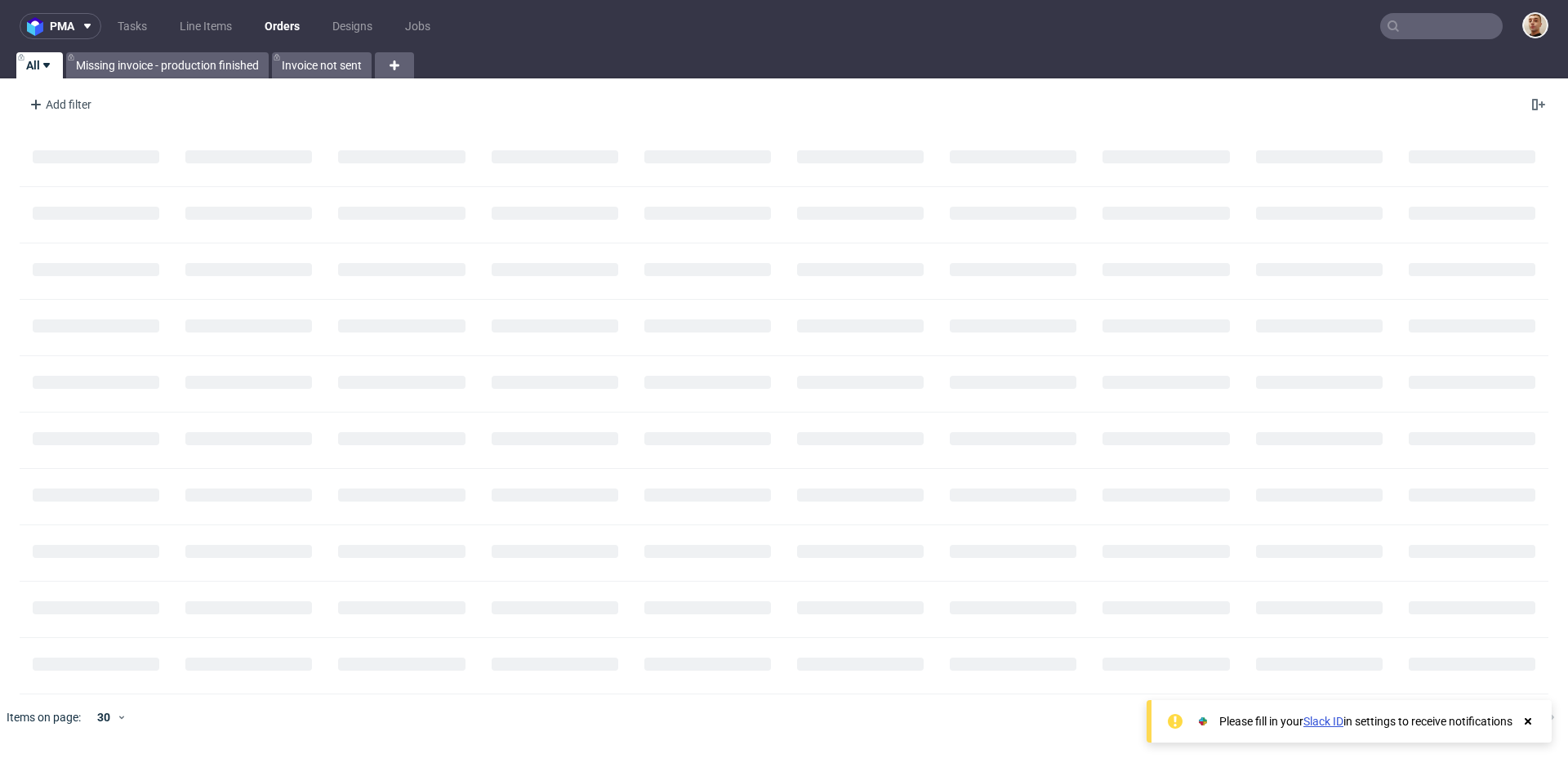
click at [1429, 27] on input "text" at bounding box center [1441, 26] width 122 height 26
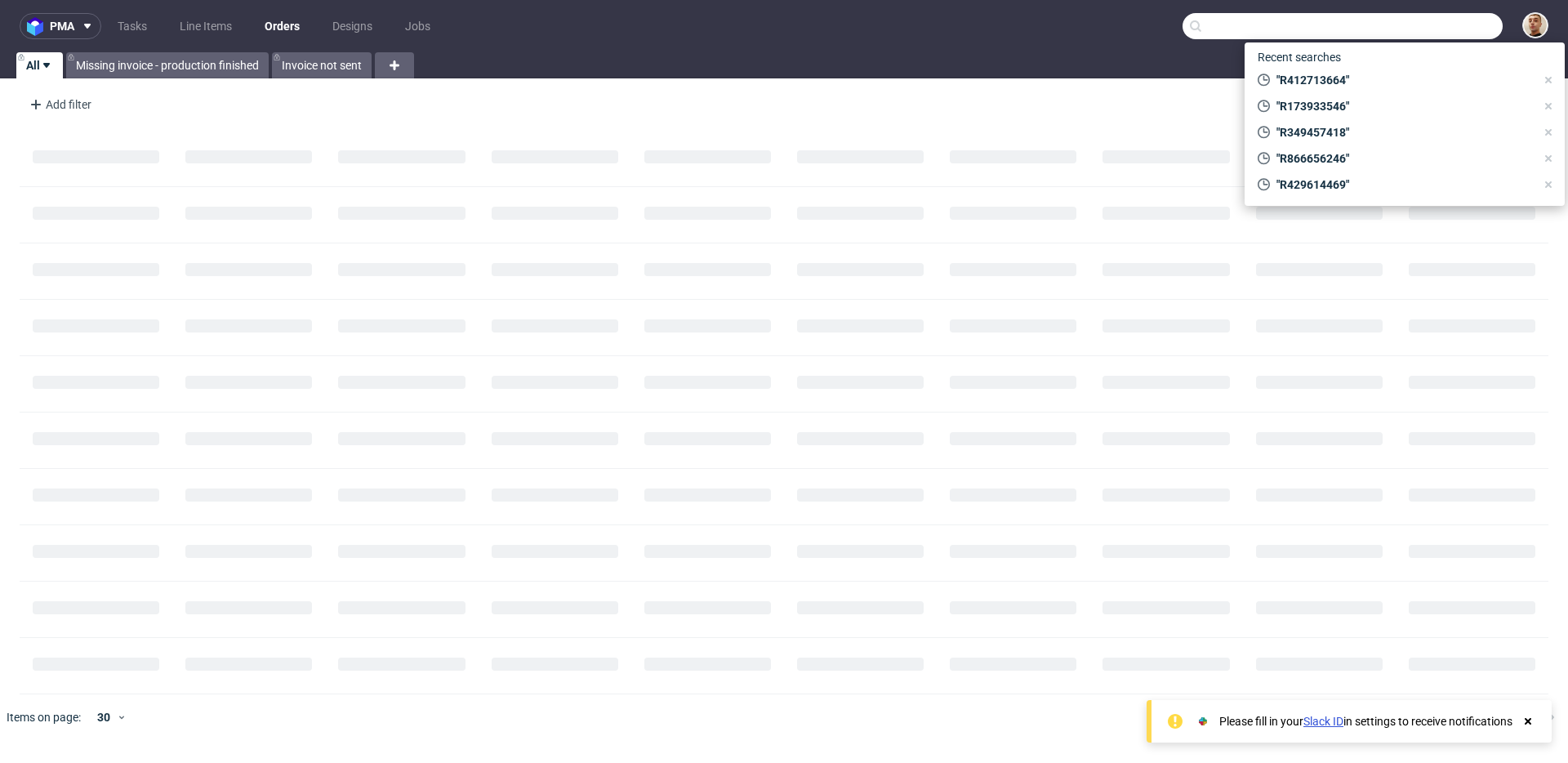
paste input "R429614469"
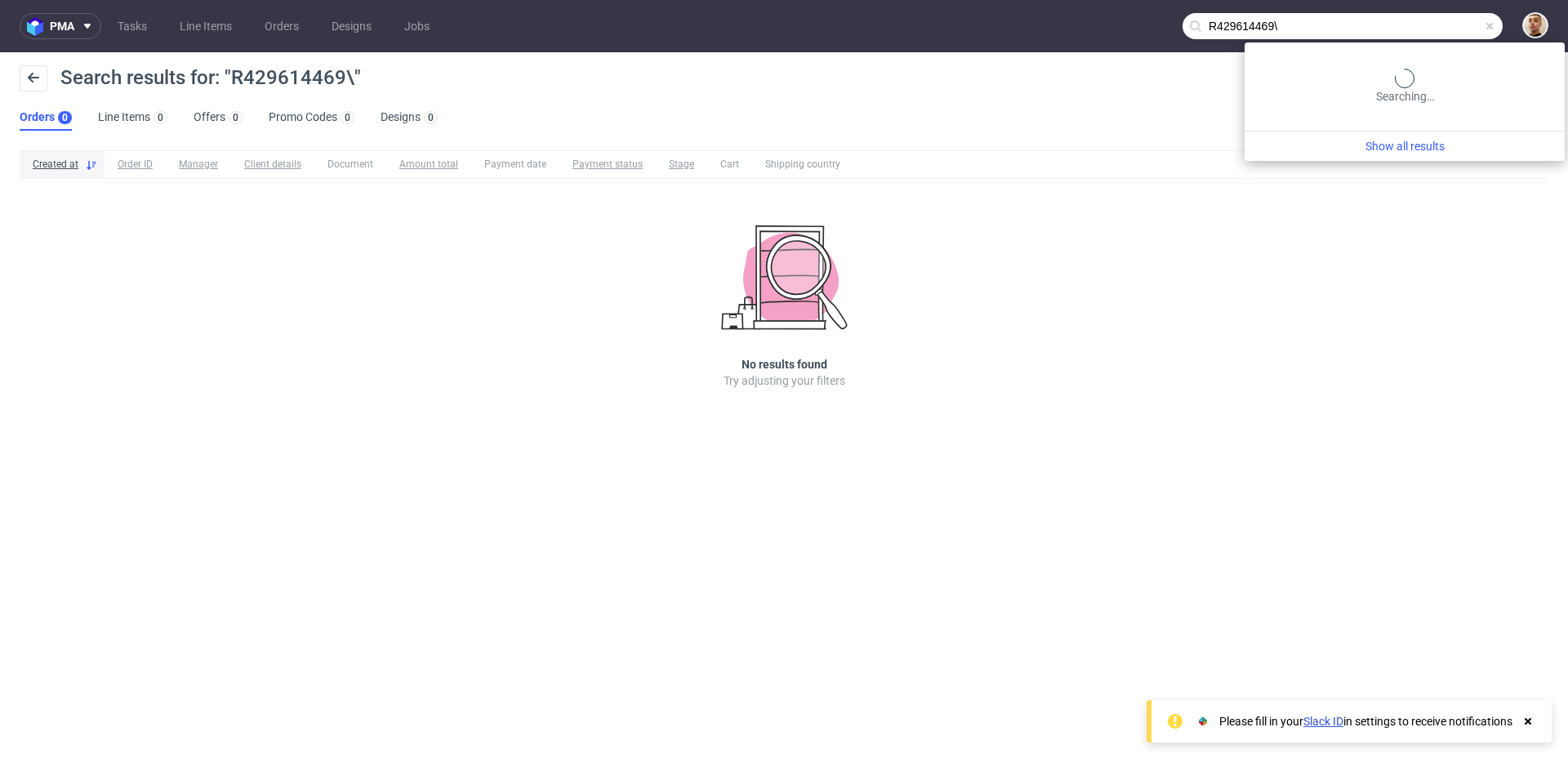
click at [1414, 29] on input "R429614469\" at bounding box center [1343, 26] width 320 height 26
paste input "text"
type input "R429614469"
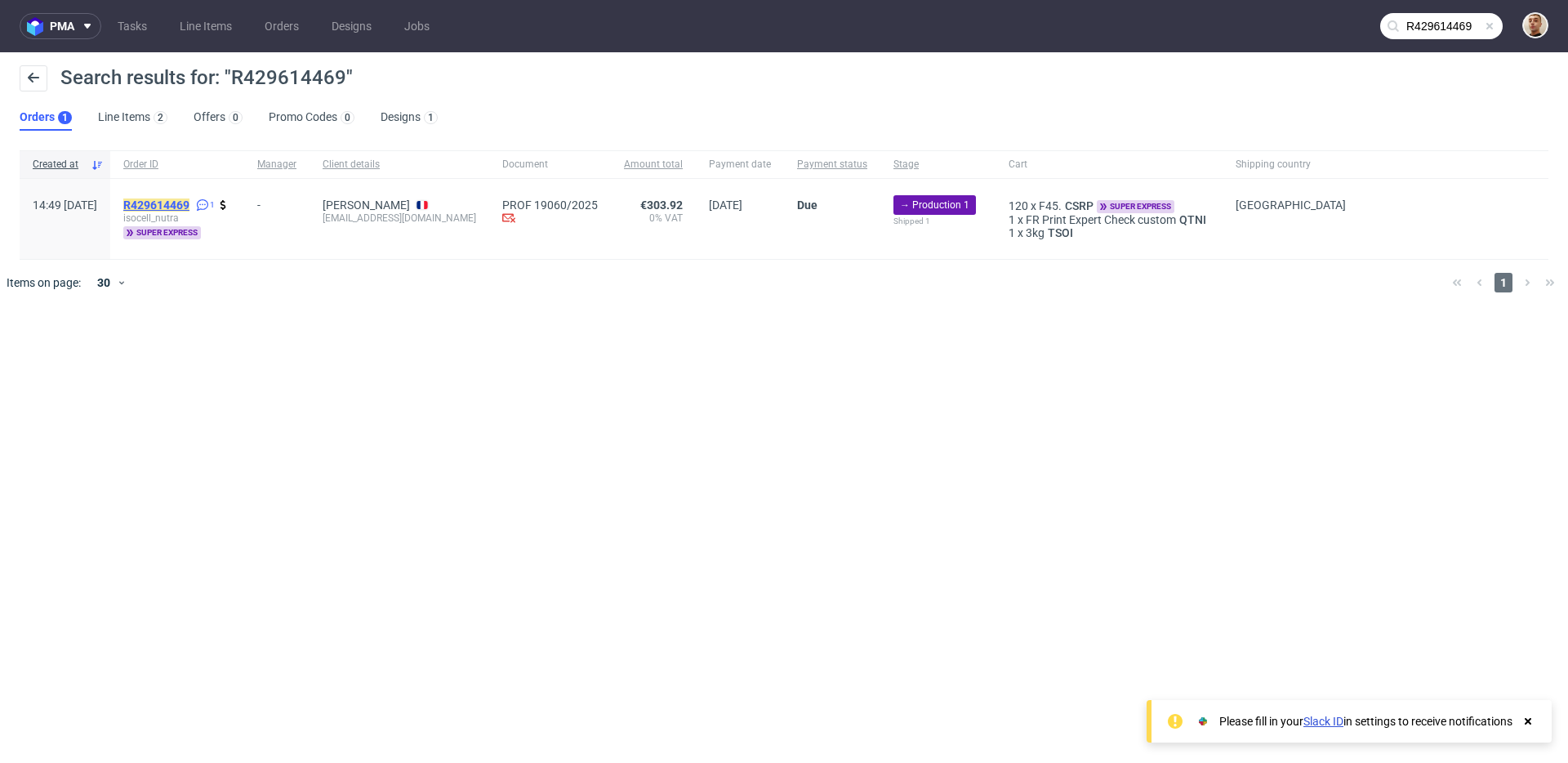
click at [189, 203] on mark "R429614469" at bounding box center [156, 205] width 66 height 13
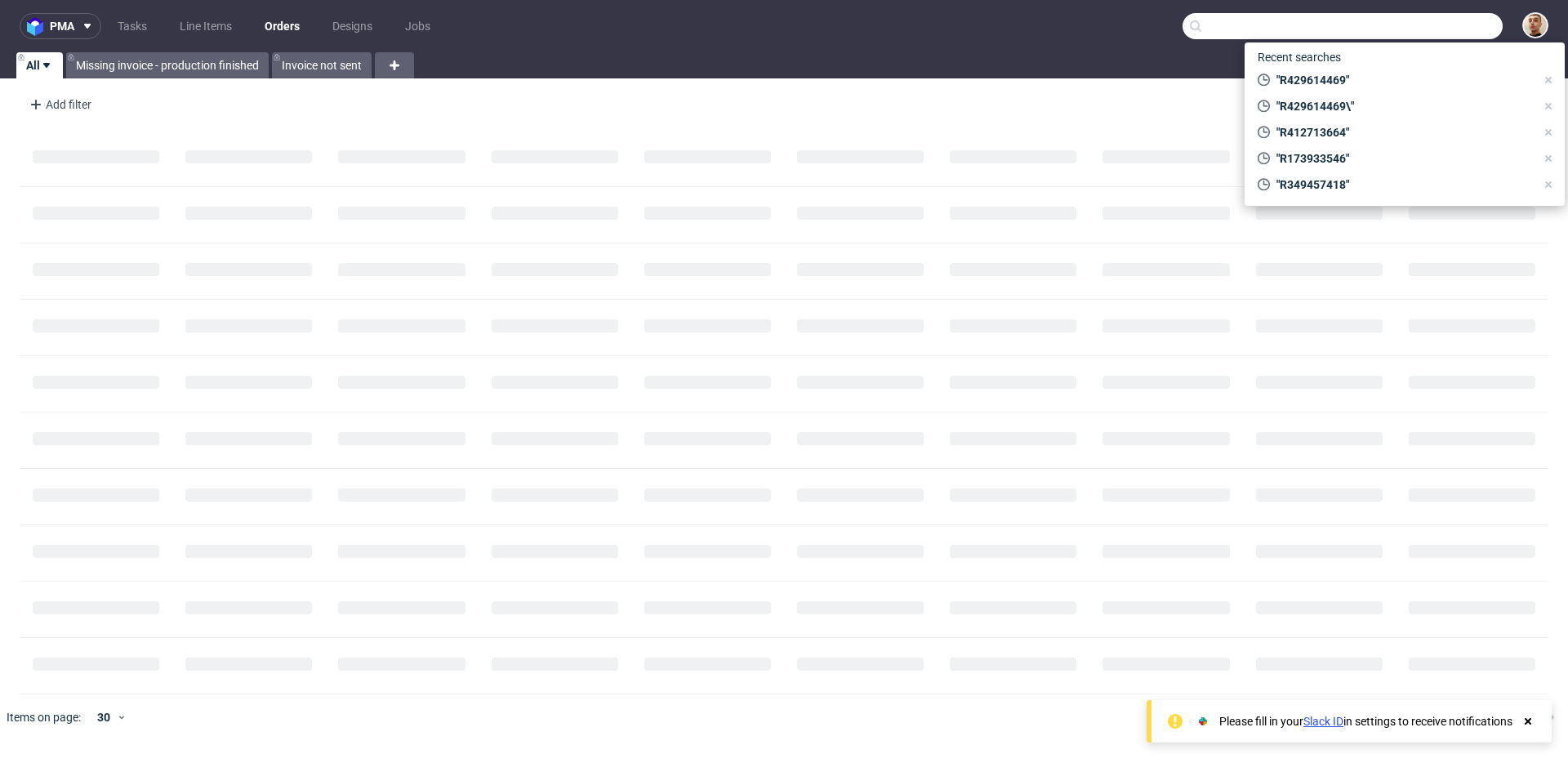
click at [1442, 18] on input "text" at bounding box center [1343, 26] width 320 height 26
paste input "R726420575"
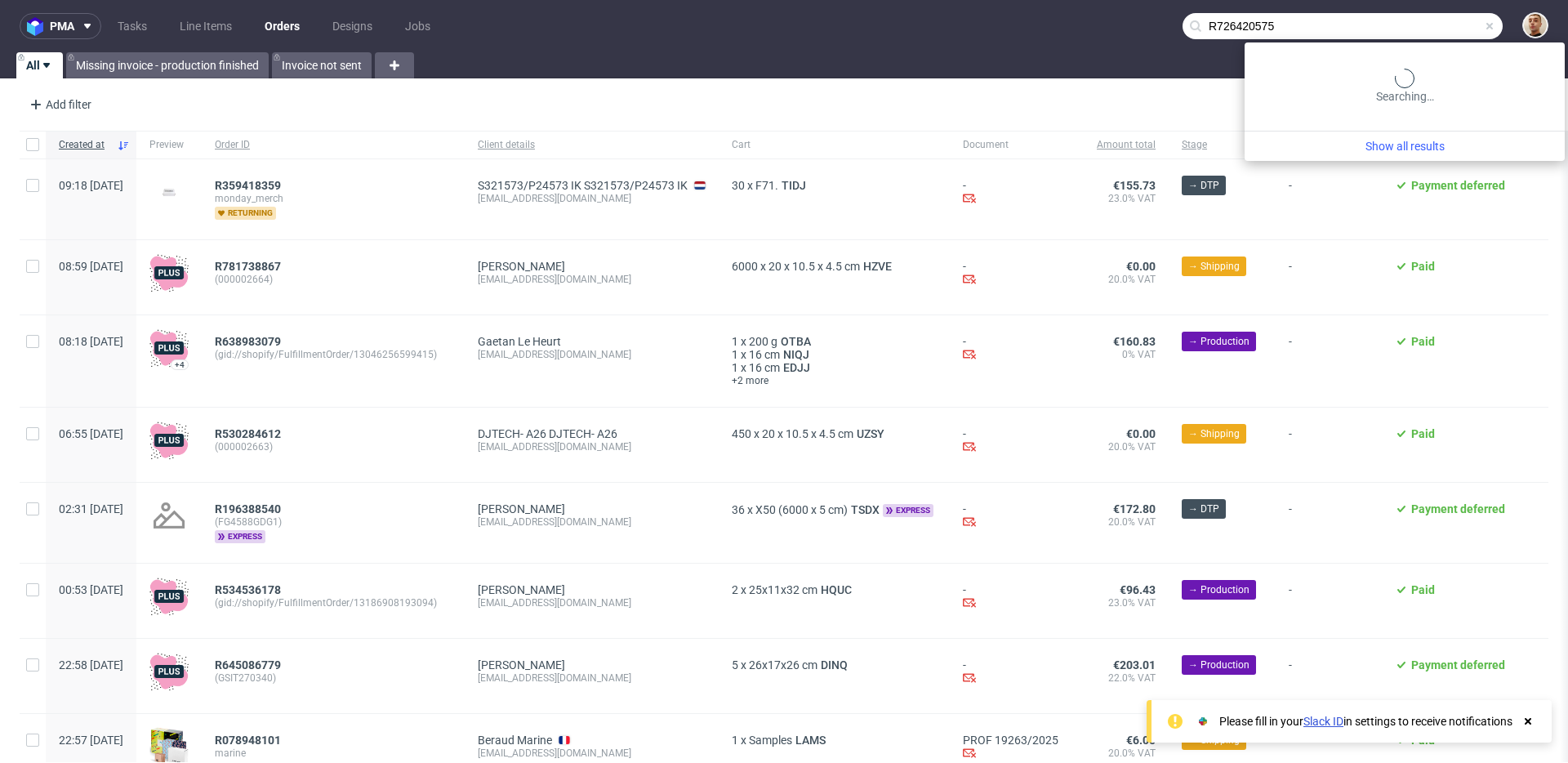
type input "R726420575"
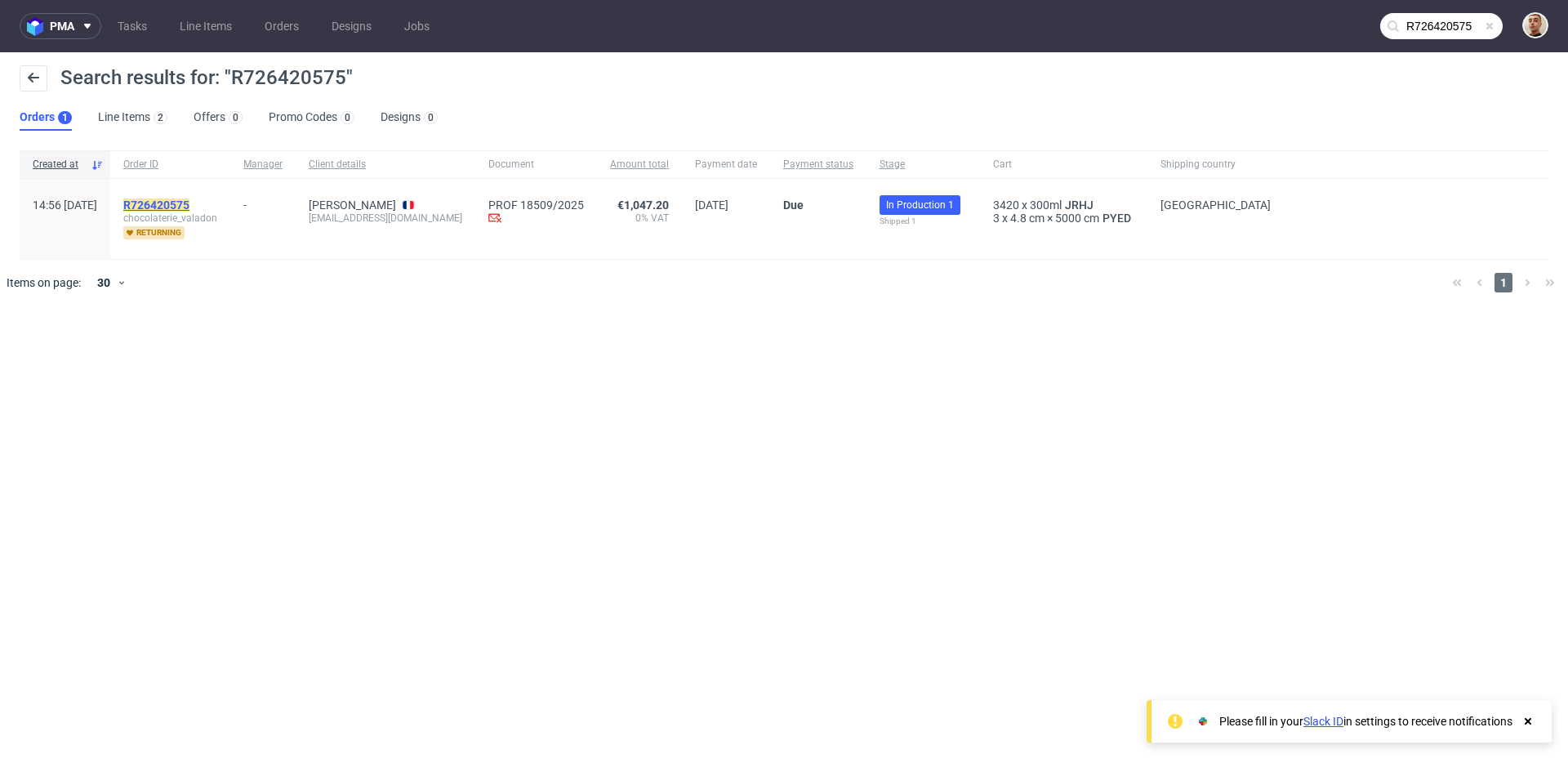
click at [189, 202] on mark "R726420575" at bounding box center [156, 205] width 66 height 13
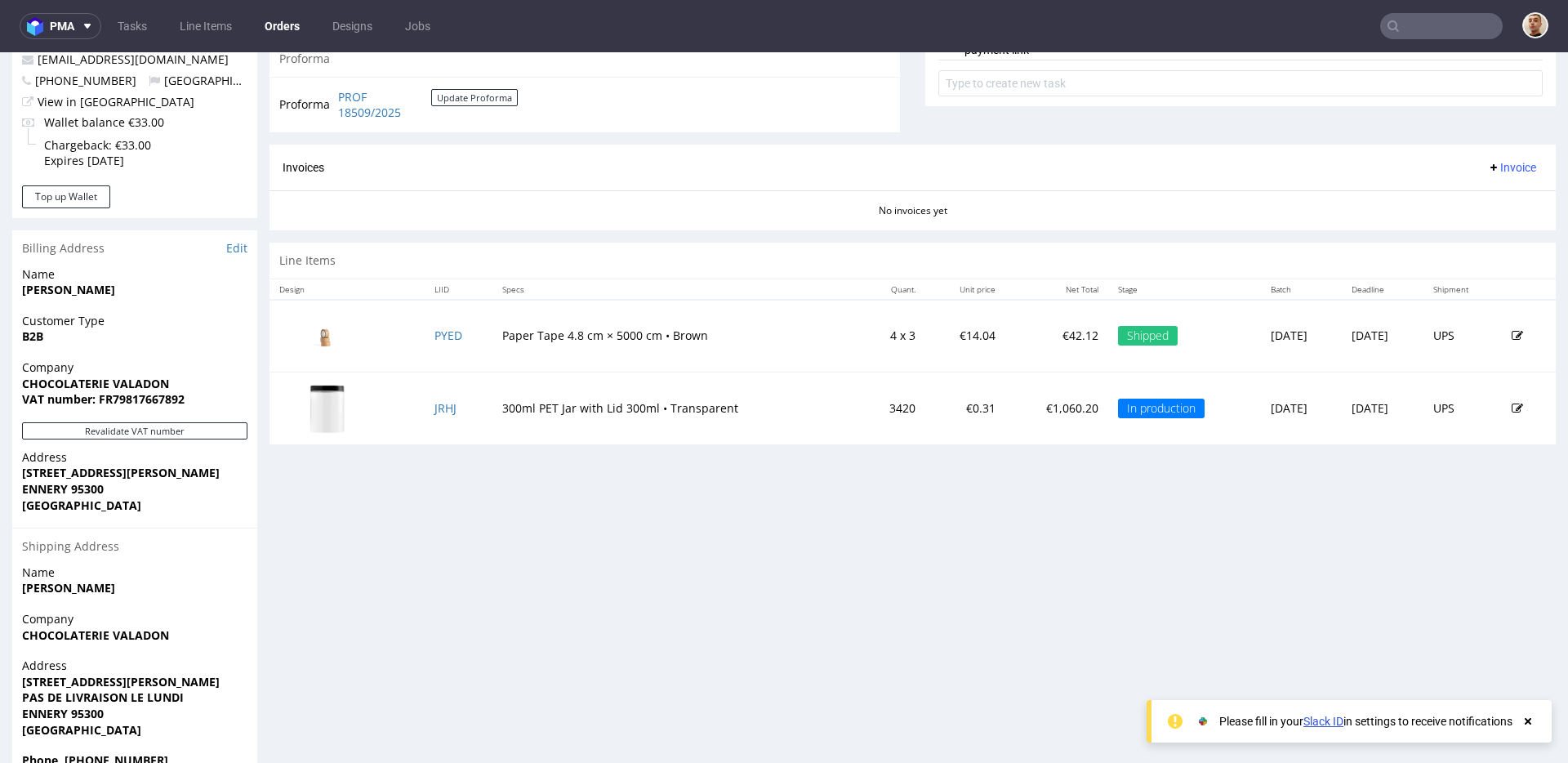
scroll to position [403, 0]
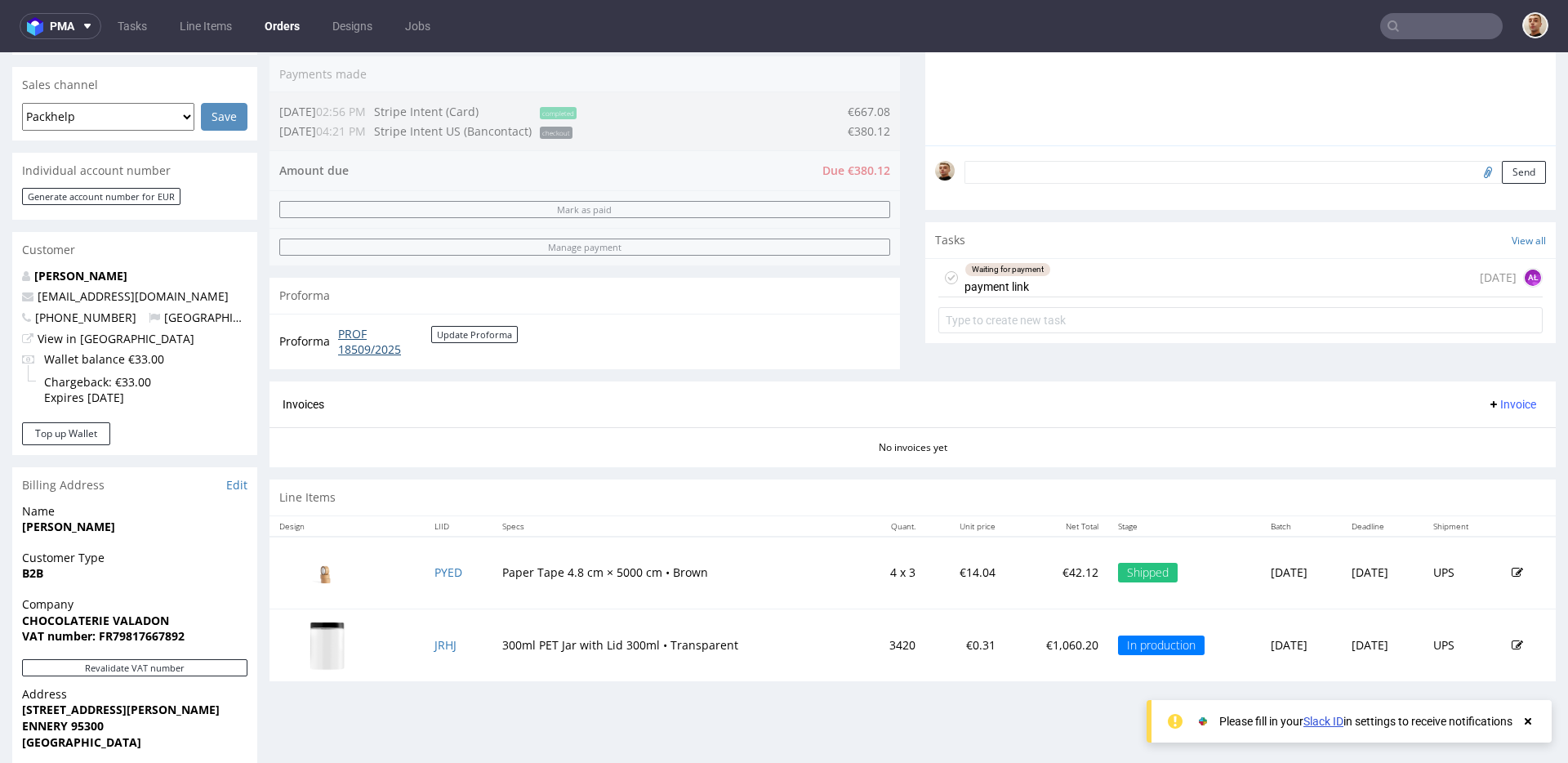
click at [377, 352] on link "PROF 18509/2025" at bounding box center [385, 341] width 93 height 32
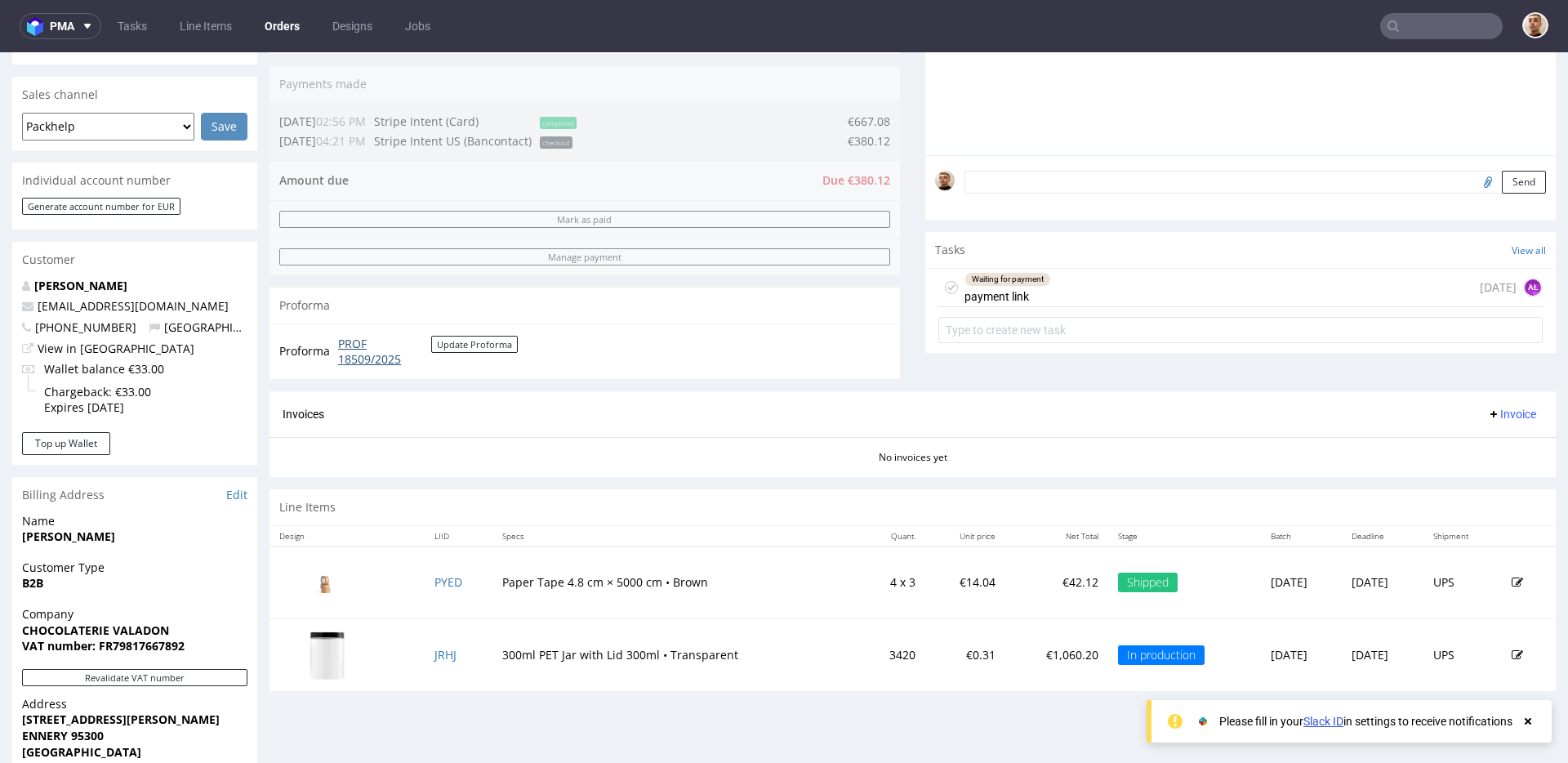
scroll to position [0, 0]
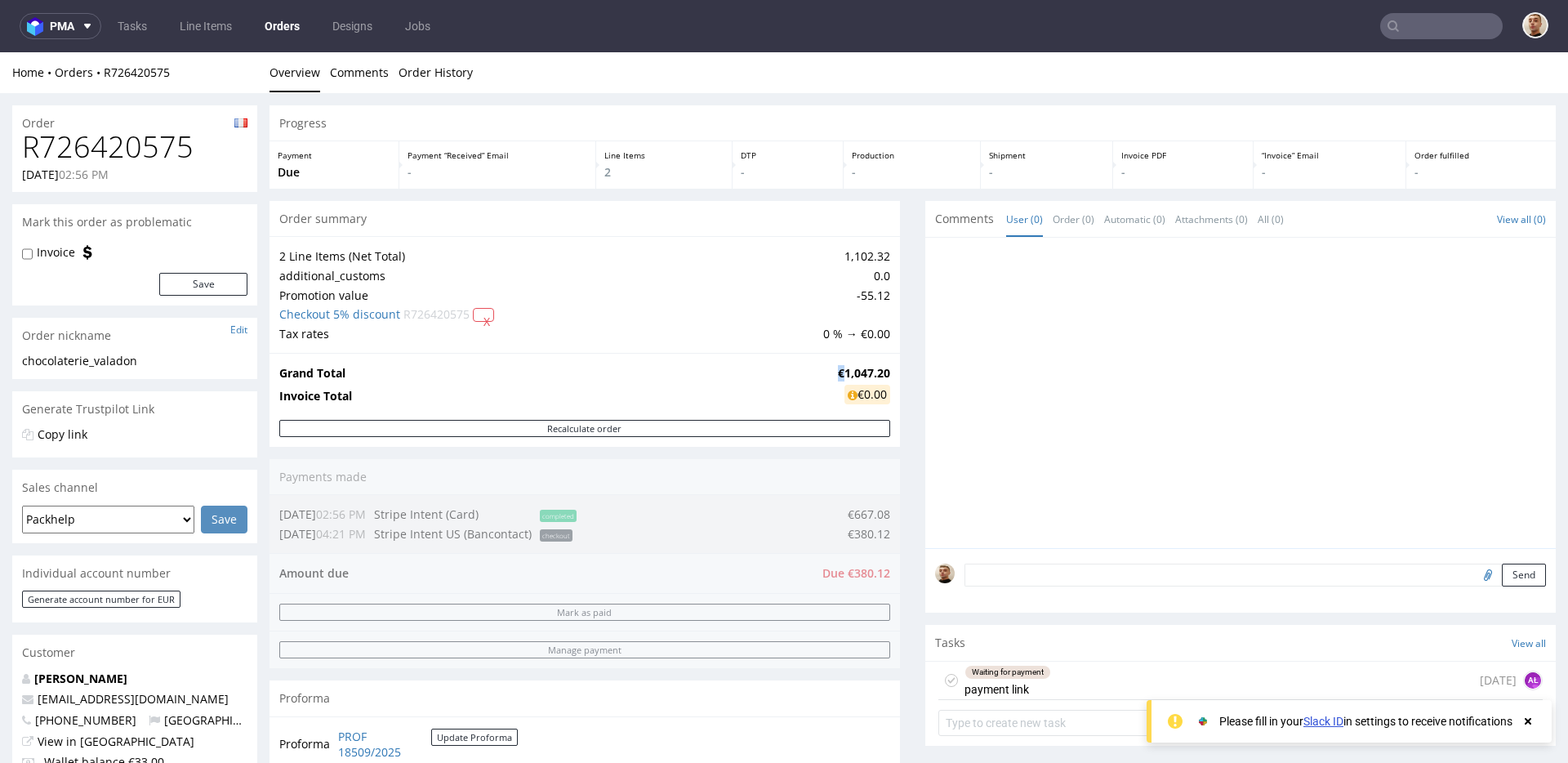
drag, startPoint x: 833, startPoint y: 376, endPoint x: 821, endPoint y: 376, distance: 12.0
click at [821, 376] on tr "Grand Total €1,047.20" at bounding box center [584, 373] width 611 height 19
copy tr "€"
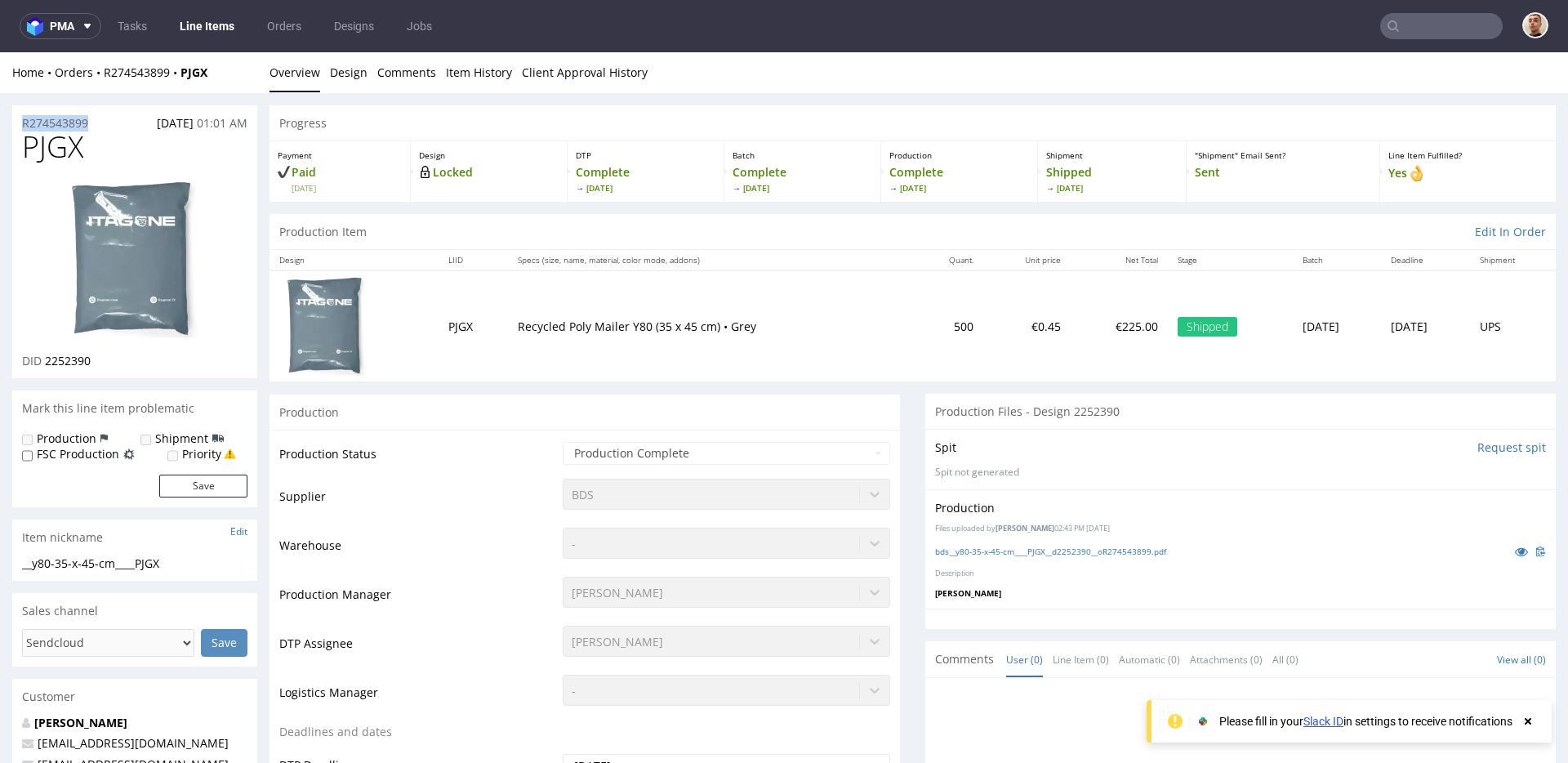
drag, startPoint x: 99, startPoint y: 123, endPoint x: 12, endPoint y: 119, distance: 87.1
click at [12, 119] on div "R274543899 24.08.2025 01:01 AM" at bounding box center [135, 119] width 245 height 26
copy p "R274543899"
click at [127, 58] on div "Home Orders R274543899 PJGX Overview Design Comments Item History Client Approv…" at bounding box center [784, 72] width 1568 height 40
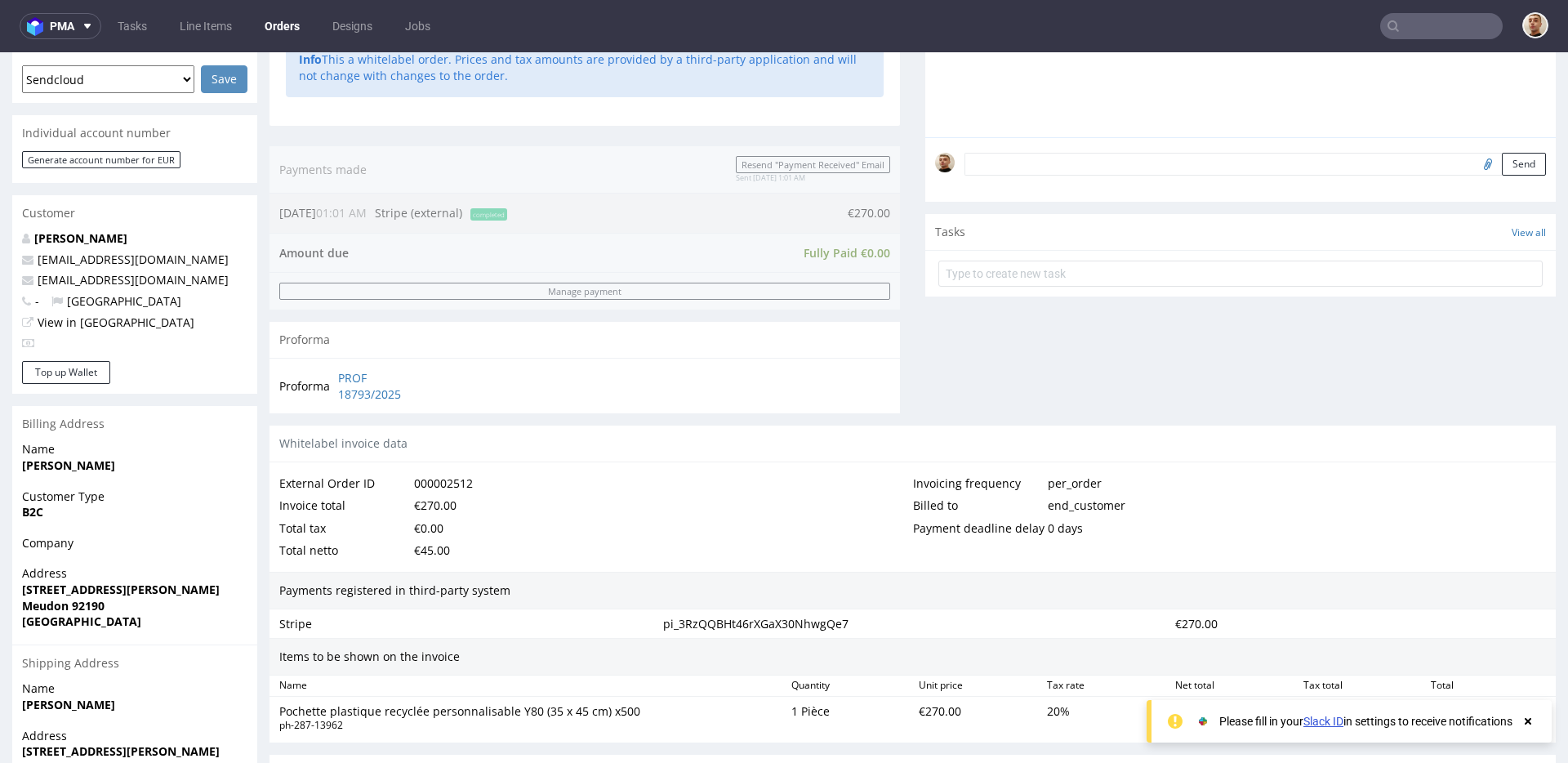
scroll to position [664, 0]
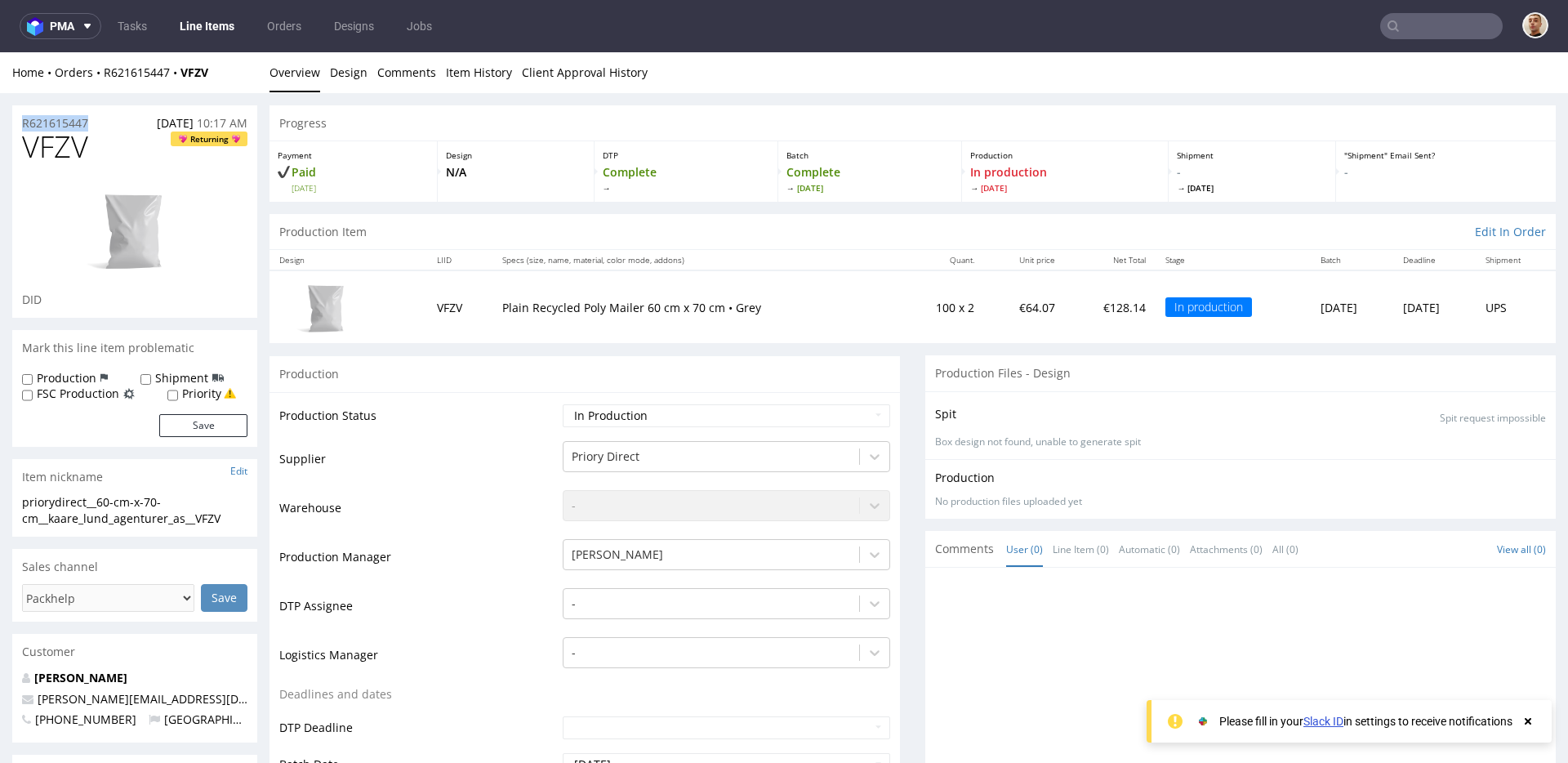
drag, startPoint x: 100, startPoint y: 122, endPoint x: 10, endPoint y: 122, distance: 90.0
copy p "R621615447"
click at [121, 121] on div "R621615447 [DATE] 10:17 AM" at bounding box center [135, 119] width 245 height 26
drag, startPoint x: 108, startPoint y: 123, endPoint x: 4, endPoint y: 122, distance: 104.0
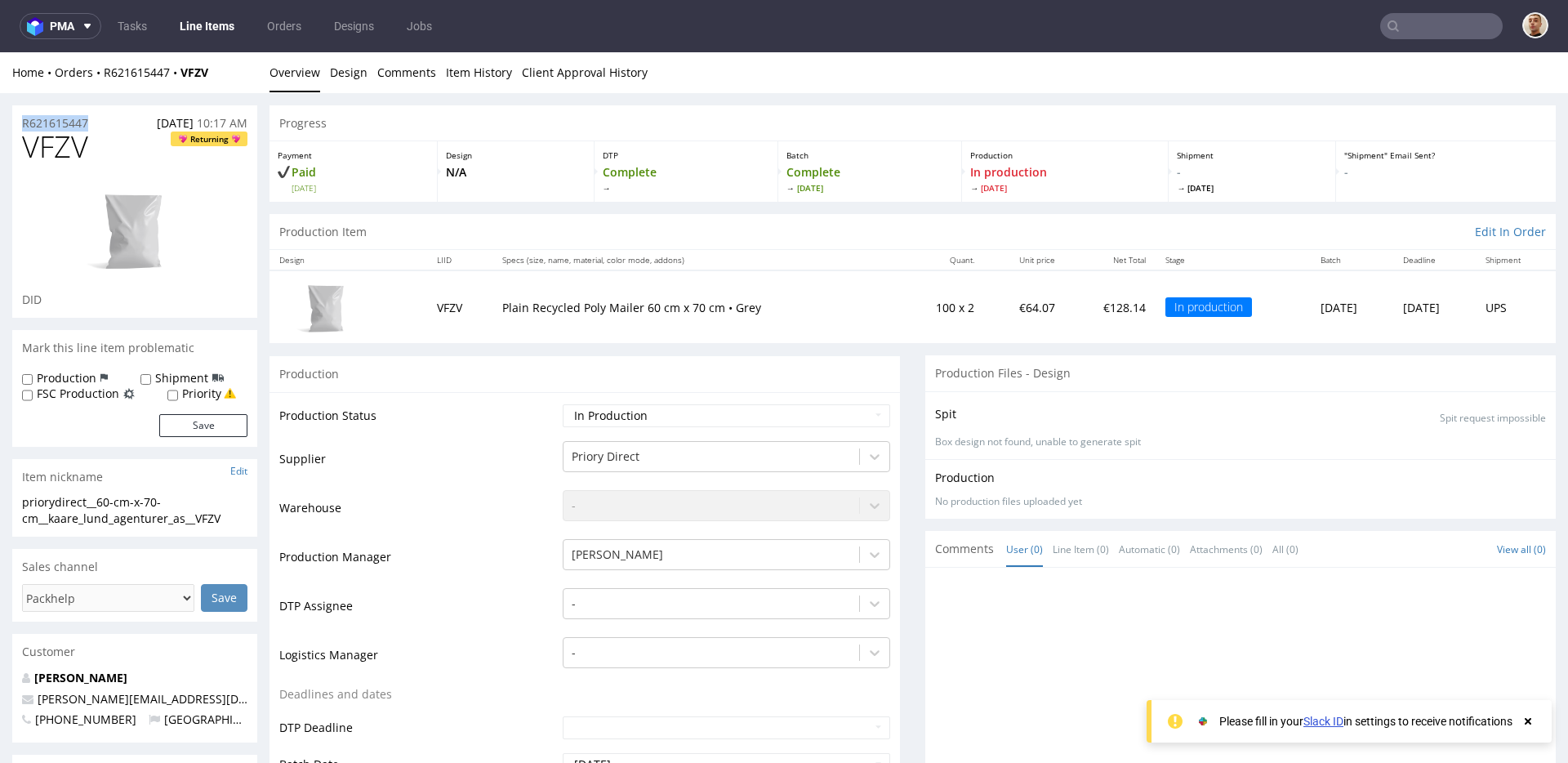
click at [99, 121] on div "R621615447 [DATE] 10:17 AM" at bounding box center [135, 119] width 245 height 26
copy p "R621615447"
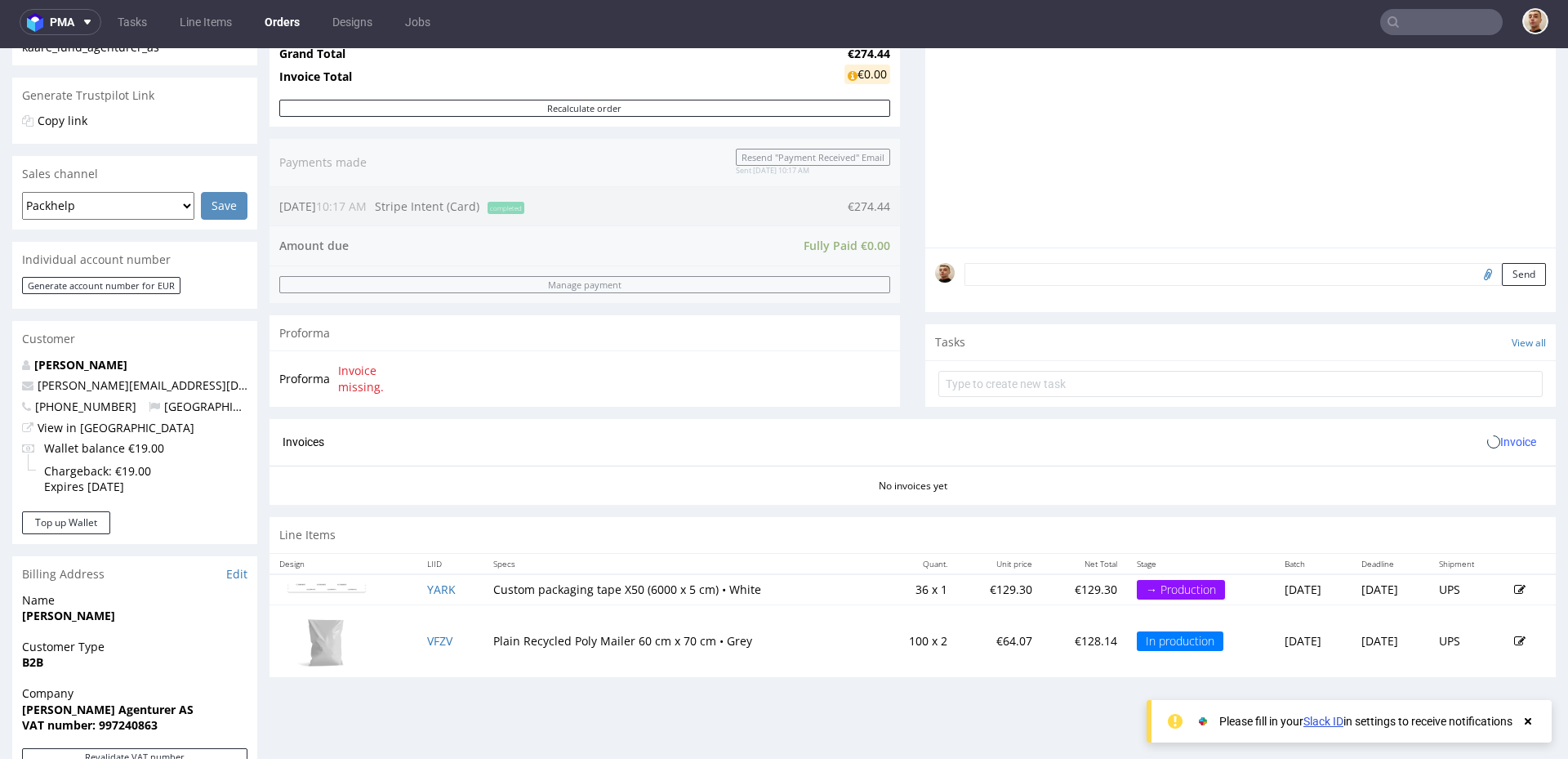
scroll to position [707, 0]
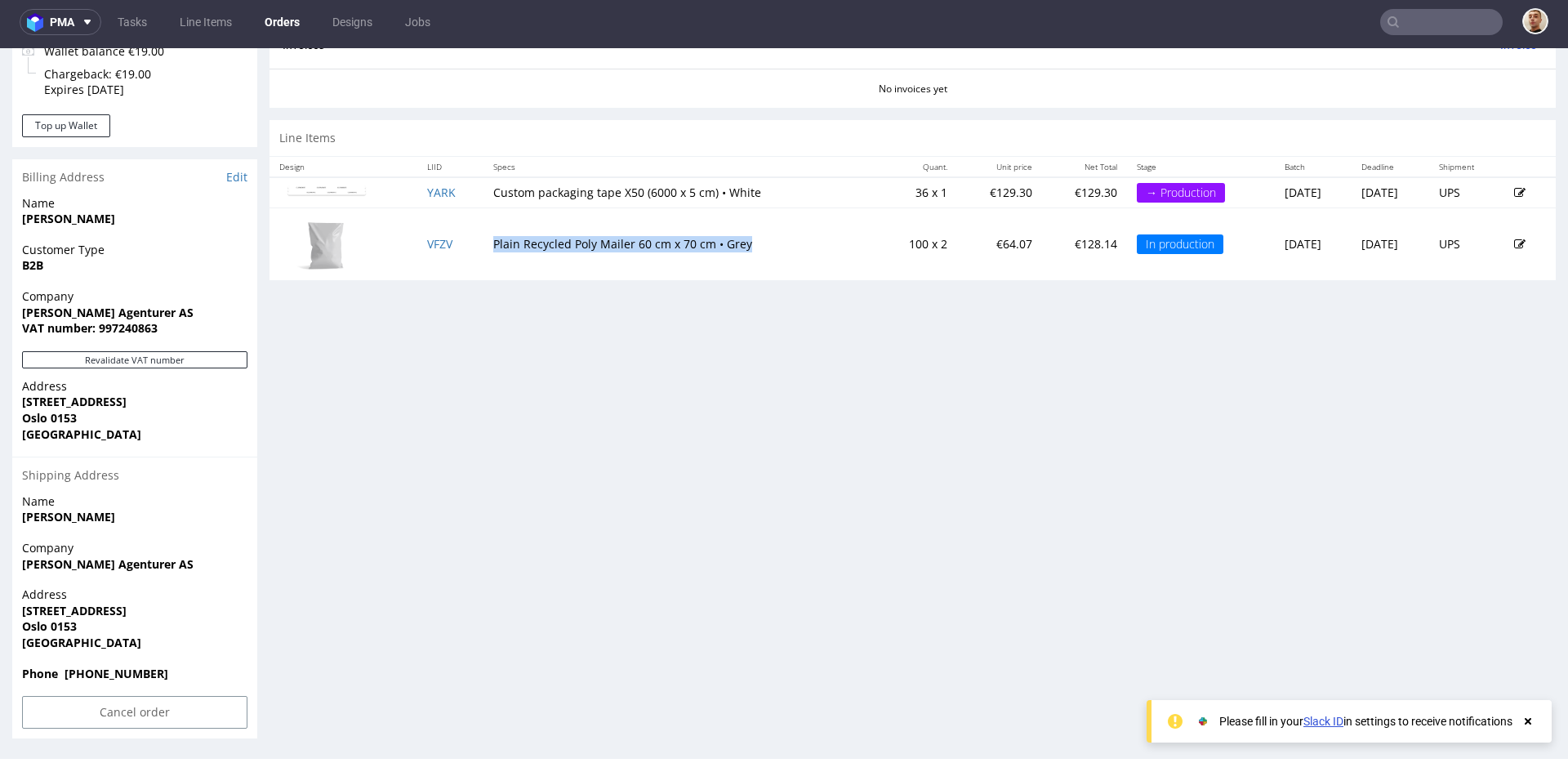
drag, startPoint x: 749, startPoint y: 245, endPoint x: 474, endPoint y: 243, distance: 275.0
click at [483, 243] on td "Plain Recycled Poly Mailer 60 cm x 70 cm • Grey" at bounding box center [680, 244] width 394 height 73
copy td "Plain Recycled Poly Mailer 60 cm x 70 cm • Grey"
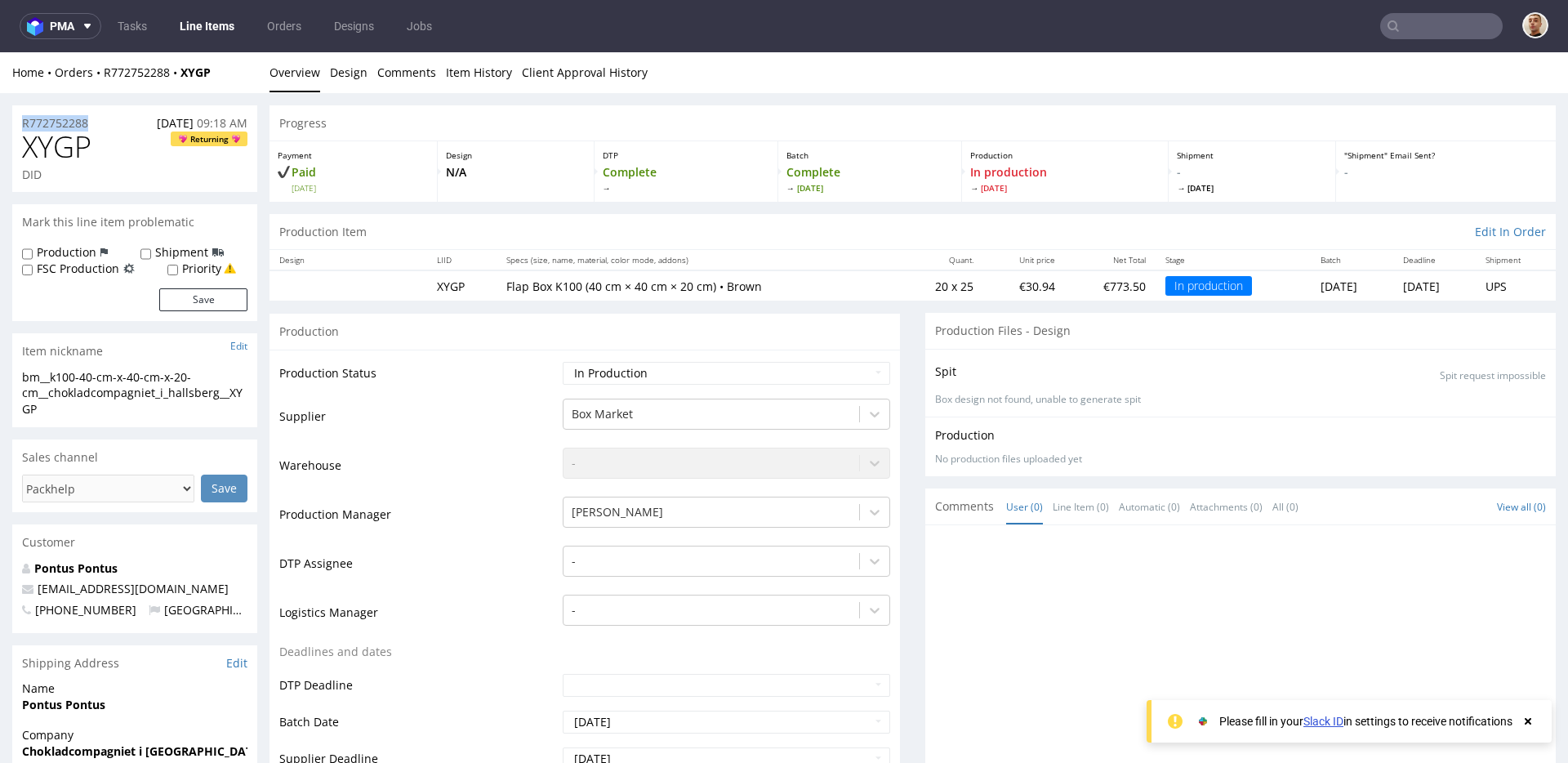
drag, startPoint x: 101, startPoint y: 126, endPoint x: 17, endPoint y: 121, distance: 84.1
click at [17, 121] on div "R772752288 04.09.2025 09:18 AM" at bounding box center [135, 119] width 245 height 26
copy p "R772752288"
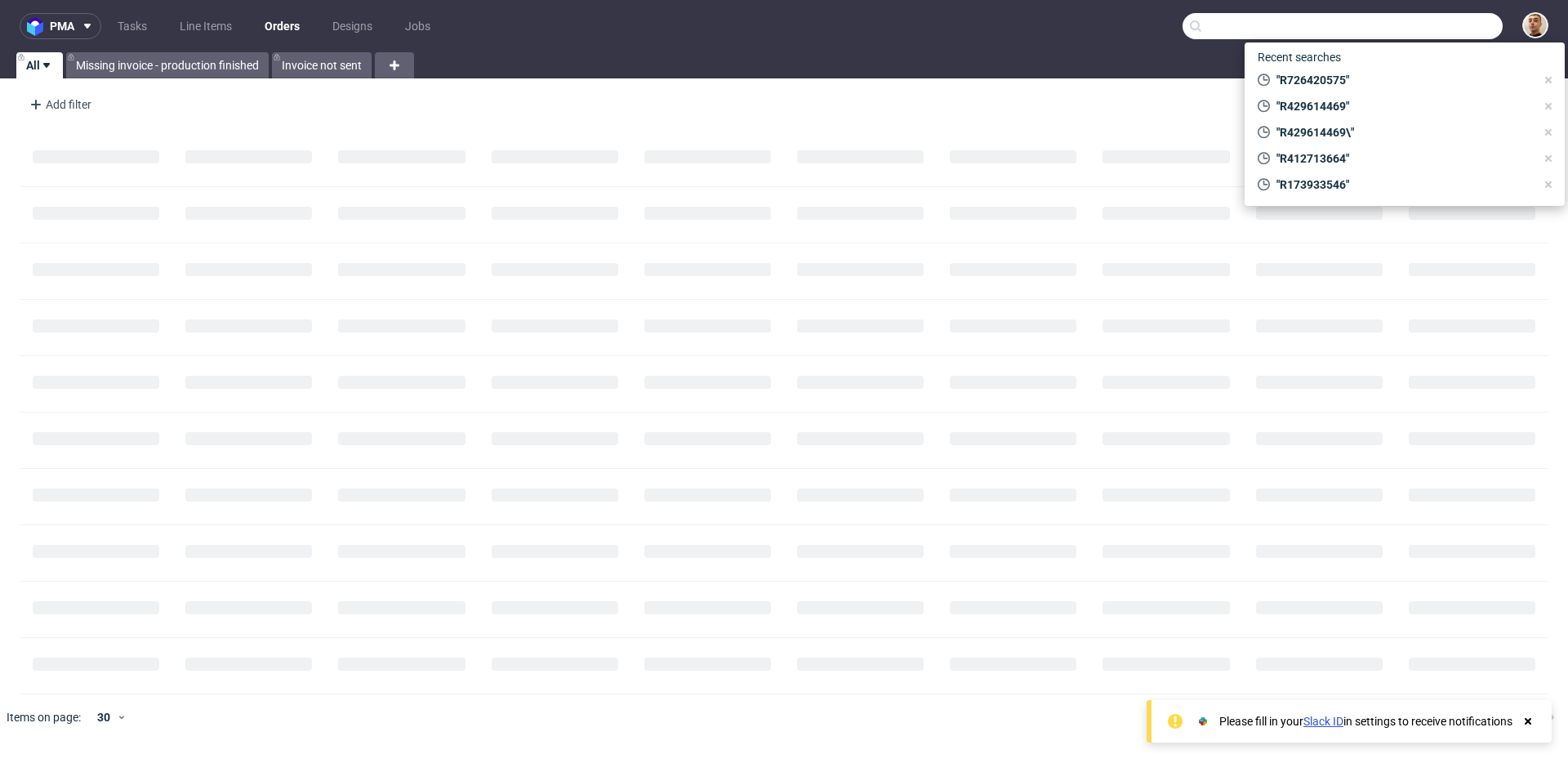
click at [1420, 28] on input "text" at bounding box center [1343, 26] width 320 height 26
paste input "R772752288"
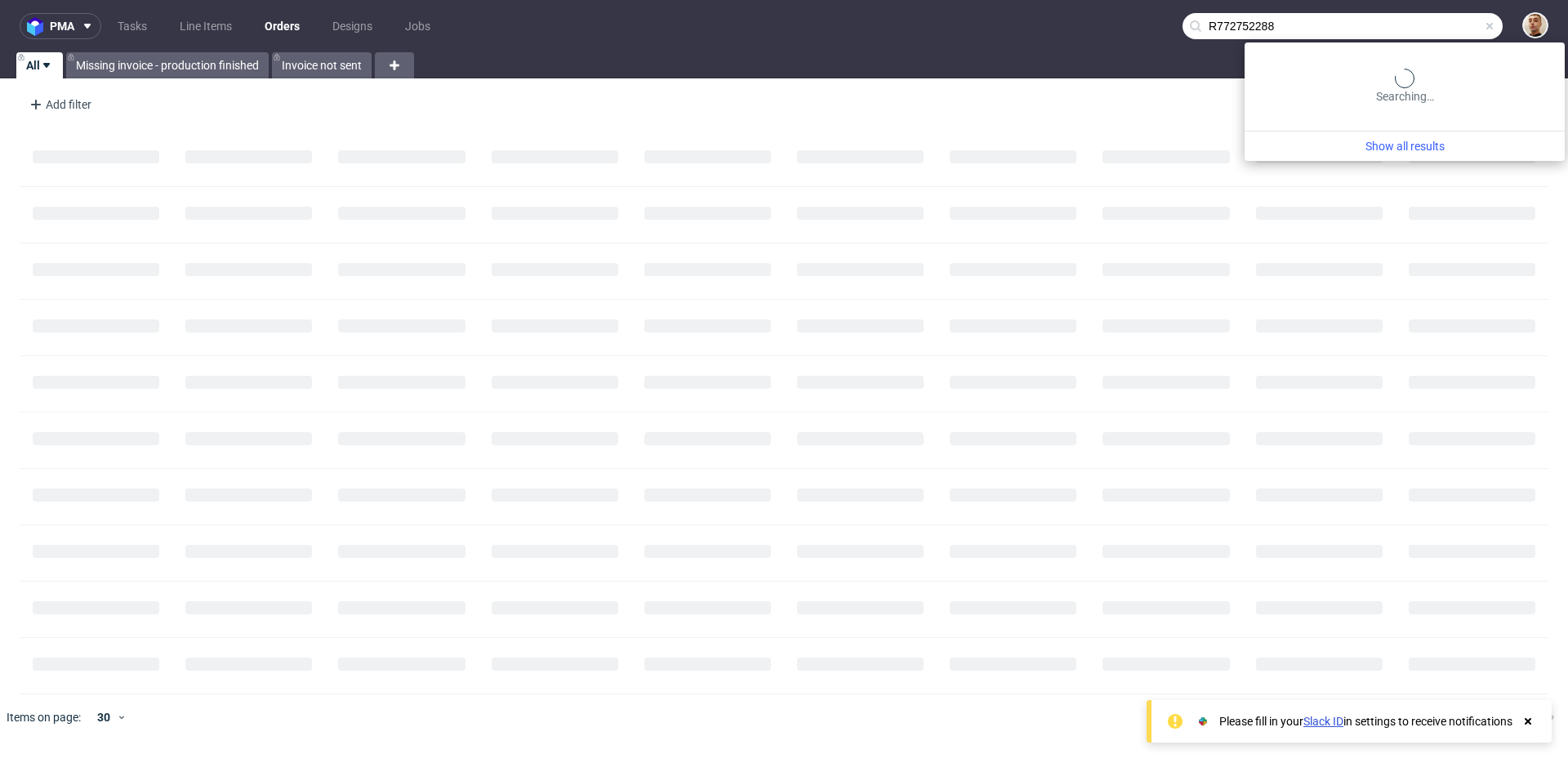
type input "R772752288"
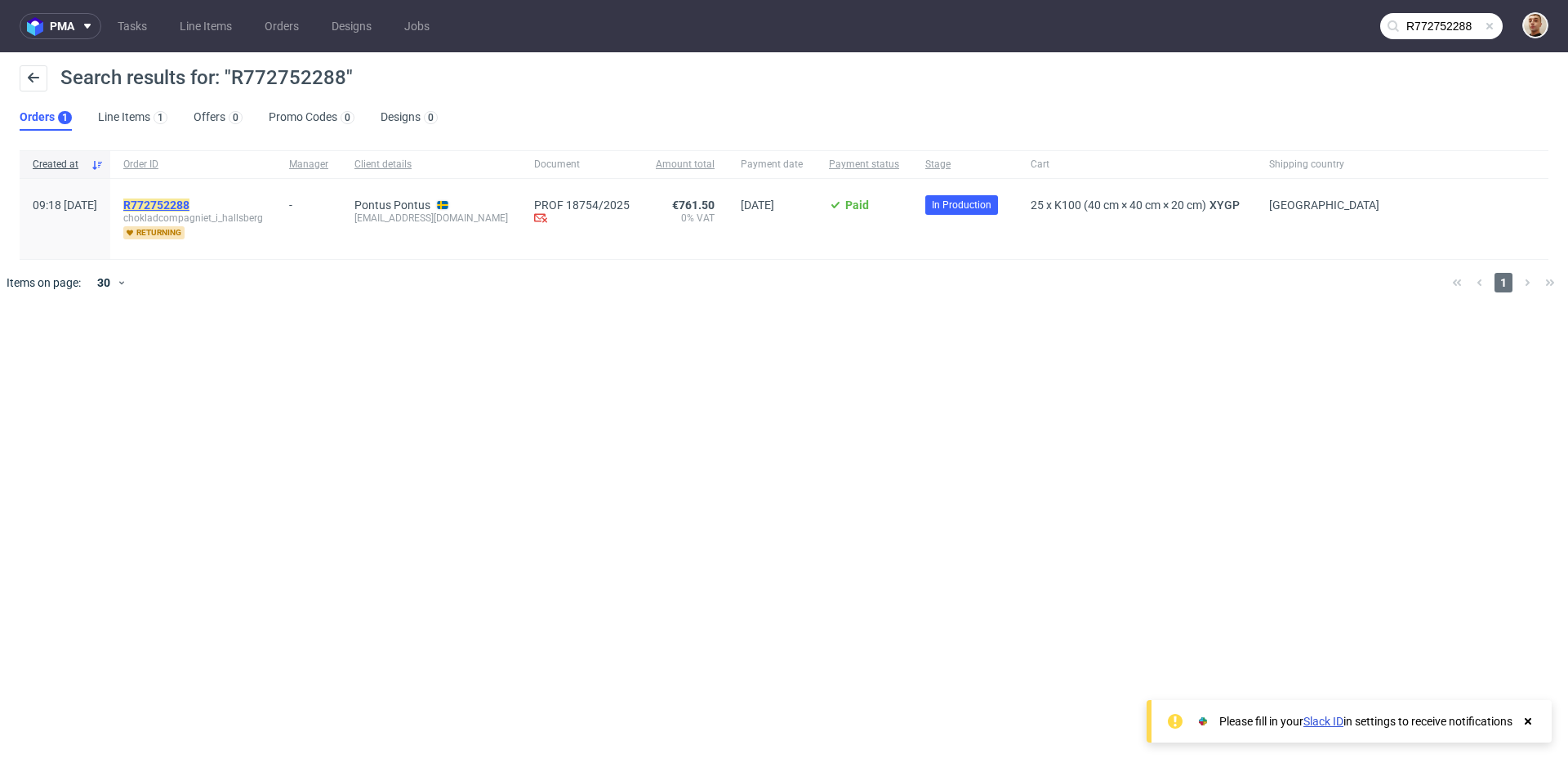
click at [189, 204] on mark "R772752288" at bounding box center [156, 205] width 66 height 13
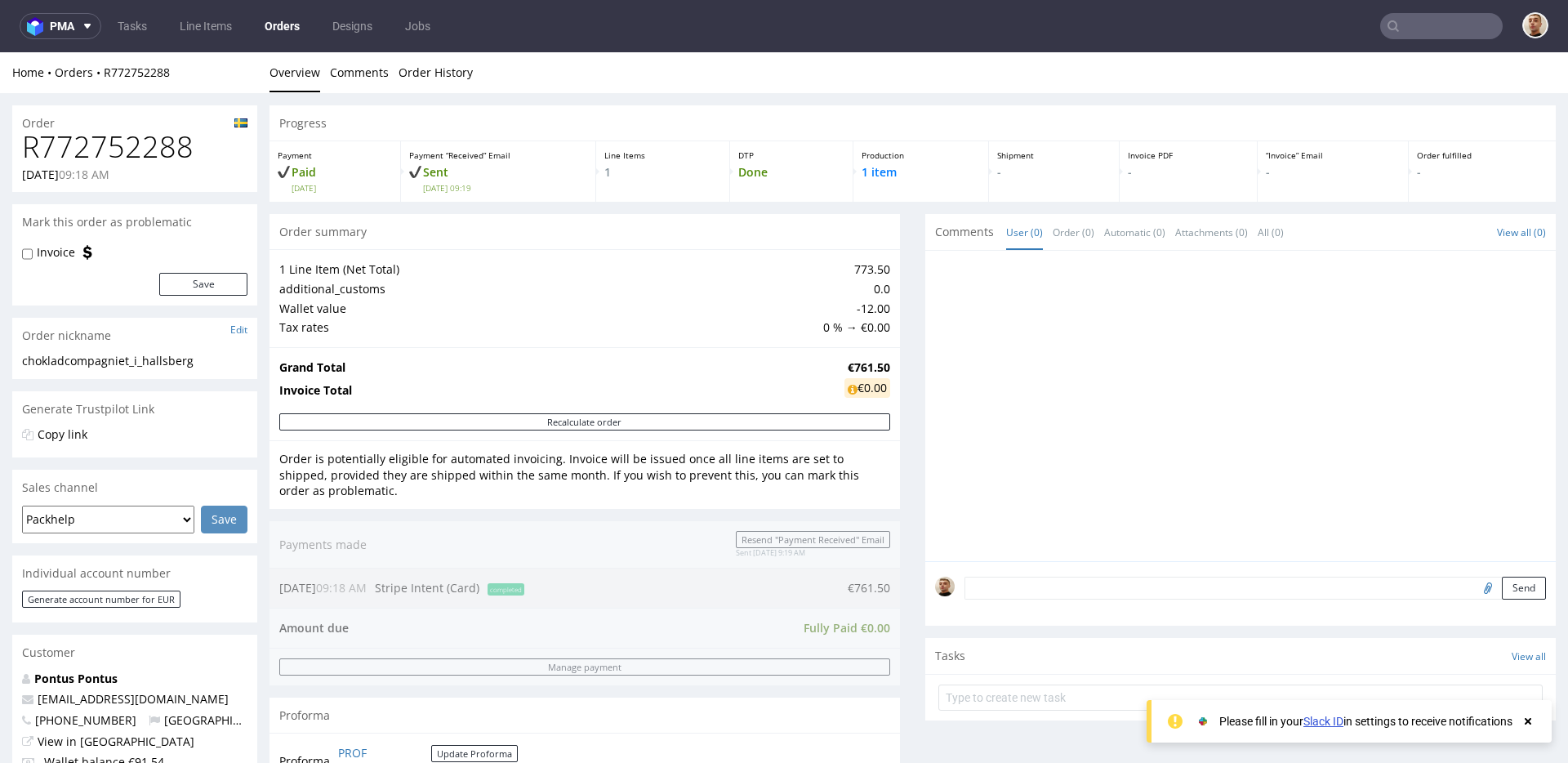
scroll to position [739, 0]
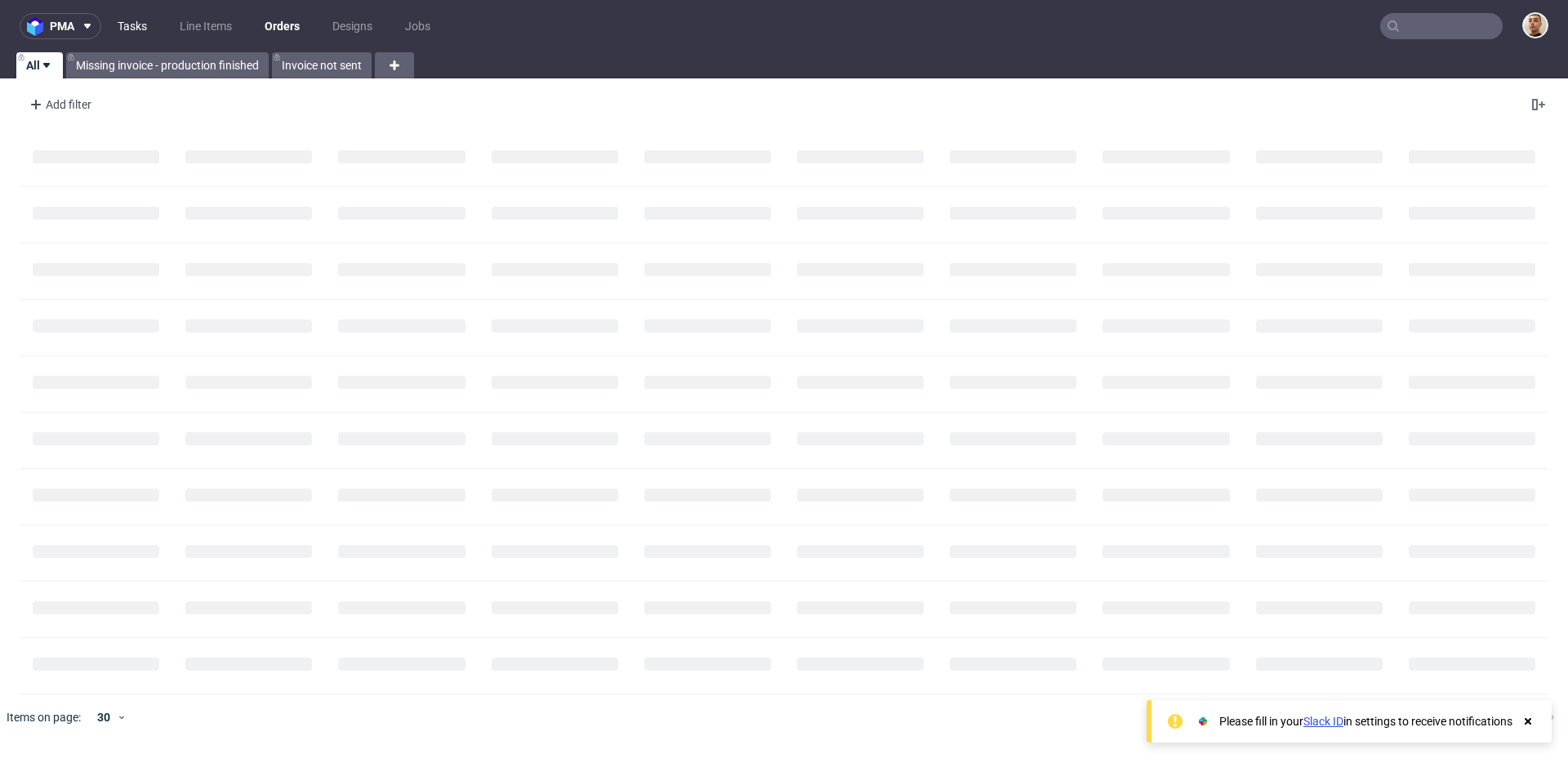
click at [143, 28] on link "Tasks" at bounding box center [133, 26] width 49 height 26
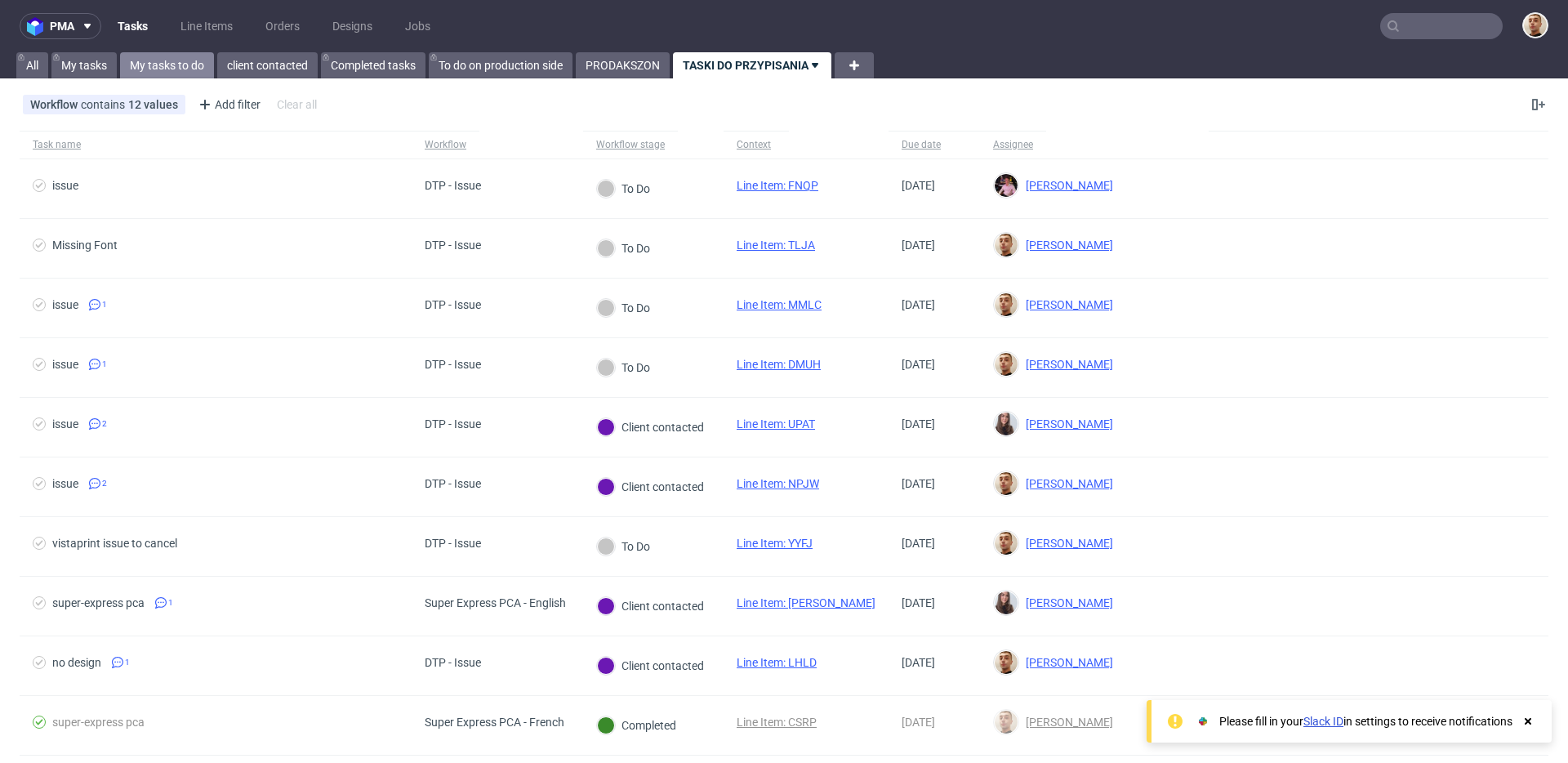
click at [184, 65] on link "My tasks to do" at bounding box center [166, 65] width 94 height 26
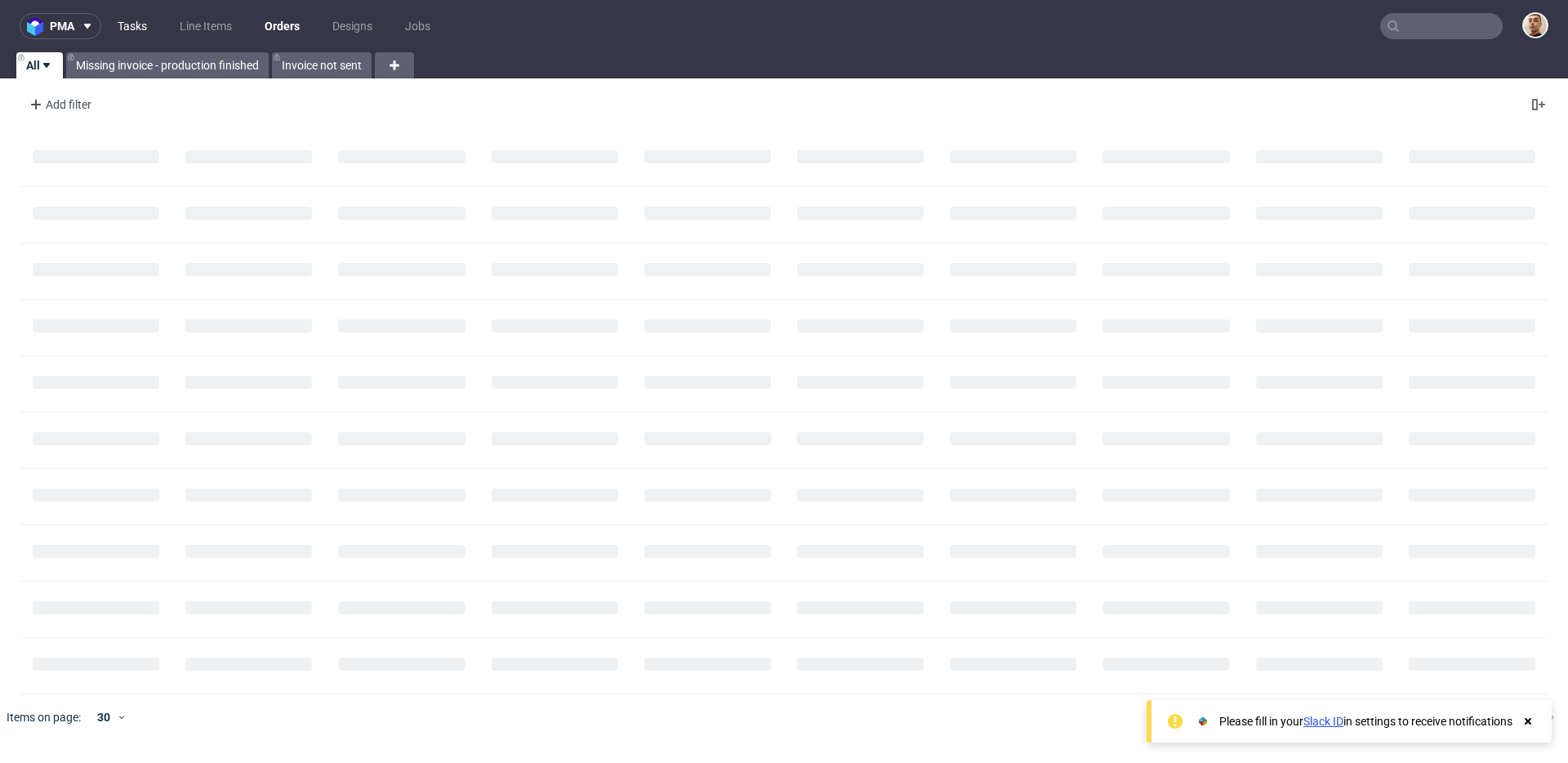
click at [138, 28] on link "Tasks" at bounding box center [133, 26] width 49 height 26
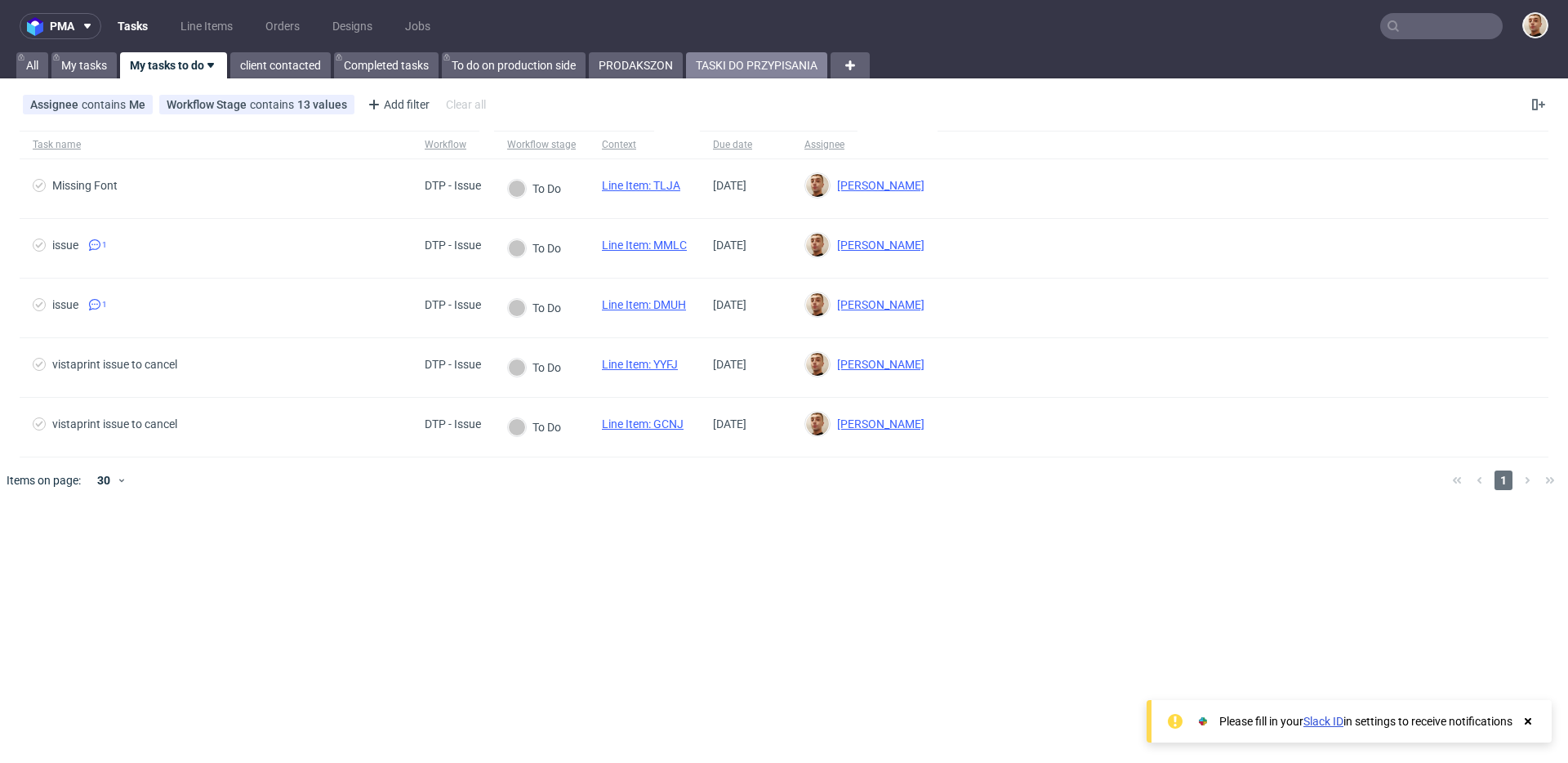
click at [780, 74] on link "TASKI DO PRZYPISANIA" at bounding box center [757, 65] width 142 height 26
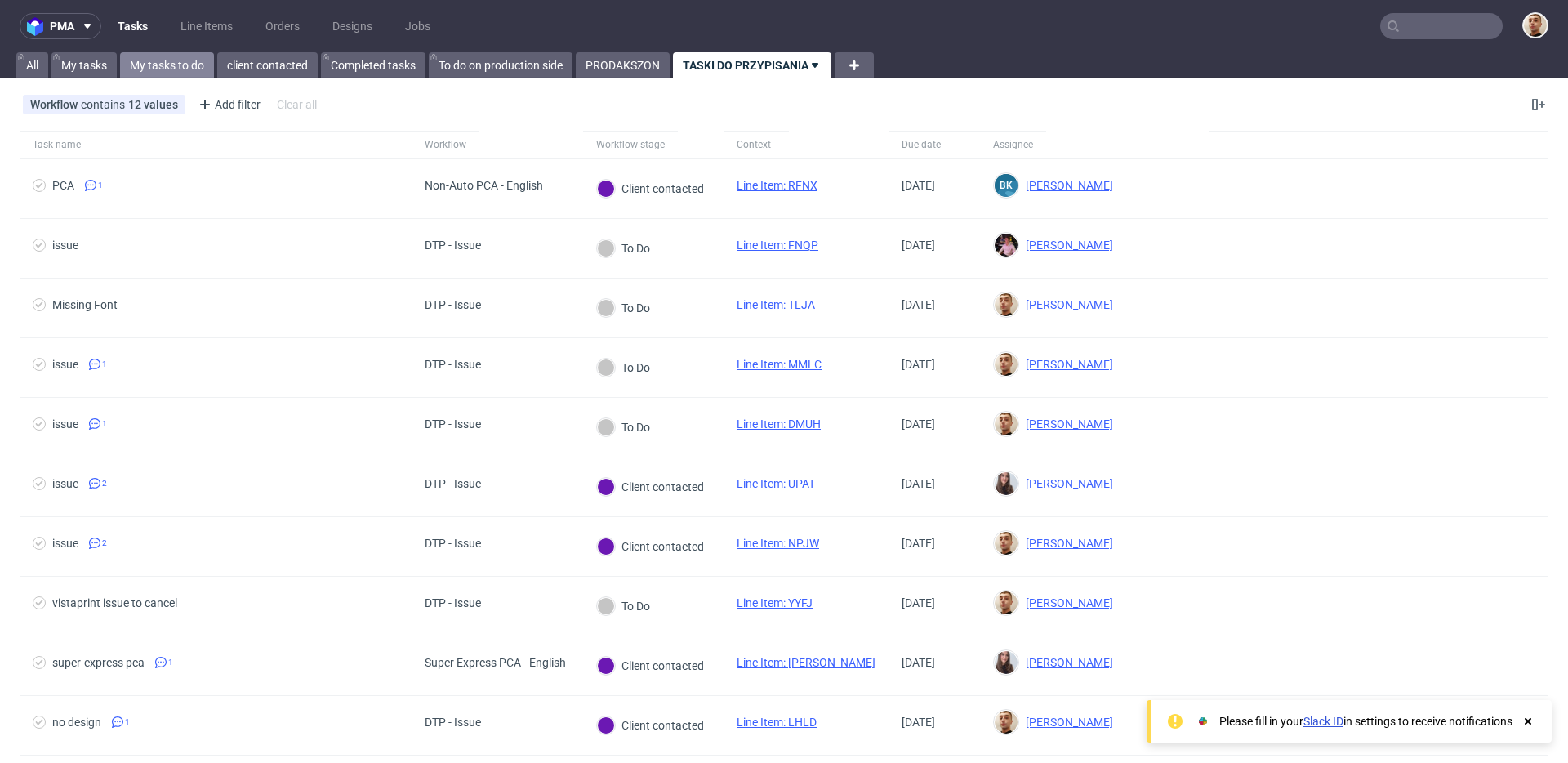
click at [184, 65] on link "My tasks to do" at bounding box center [166, 65] width 94 height 26
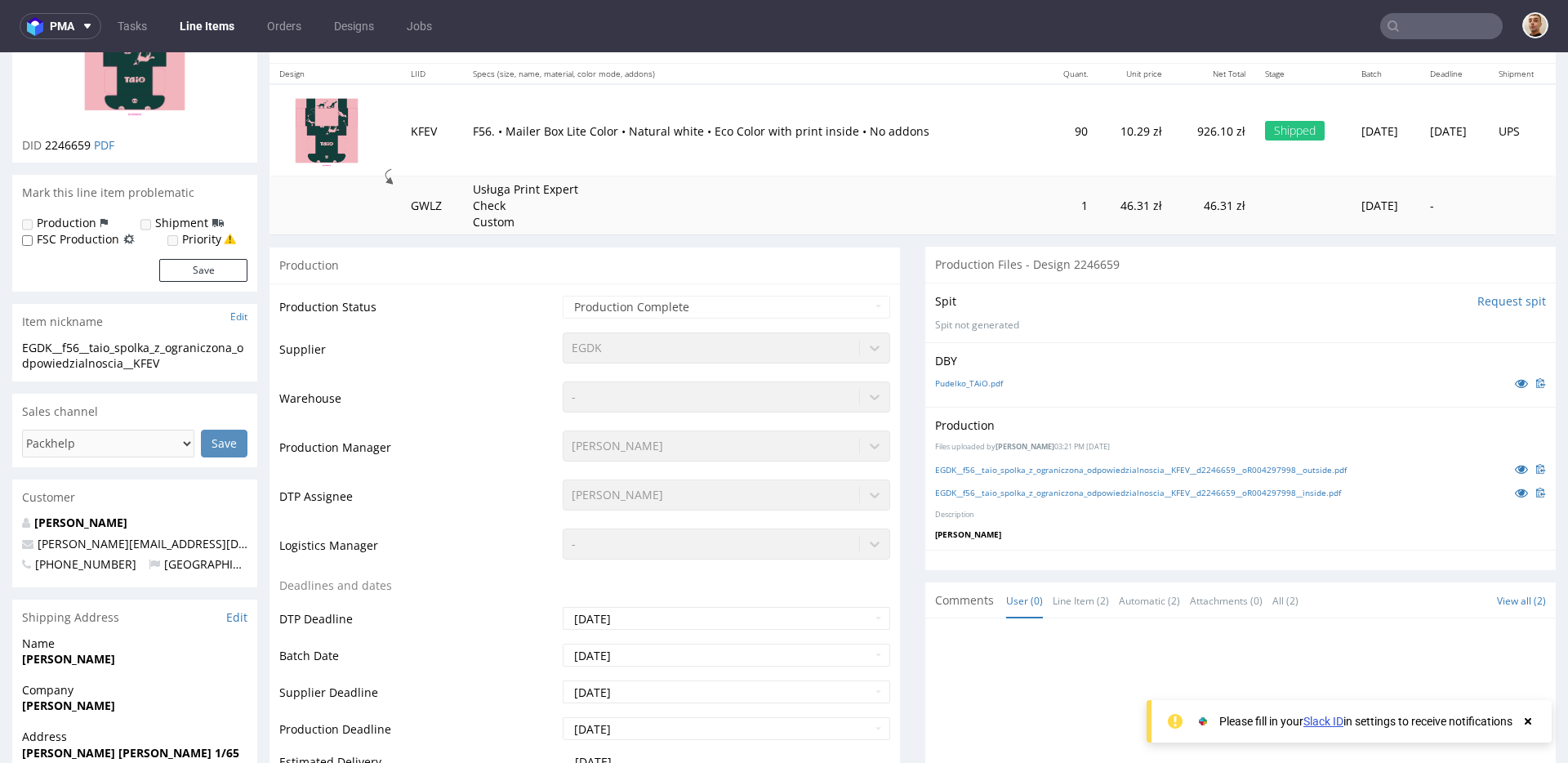
scroll to position [265, 0]
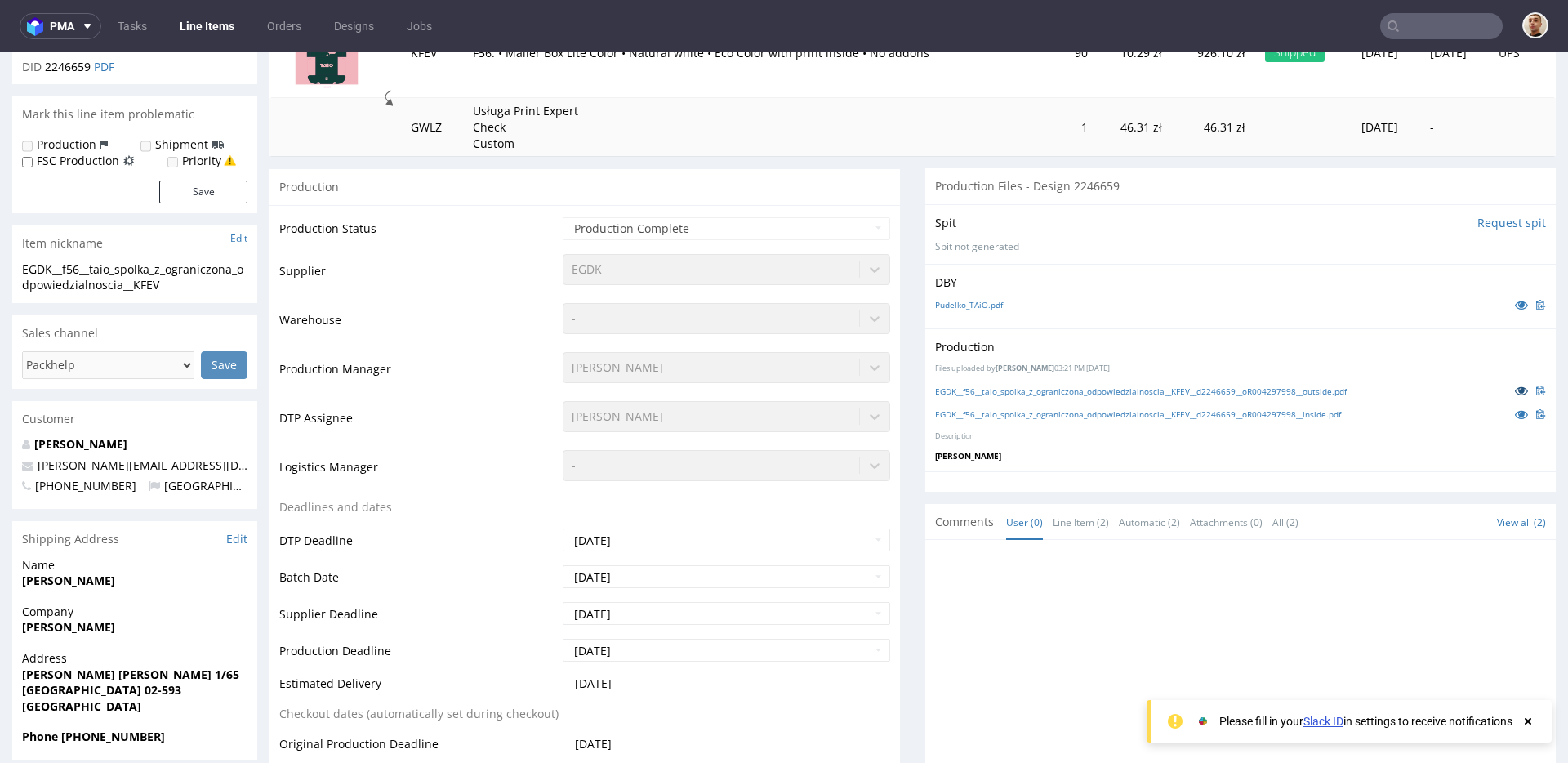
click at [1515, 387] on icon at bounding box center [1521, 390] width 13 height 11
click at [1515, 412] on icon at bounding box center [1521, 414] width 13 height 11
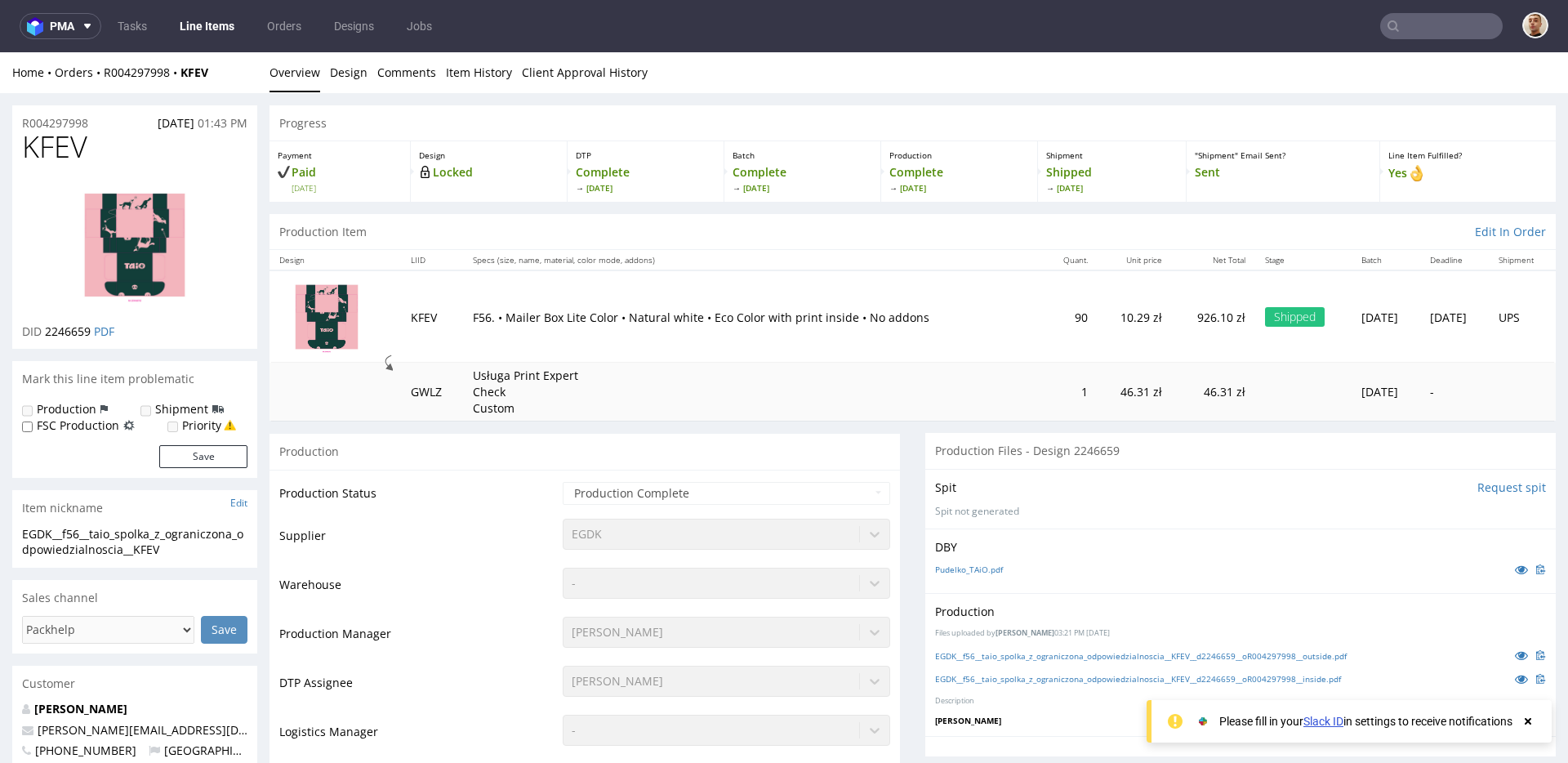
click at [658, 297] on td "F56. • Mailer Box Lite Color • Natural white • Eco Color with print inside • No…" at bounding box center [753, 316] width 581 height 92
